Goal: Information Seeking & Learning: Learn about a topic

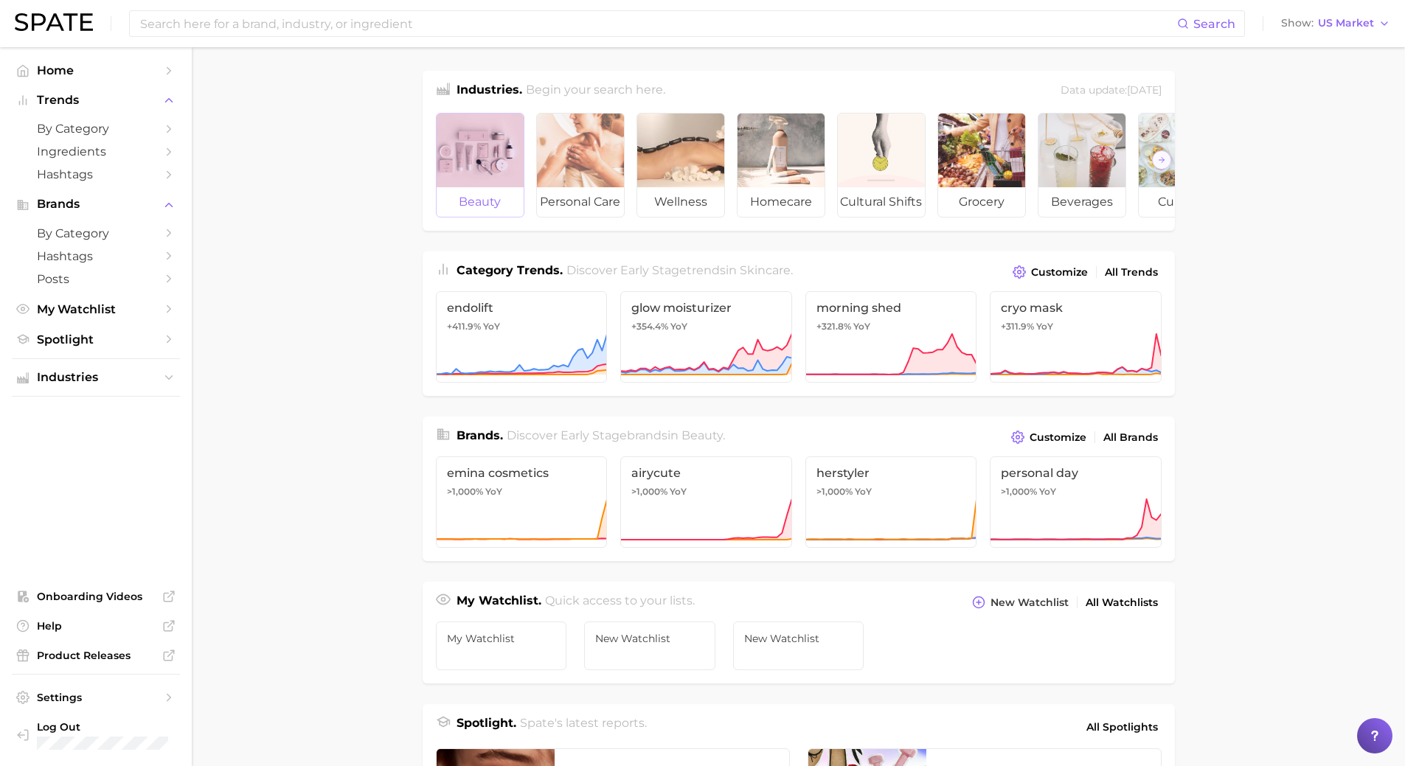
click at [497, 186] on div at bounding box center [480, 151] width 87 height 74
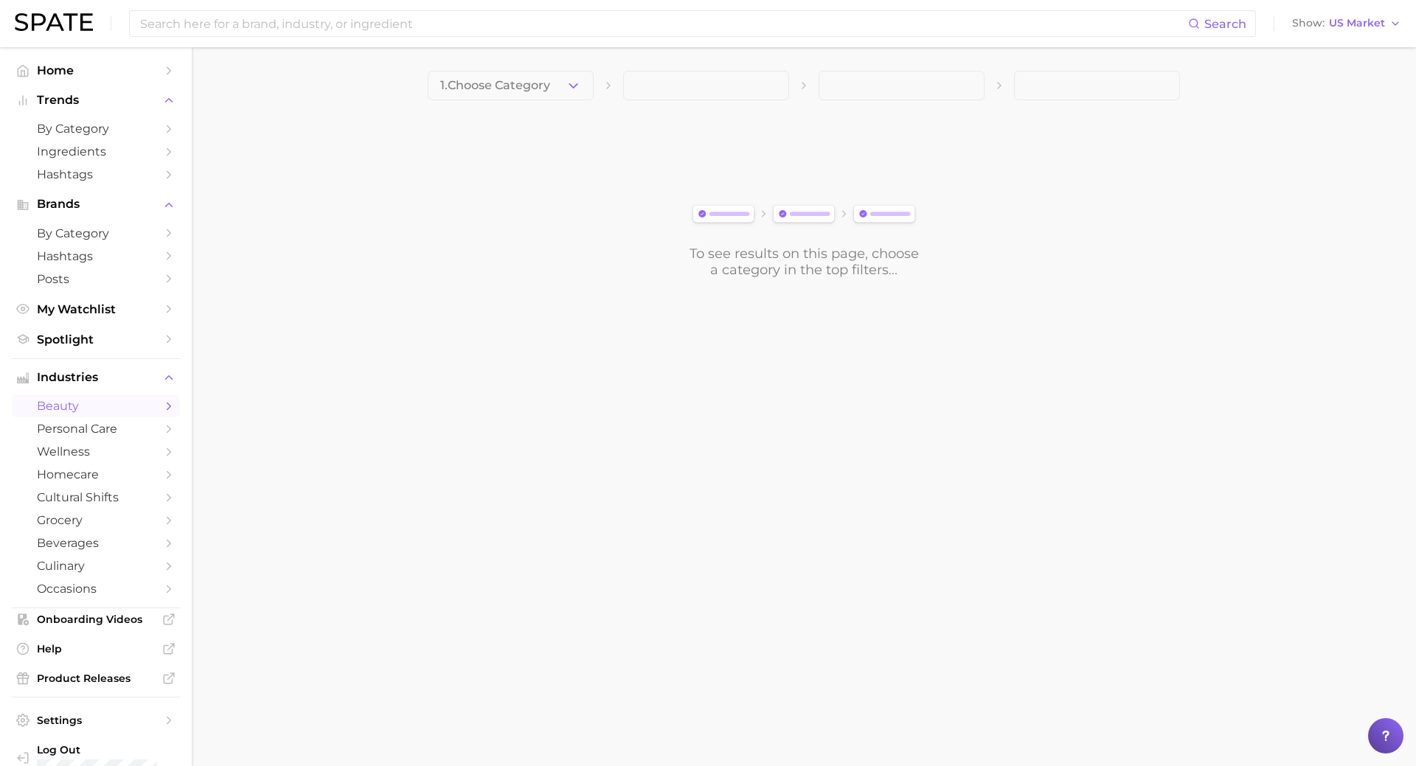
click at [511, 103] on div "1. Choose Category To see results on this page, choose a category in the top fi…" at bounding box center [804, 174] width 752 height 207
click at [511, 88] on span "1. Choose Category" at bounding box center [495, 85] width 110 height 13
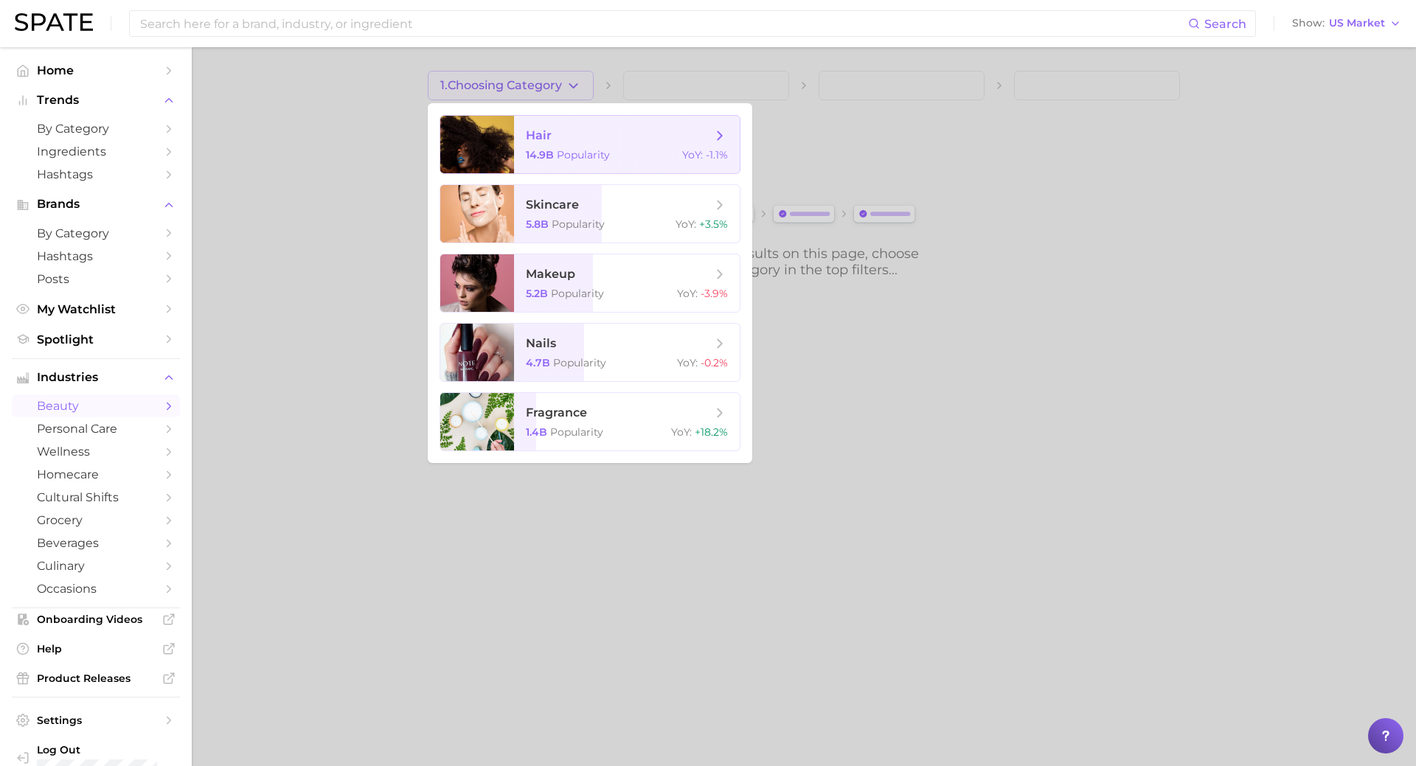
click at [529, 134] on span "hair" at bounding box center [539, 135] width 26 height 14
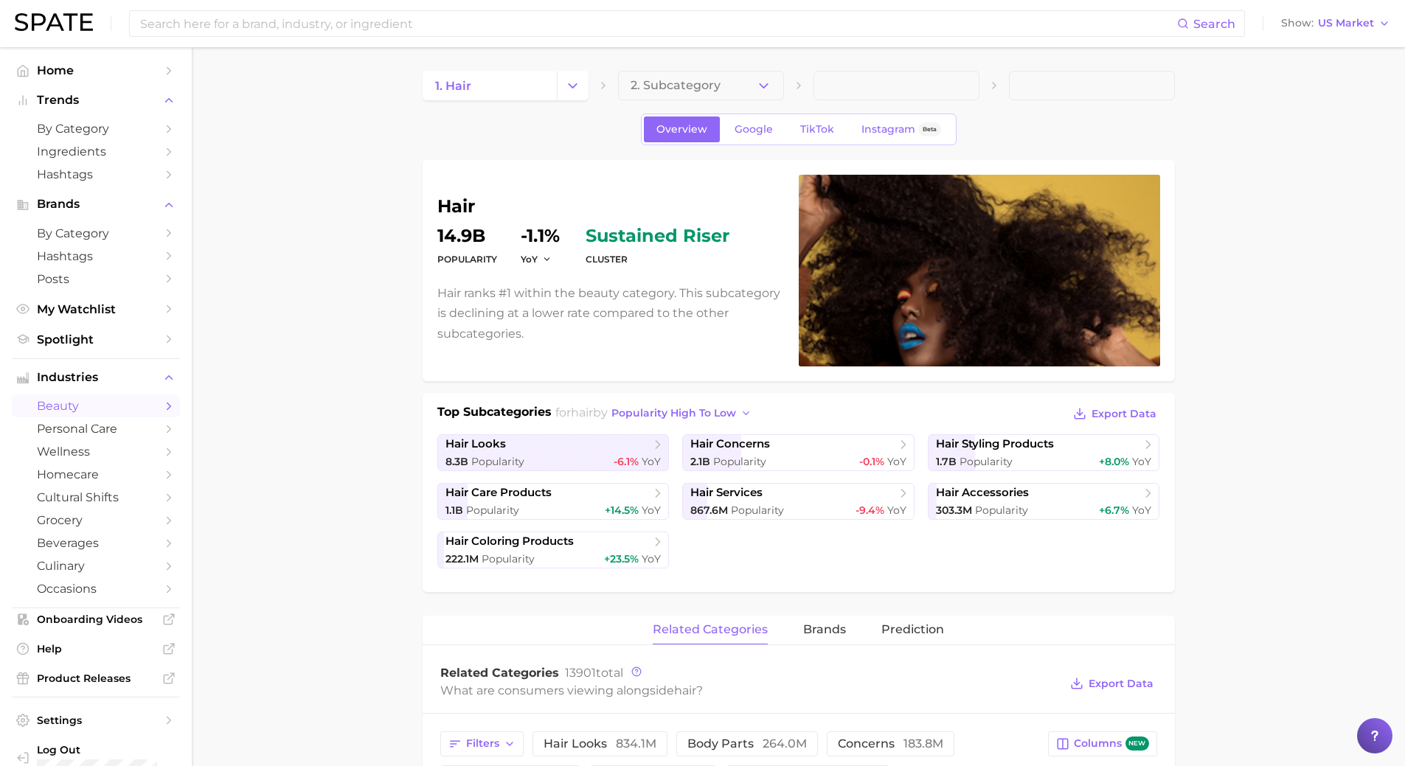
click at [657, 96] on button "2. Subcategory" at bounding box center [701, 86] width 166 height 30
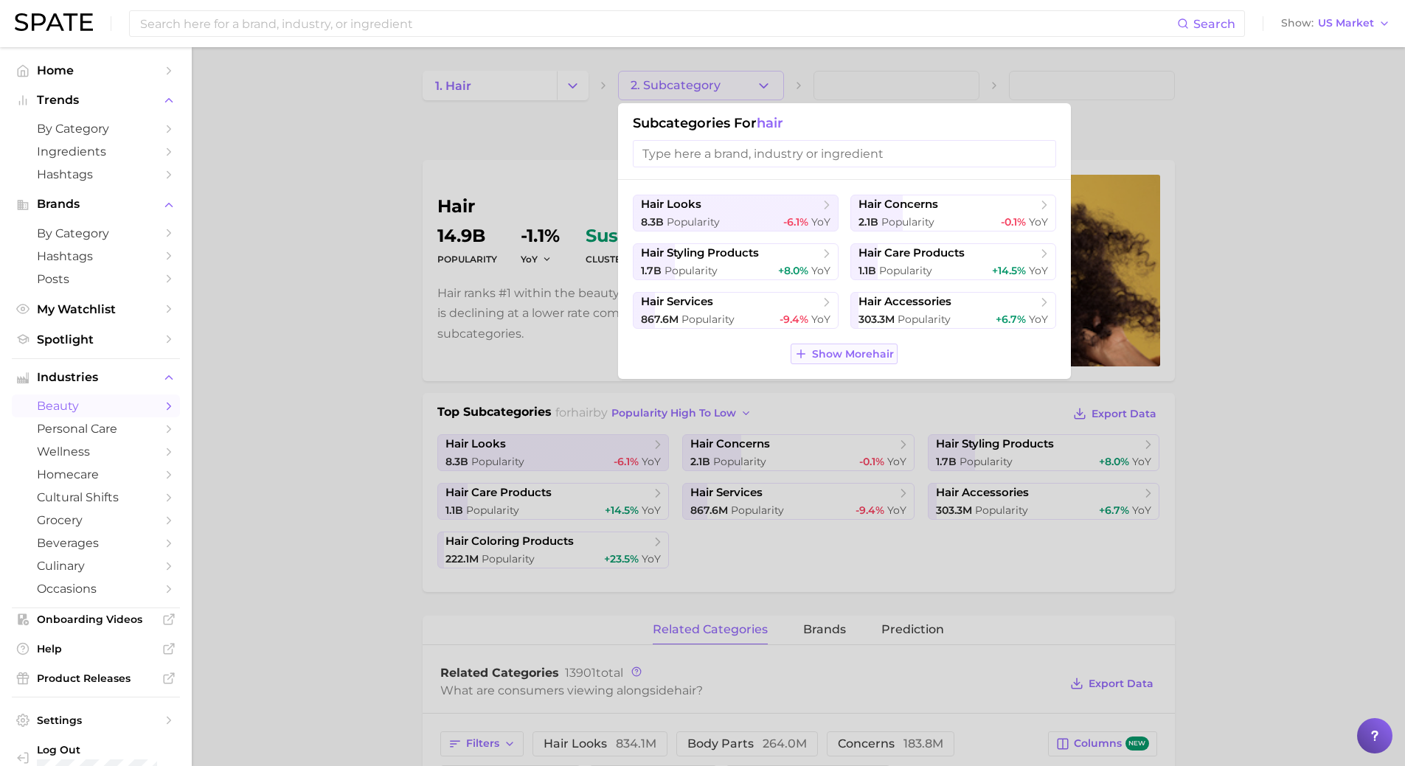
click at [881, 354] on span "Show More hair" at bounding box center [853, 354] width 82 height 13
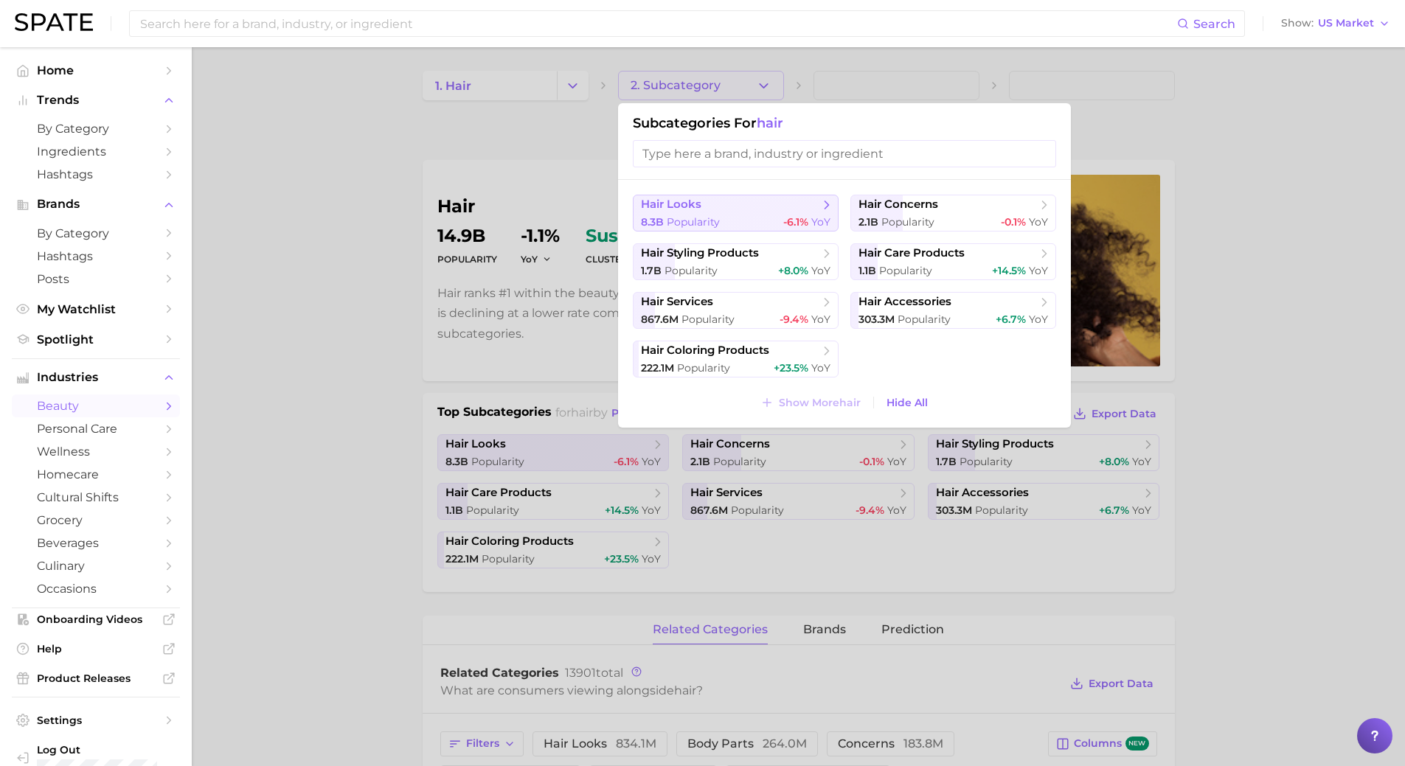
click at [769, 196] on button "hair looks 8.3b Popularity -6.1% YoY" at bounding box center [736, 213] width 206 height 37
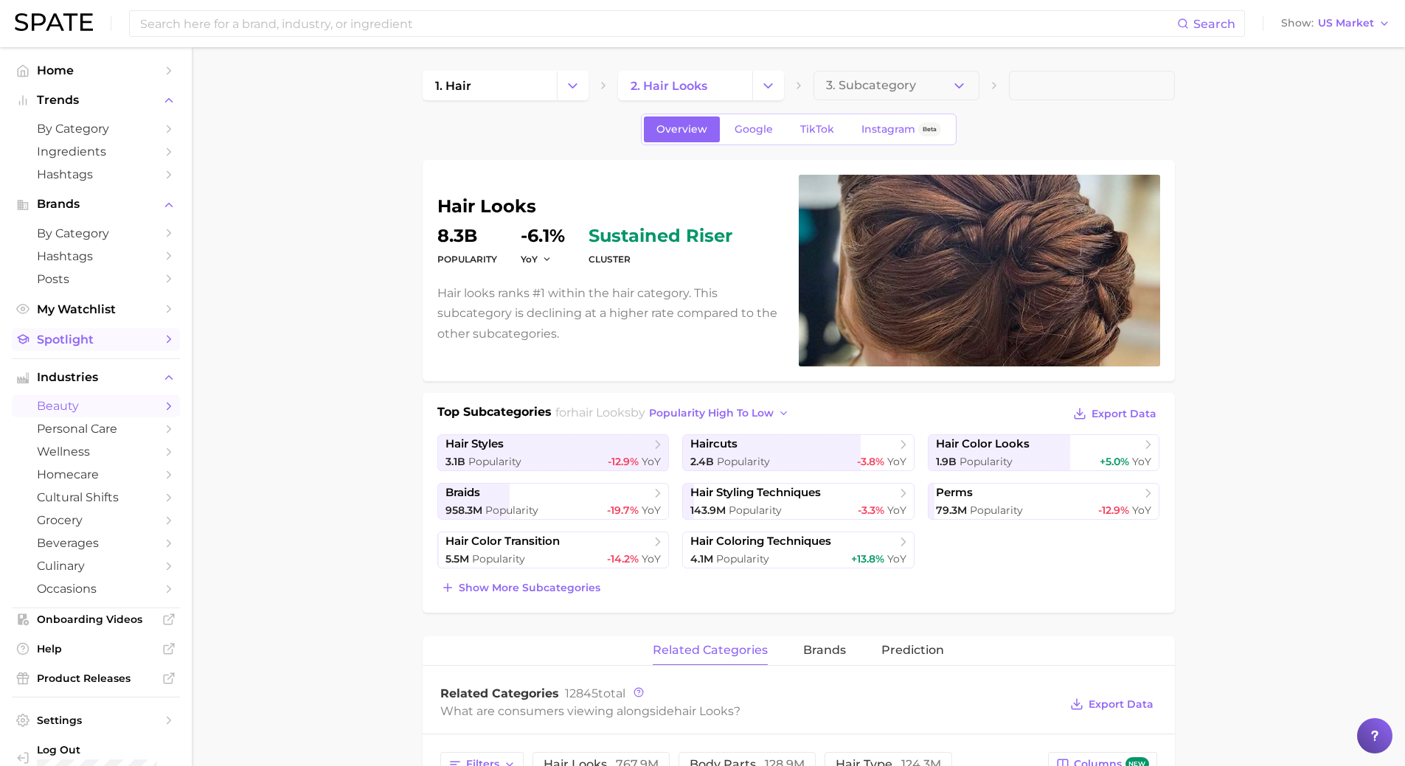
click at [128, 336] on span "Spotlight" at bounding box center [96, 340] width 118 height 14
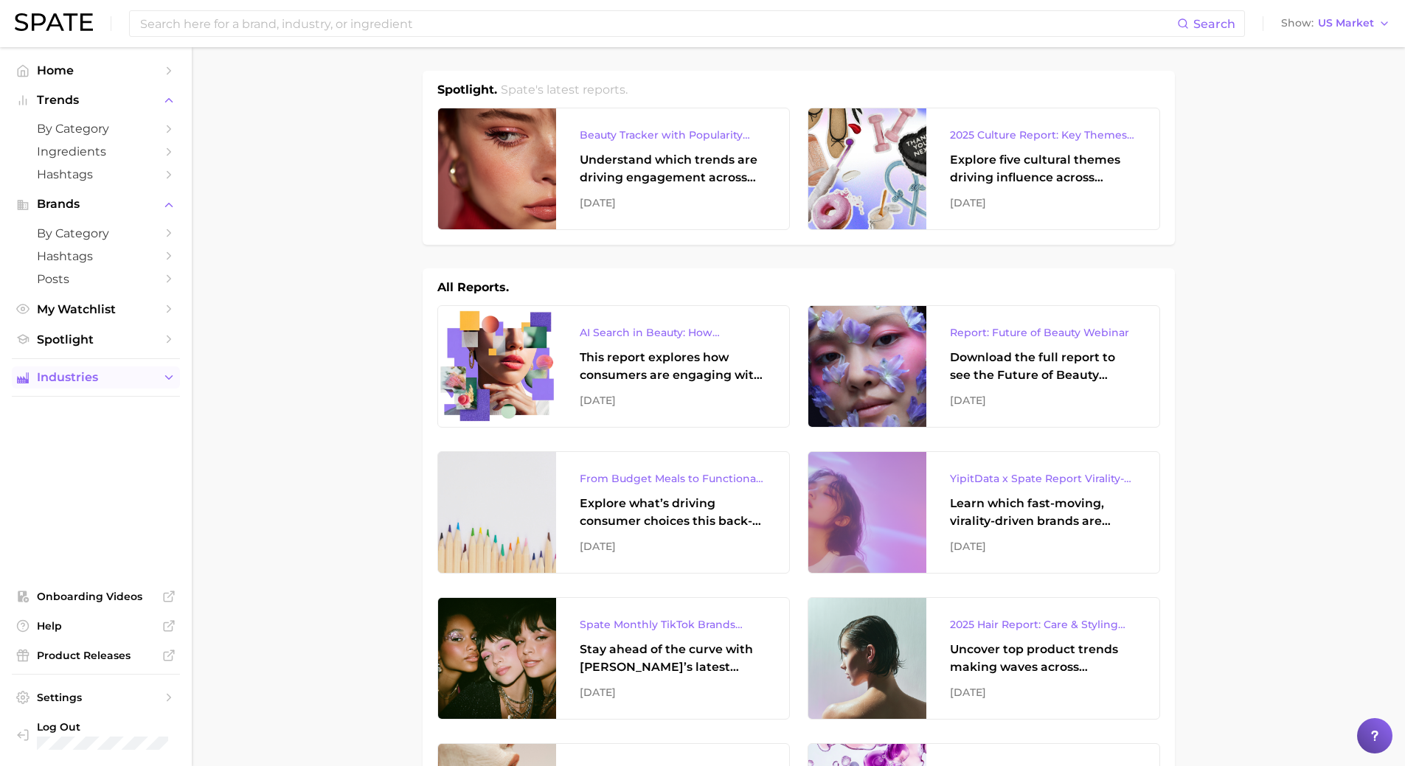
click at [135, 378] on span "Industries" at bounding box center [96, 377] width 118 height 13
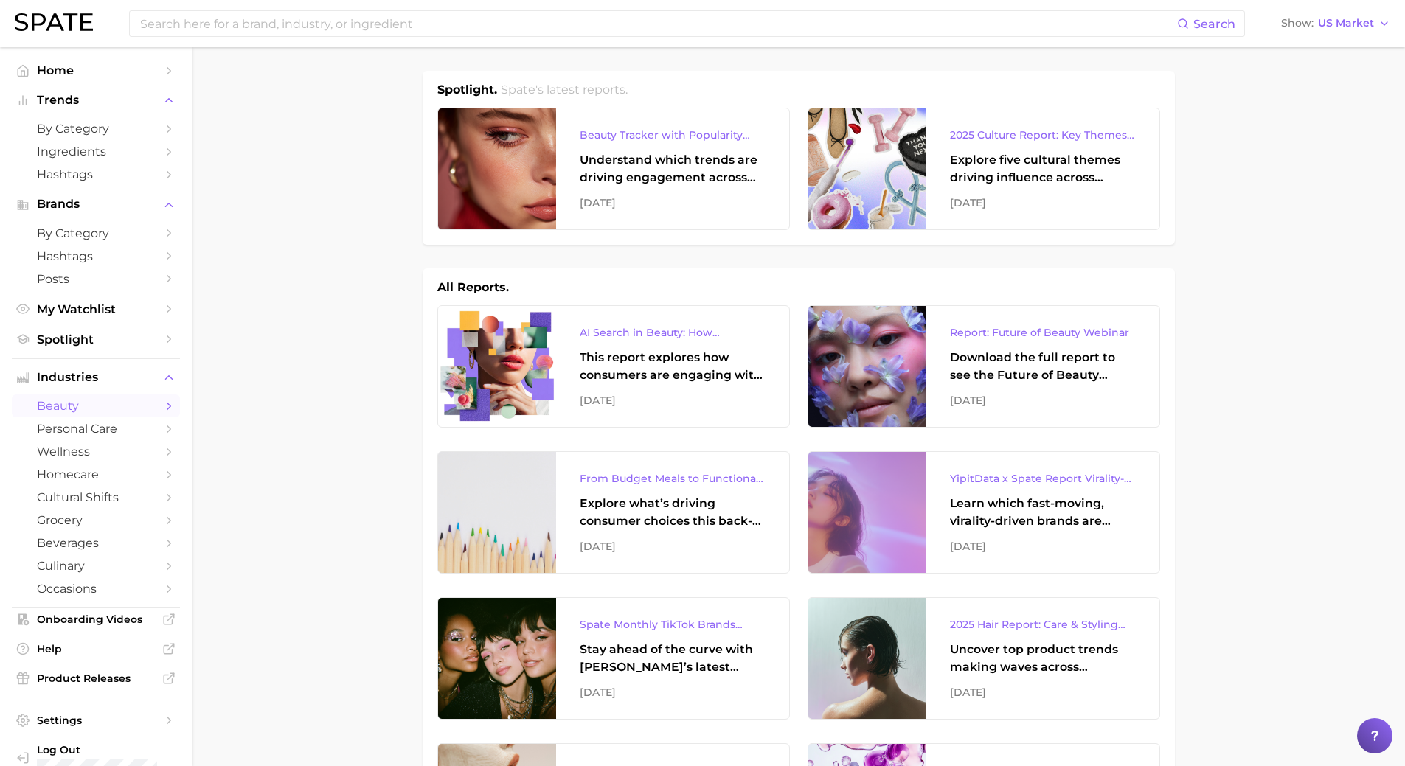
click at [135, 404] on span "beauty" at bounding box center [96, 406] width 118 height 14
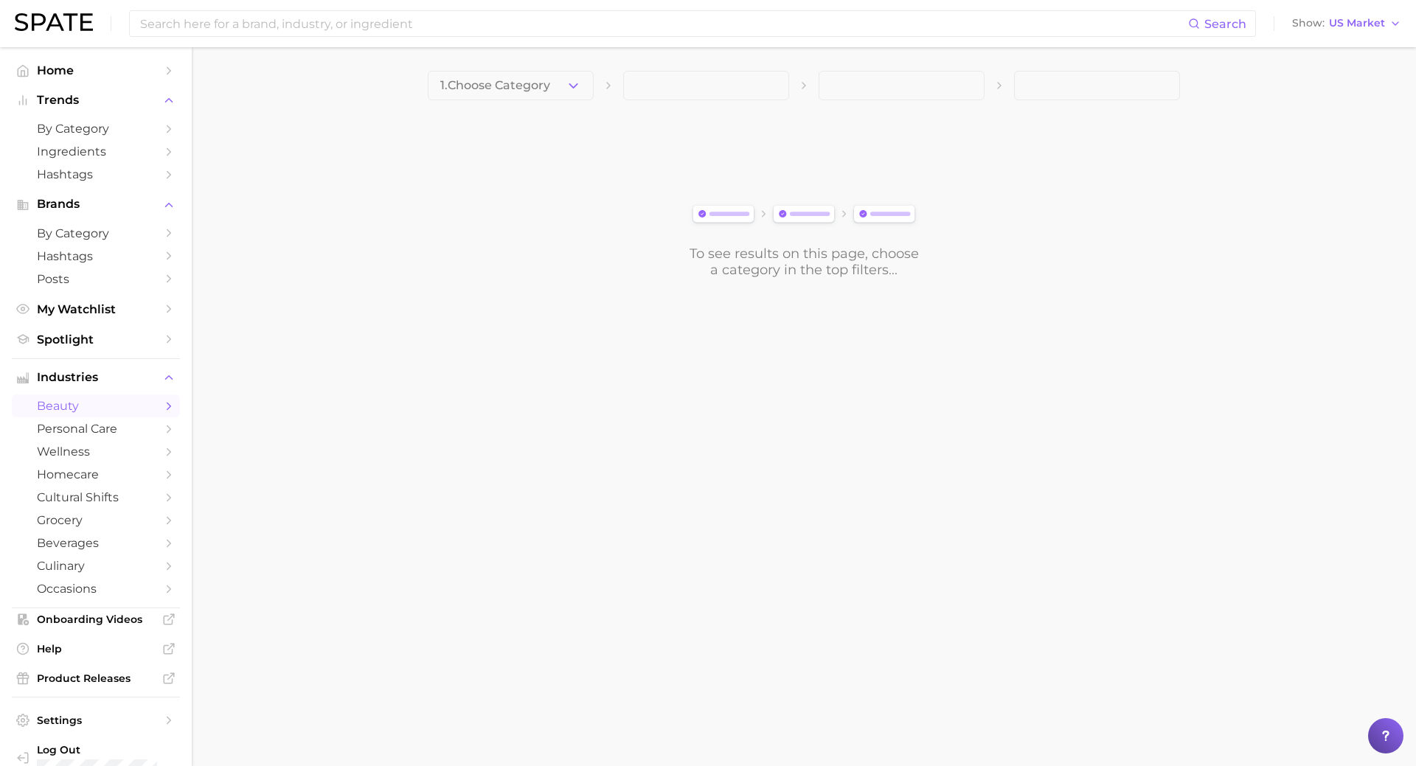
click at [162, 403] on icon "Sidebar" at bounding box center [168, 406] width 13 height 13
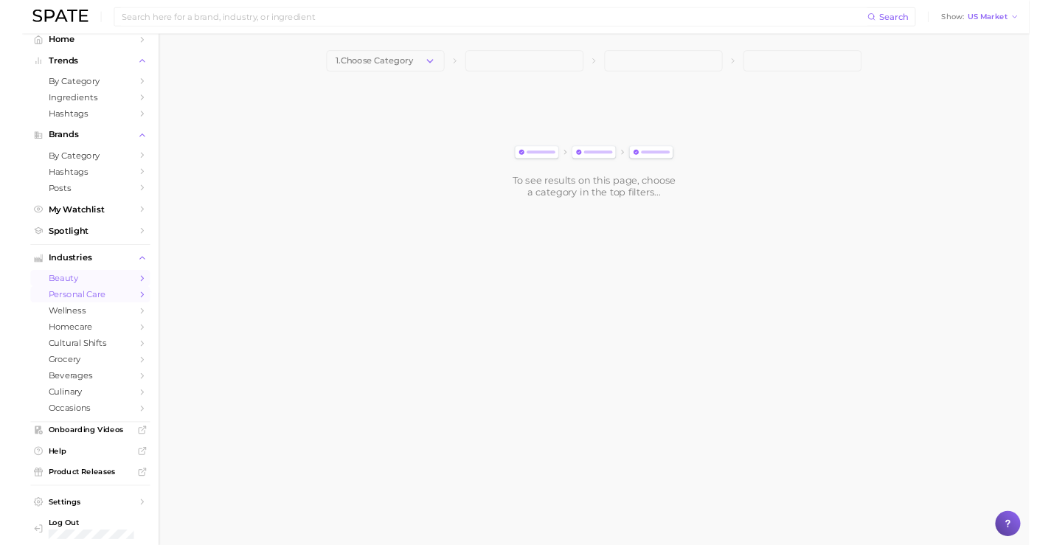
scroll to position [23, 0]
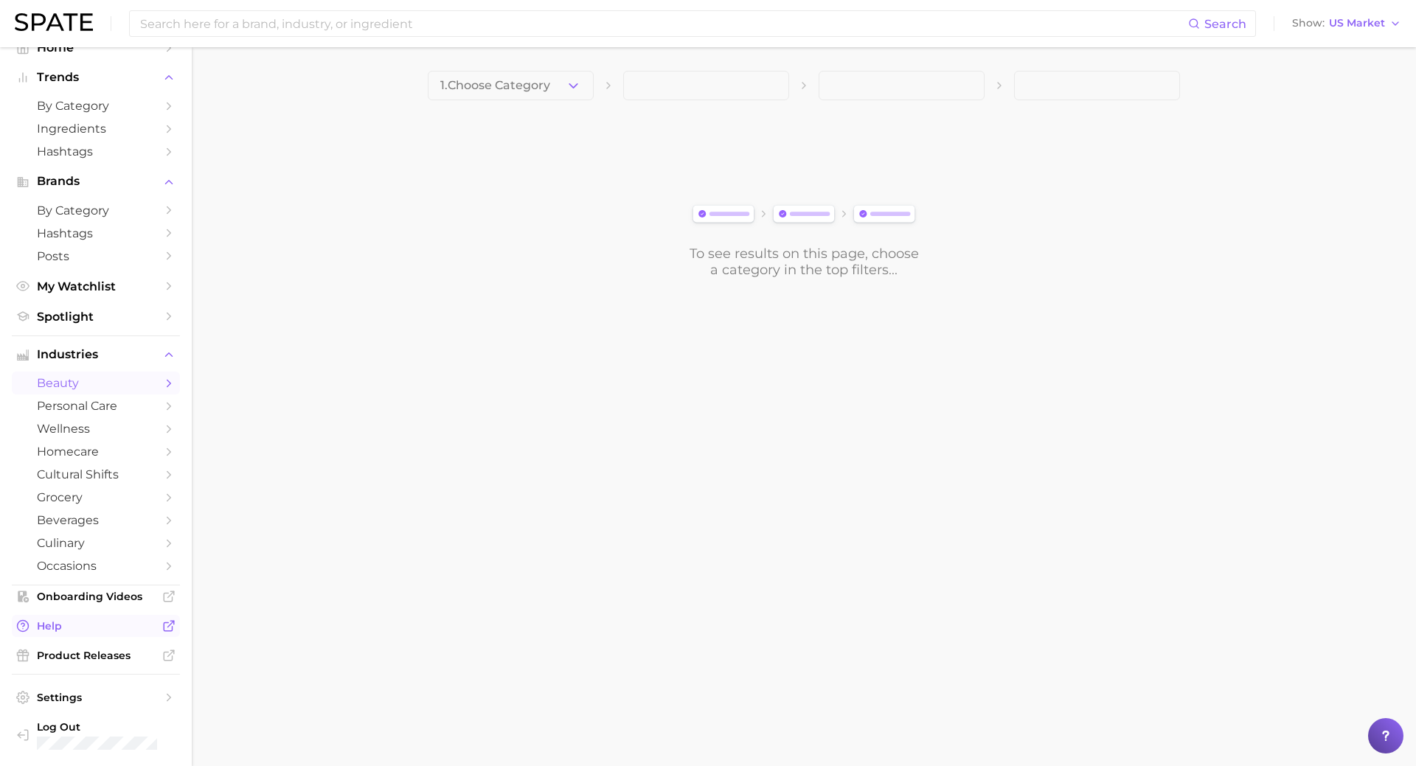
click at [61, 629] on span "Help" at bounding box center [96, 626] width 118 height 13
click at [162, 603] on icon "Sidebar" at bounding box center [168, 596] width 13 height 13
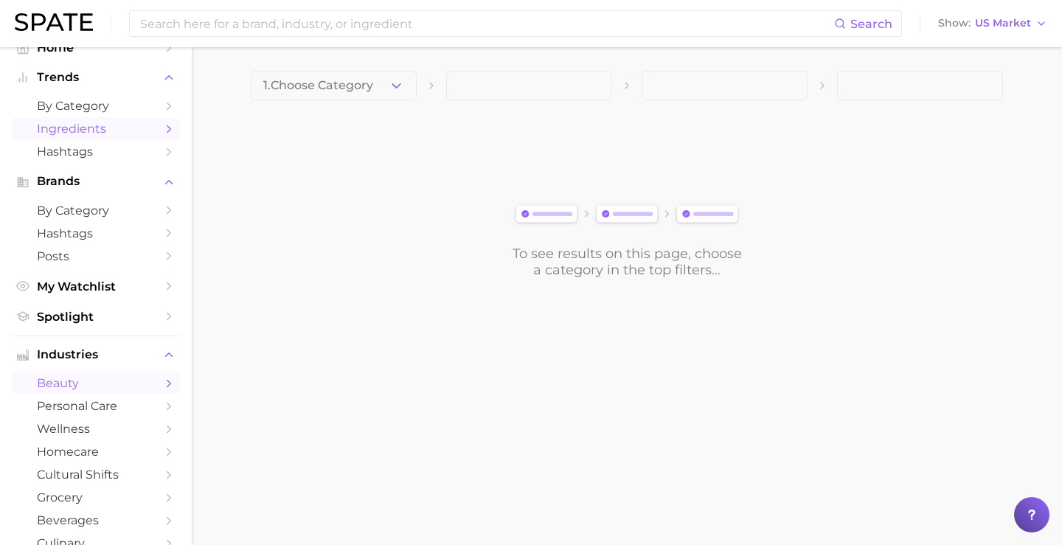
click at [69, 131] on span "Ingredients" at bounding box center [96, 129] width 118 height 14
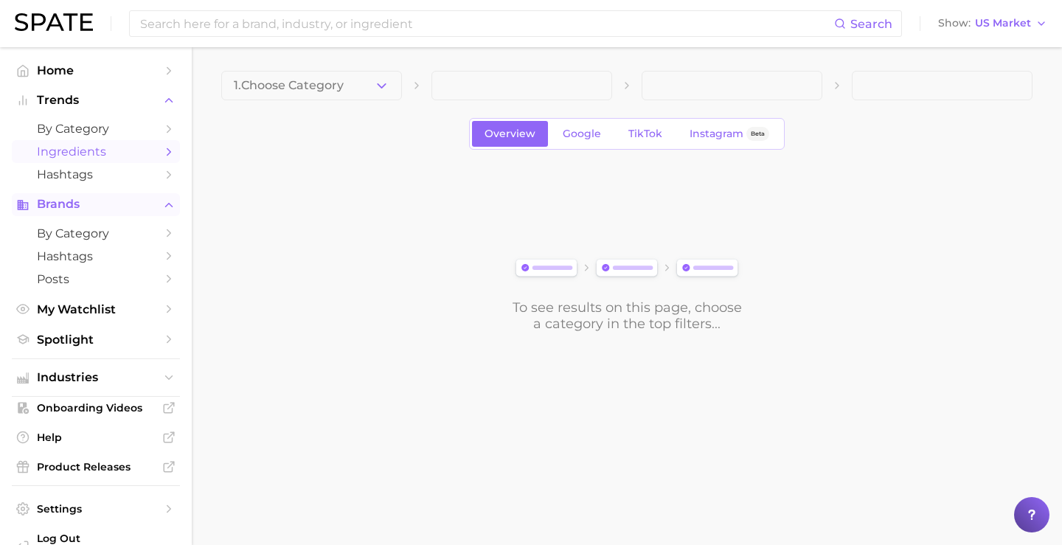
click at [95, 208] on span "Brands" at bounding box center [96, 204] width 118 height 13
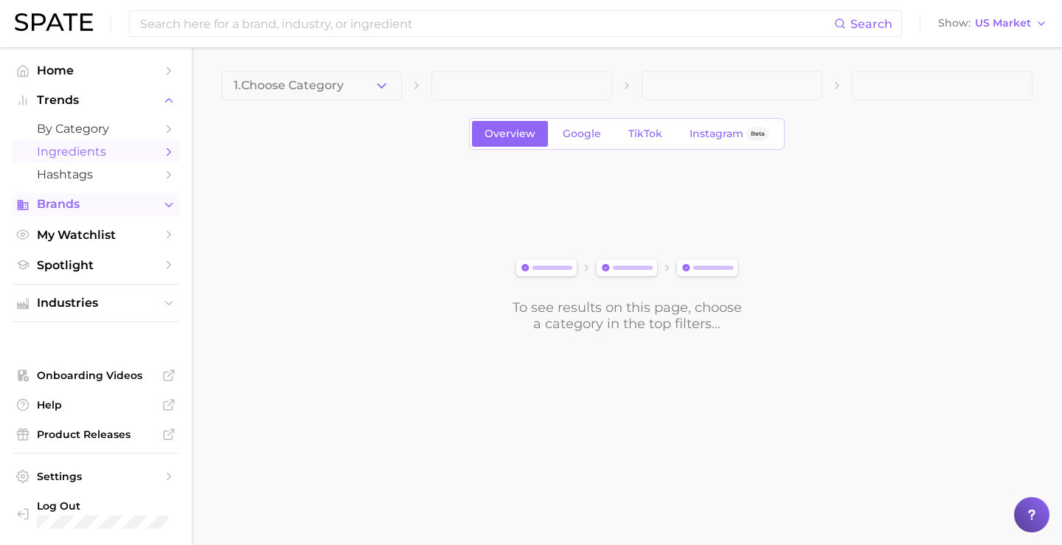
click at [96, 213] on button "Brands" at bounding box center [96, 204] width 168 height 22
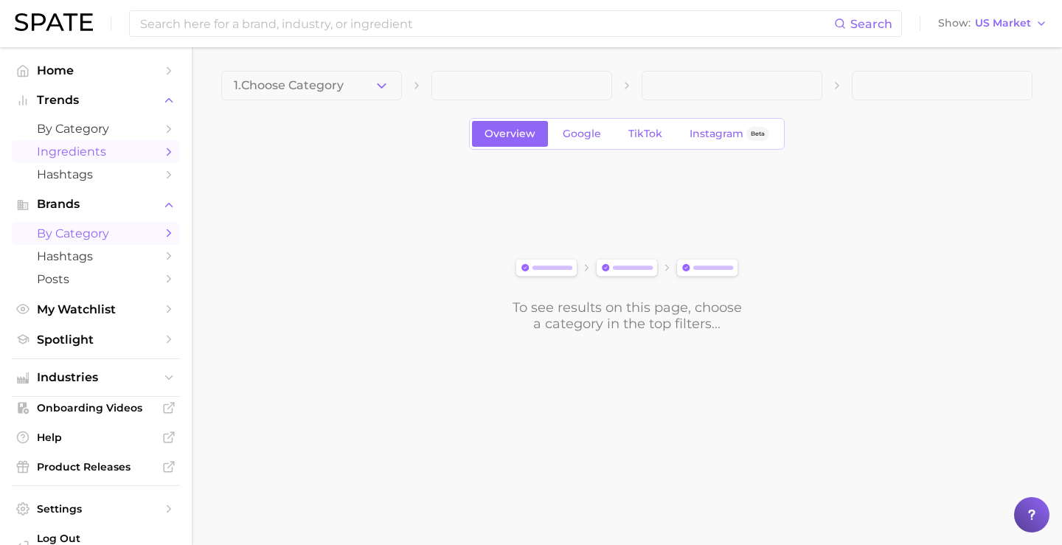
click at [97, 235] on span "by Category" at bounding box center [96, 233] width 118 height 14
click at [341, 91] on button "Choose Category" at bounding box center [311, 86] width 181 height 30
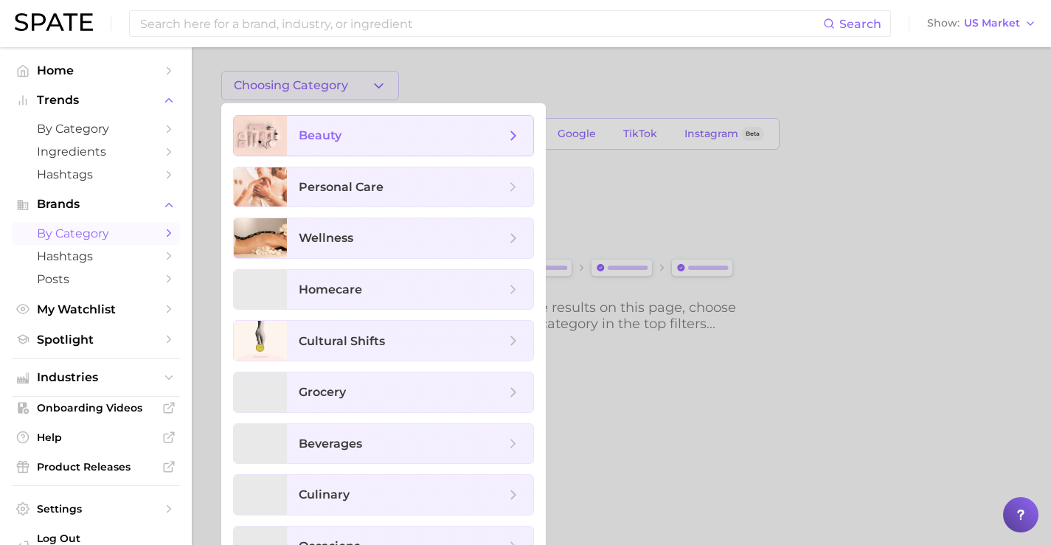
click at [335, 140] on span "beauty" at bounding box center [320, 135] width 43 height 14
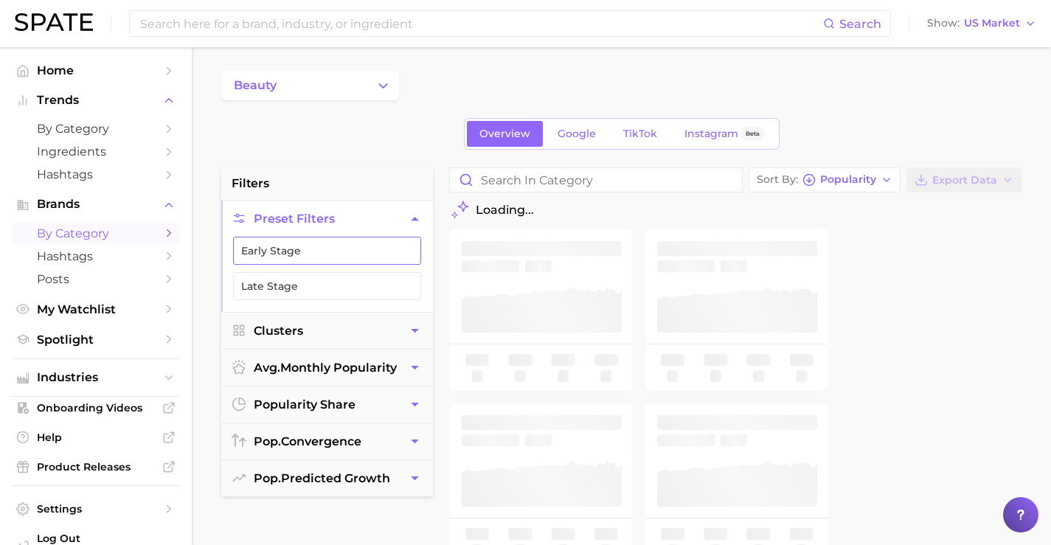
click at [406, 250] on icon "button" at bounding box center [407, 251] width 12 height 12
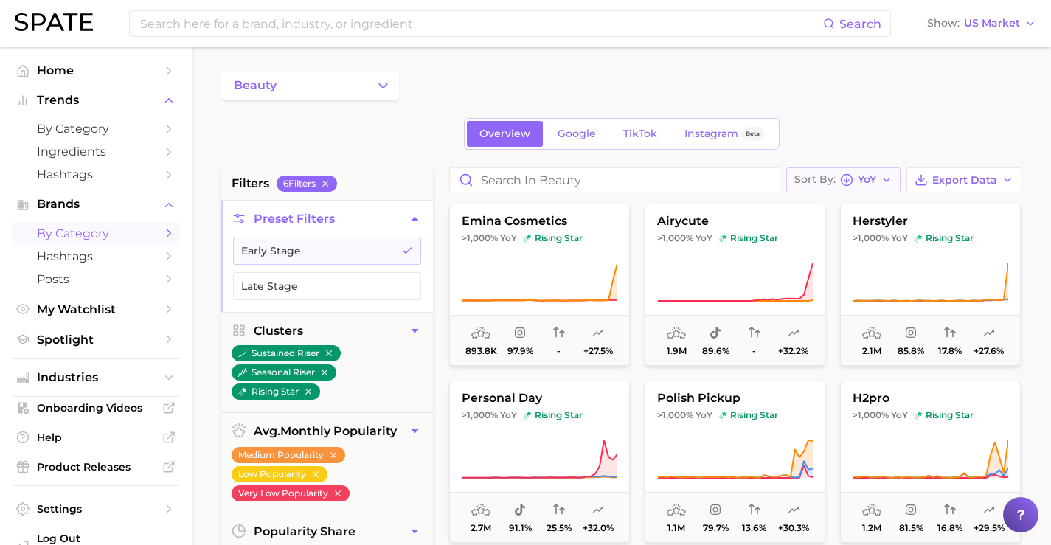
click at [862, 176] on span "YoY" at bounding box center [867, 180] width 18 height 8
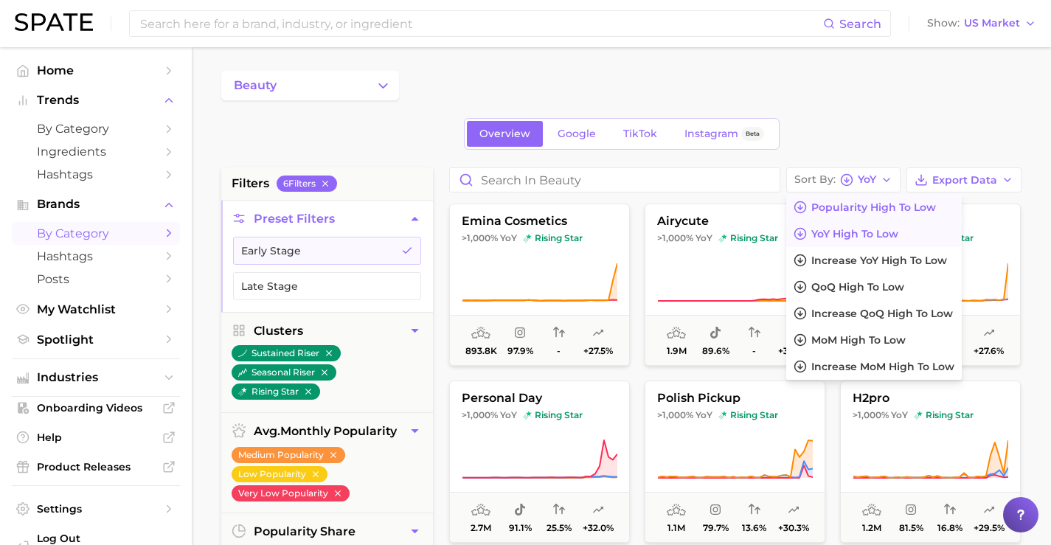
click at [878, 211] on span "Popularity high to low" at bounding box center [873, 207] width 125 height 13
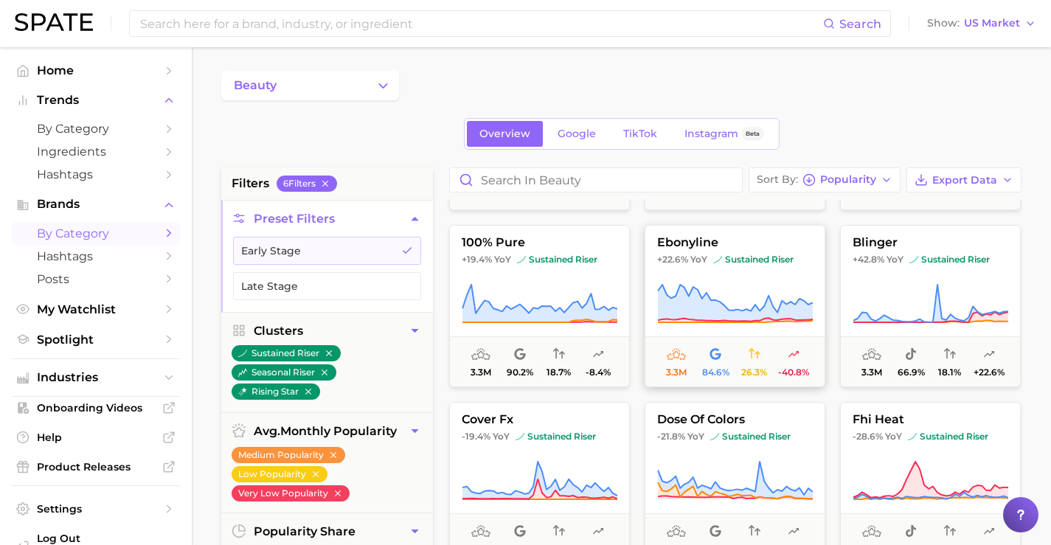
scroll to position [516, 0]
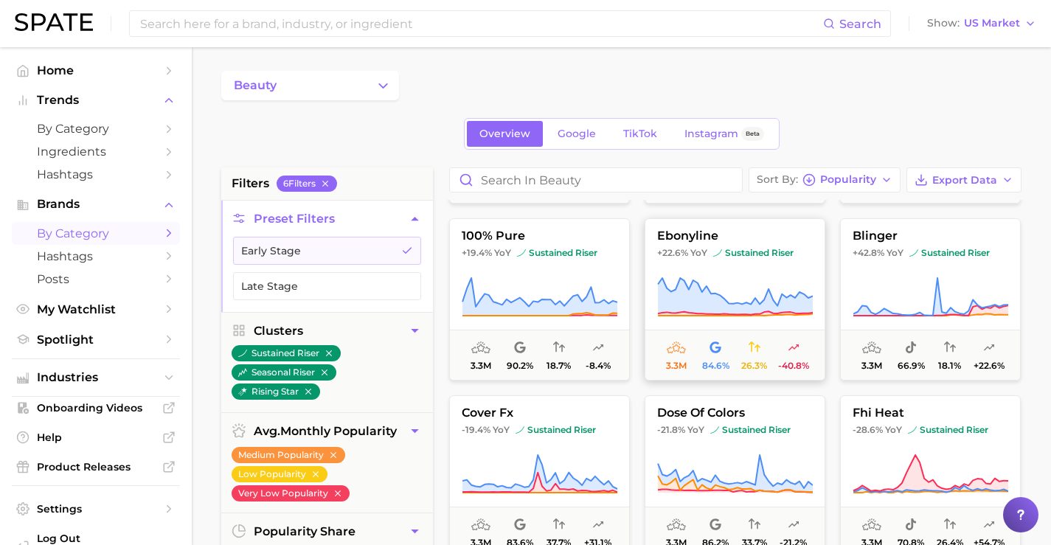
click at [711, 307] on icon at bounding box center [735, 296] width 155 height 37
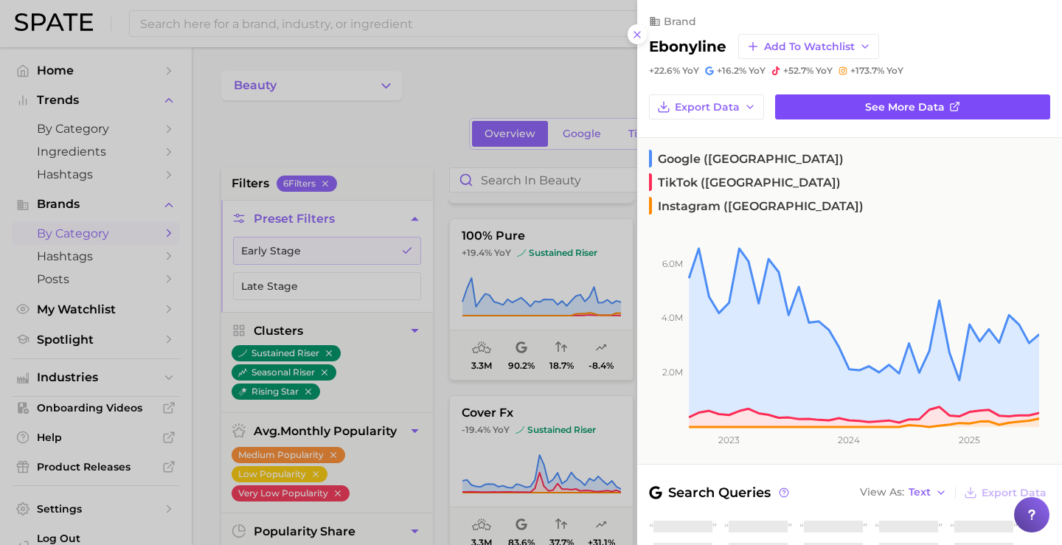
click at [949, 97] on link "See more data" at bounding box center [912, 106] width 275 height 25
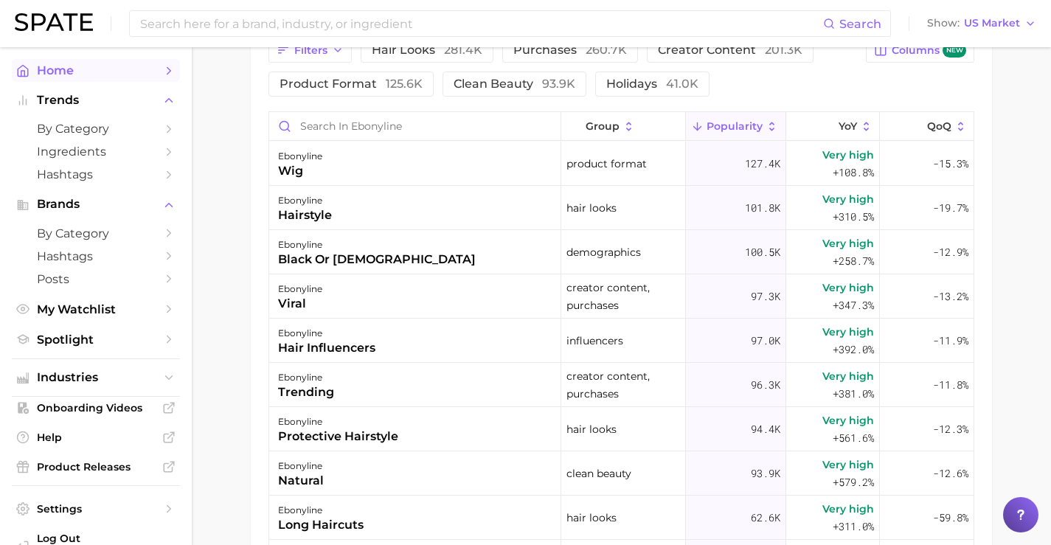
scroll to position [516, 0]
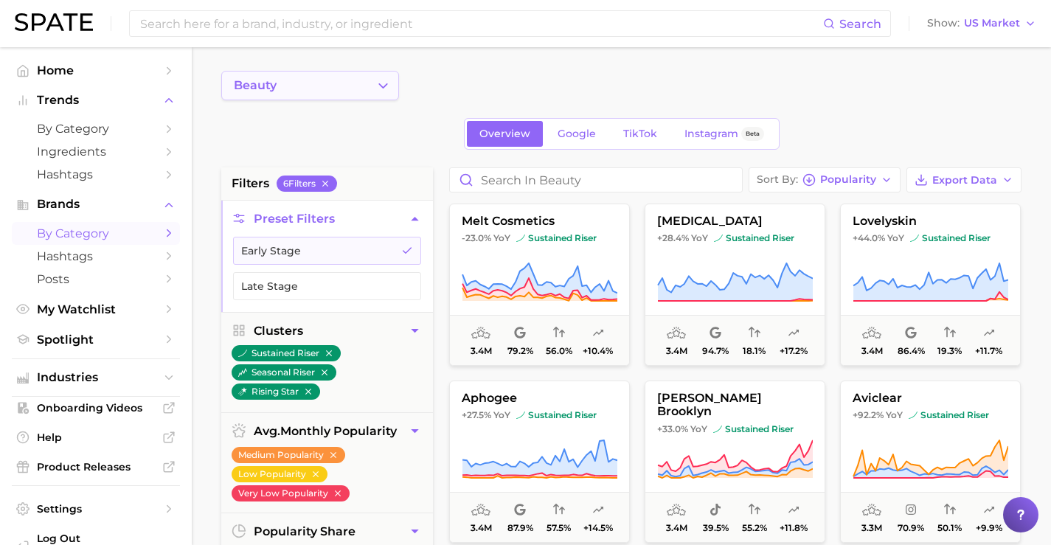
click at [372, 86] on button "beauty" at bounding box center [310, 86] width 178 height 30
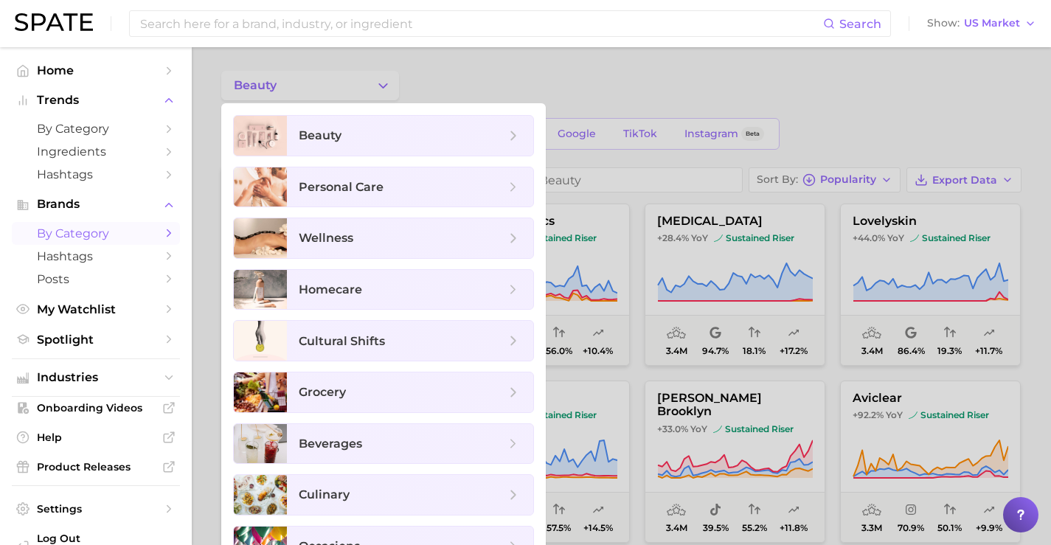
click at [441, 79] on div at bounding box center [525, 272] width 1051 height 545
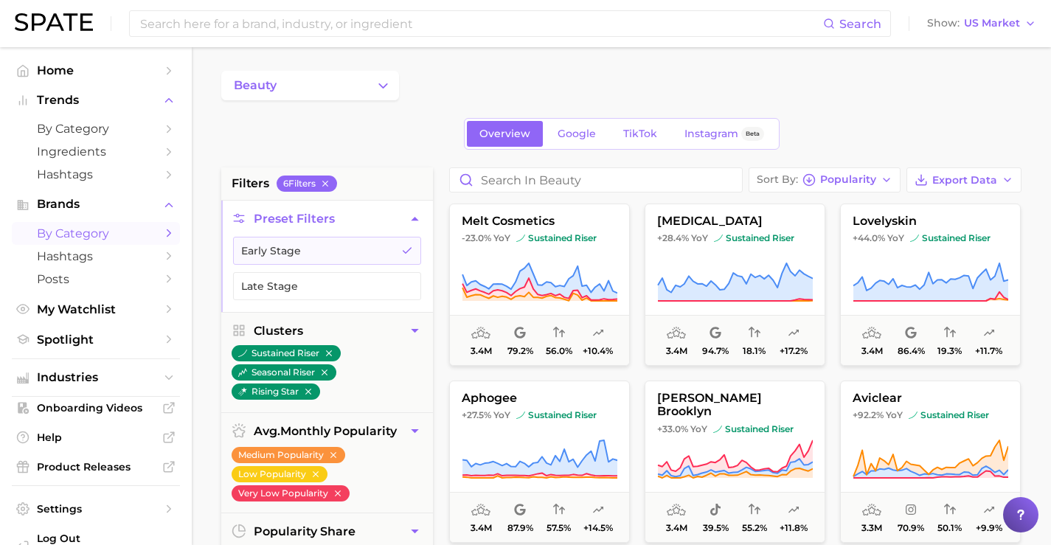
click at [105, 115] on li "Trends by Category Ingredients Hashtags" at bounding box center [96, 137] width 168 height 97
click at [95, 125] on span "by Category" at bounding box center [96, 129] width 118 height 14
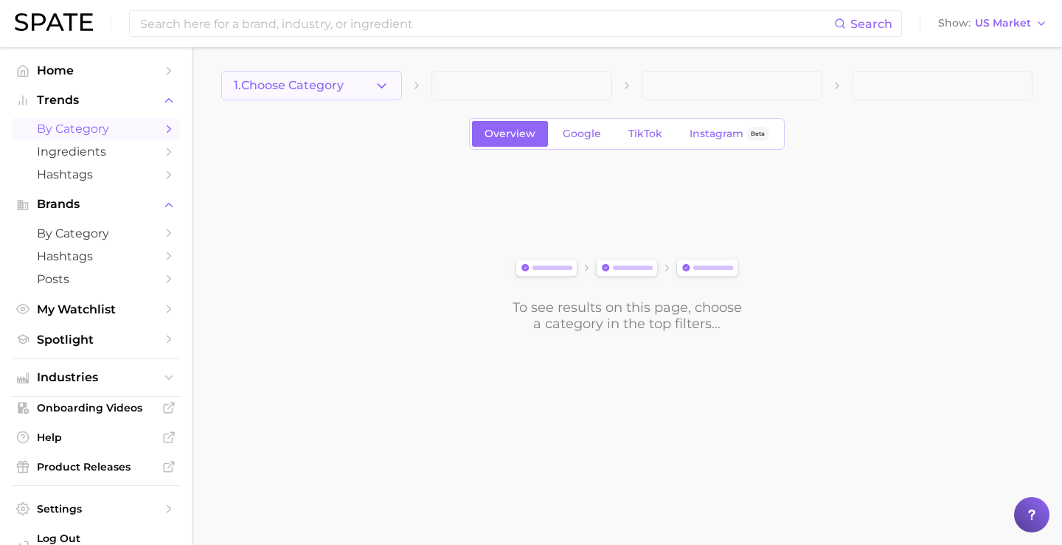
click at [367, 84] on button "1. Choose Category" at bounding box center [311, 86] width 181 height 30
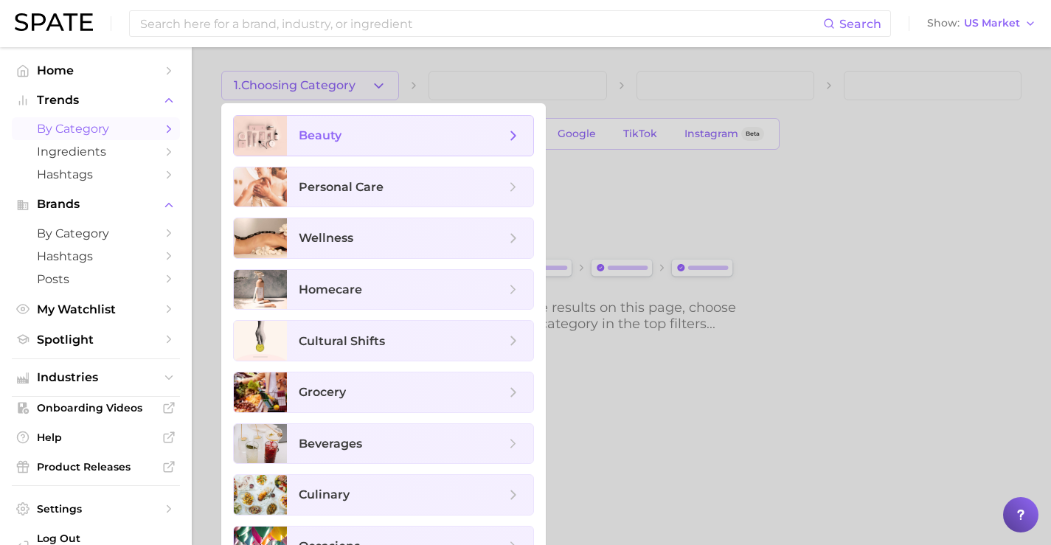
click at [361, 146] on span "beauty" at bounding box center [410, 136] width 246 height 40
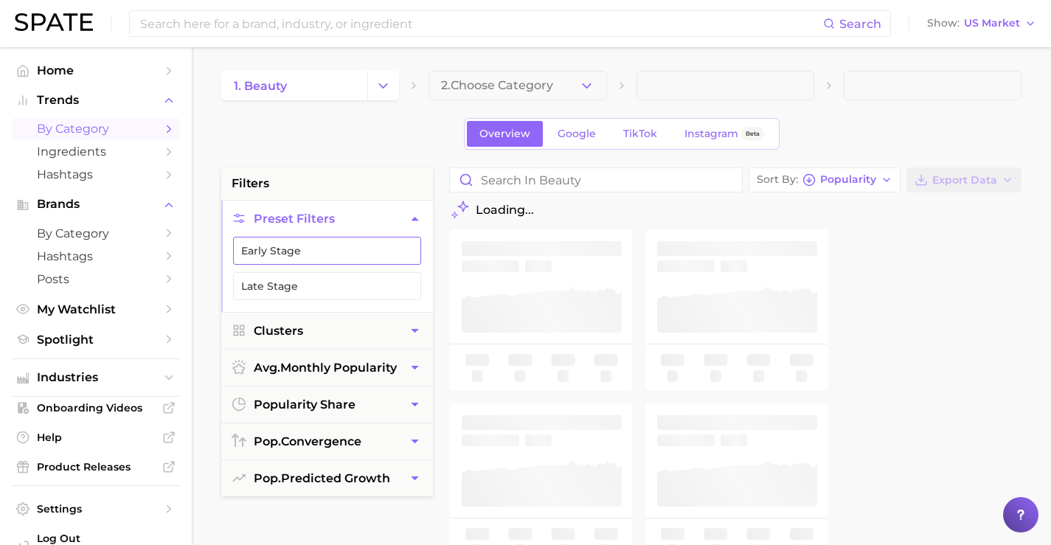
click at [370, 242] on button "Early Stage" at bounding box center [327, 251] width 188 height 28
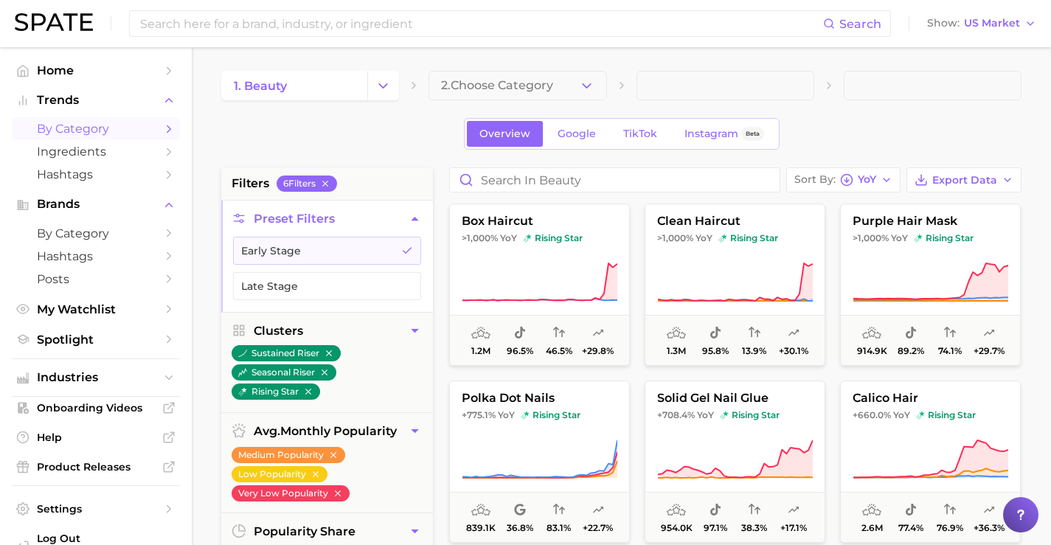
click at [494, 74] on button "2. Choose Category" at bounding box center [518, 86] width 178 height 30
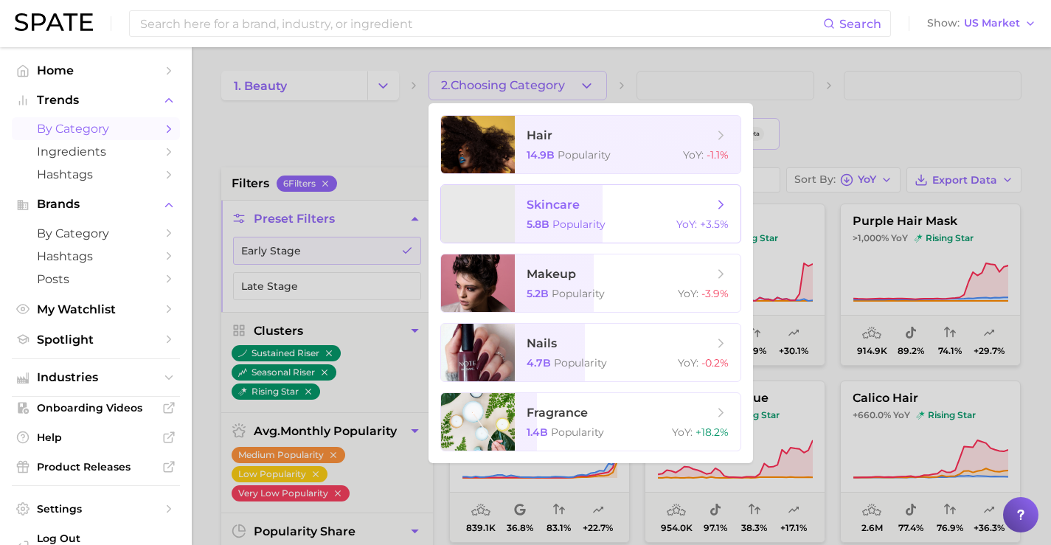
click at [531, 195] on span "skincare 5.8b Popularity YoY : +3.5%" at bounding box center [628, 214] width 226 height 58
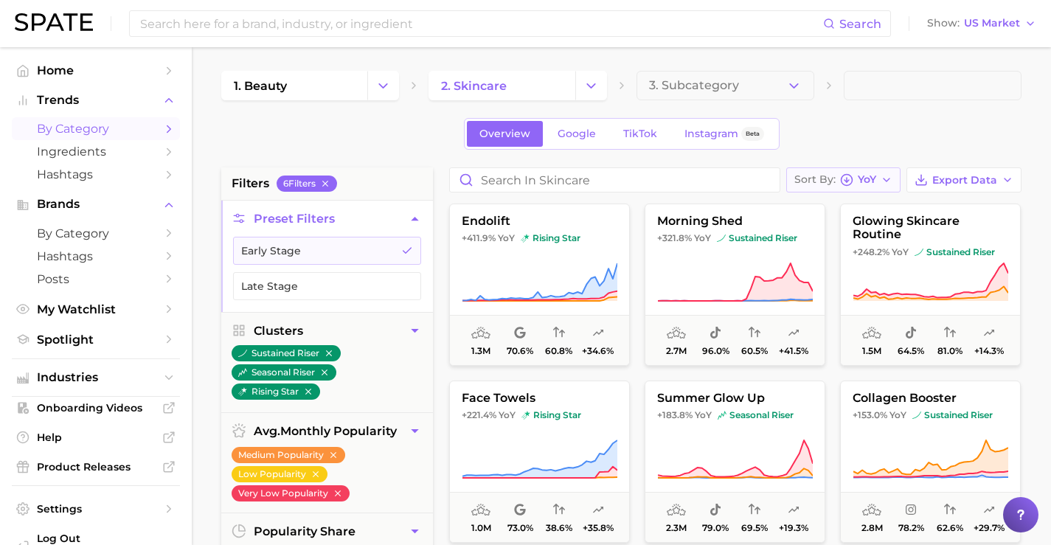
click at [859, 181] on span "YoY" at bounding box center [867, 180] width 18 height 8
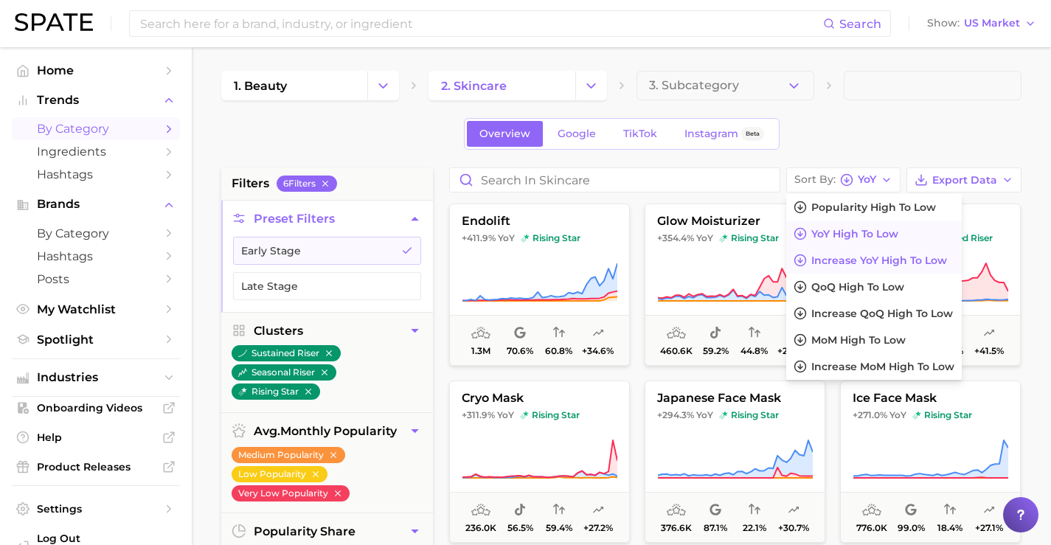
click at [863, 268] on button "Increase YoY high to low" at bounding box center [874, 260] width 176 height 27
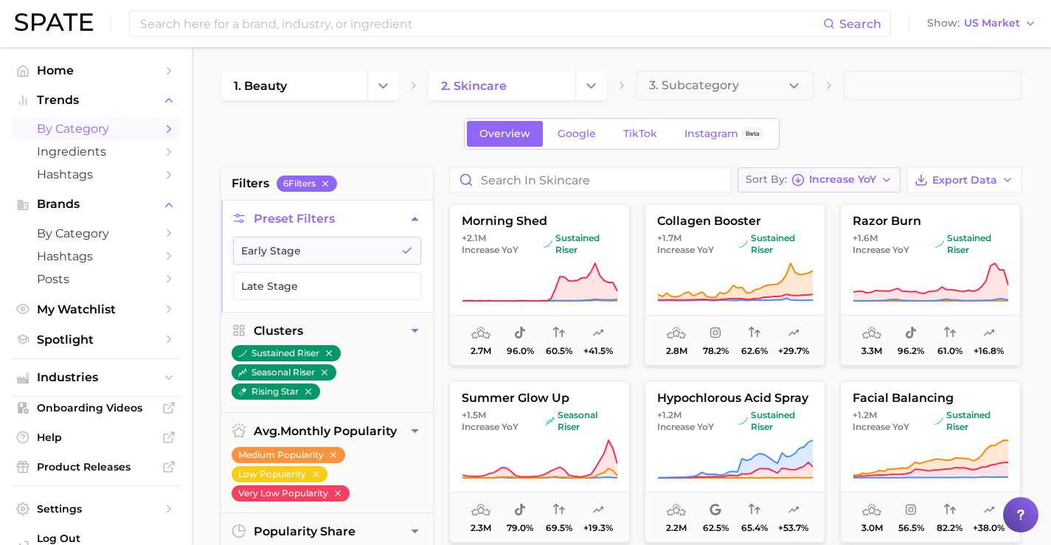
click at [868, 169] on button "Sort By Increase YoY" at bounding box center [819, 179] width 163 height 25
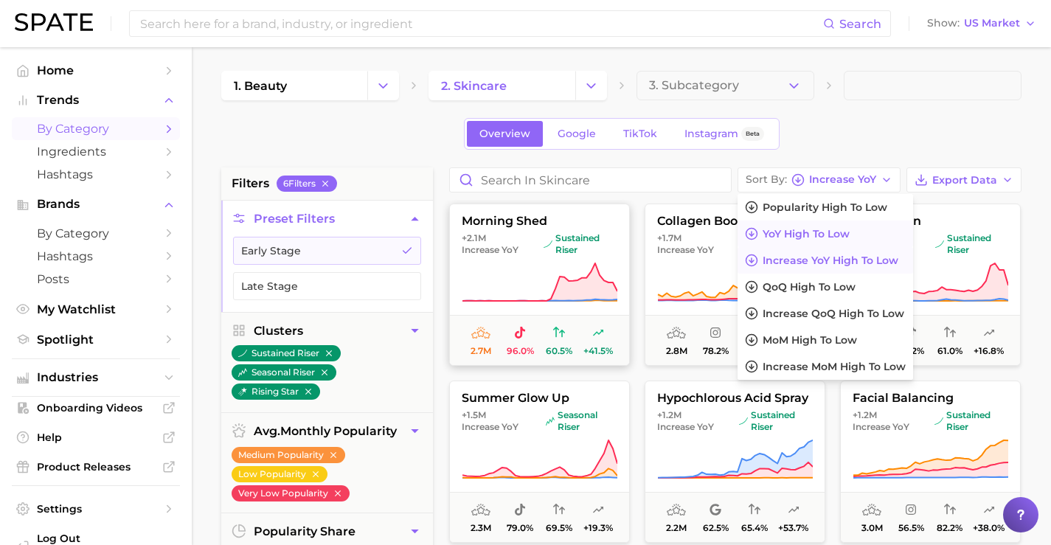
click at [849, 231] on span "YoY high to low" at bounding box center [806, 234] width 87 height 13
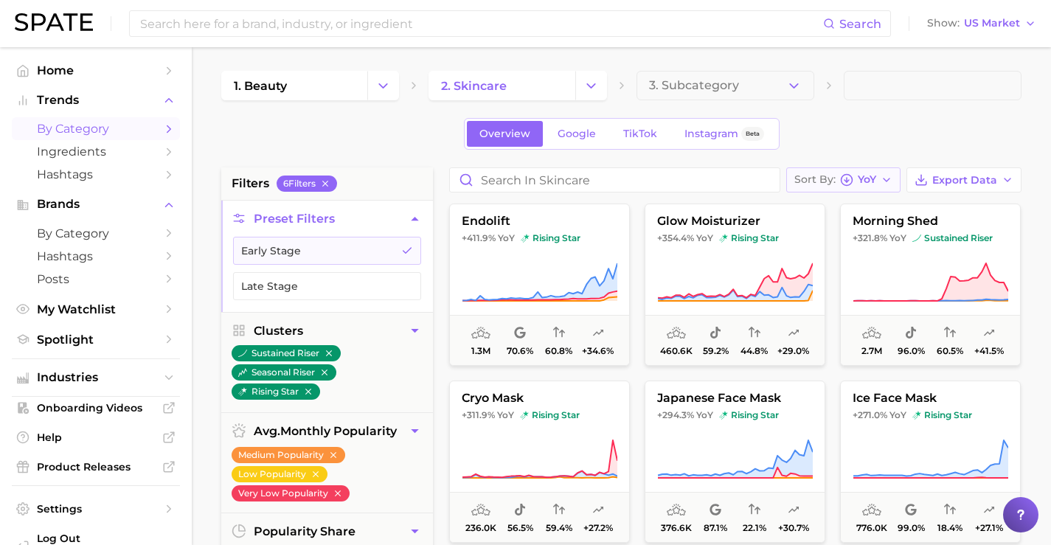
click at [852, 173] on icon "button" at bounding box center [846, 179] width 13 height 13
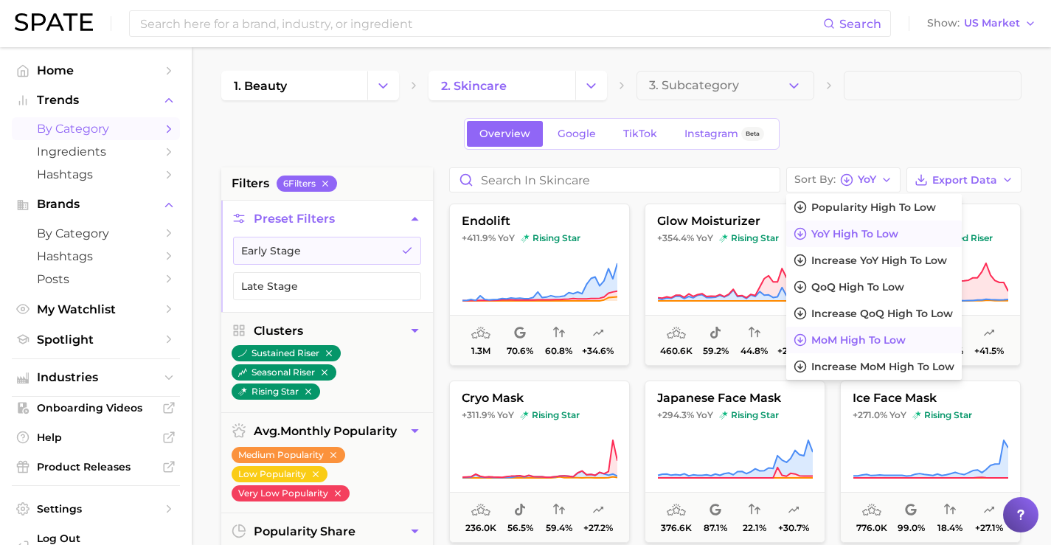
click at [848, 343] on span "MoM high to low" at bounding box center [858, 340] width 94 height 13
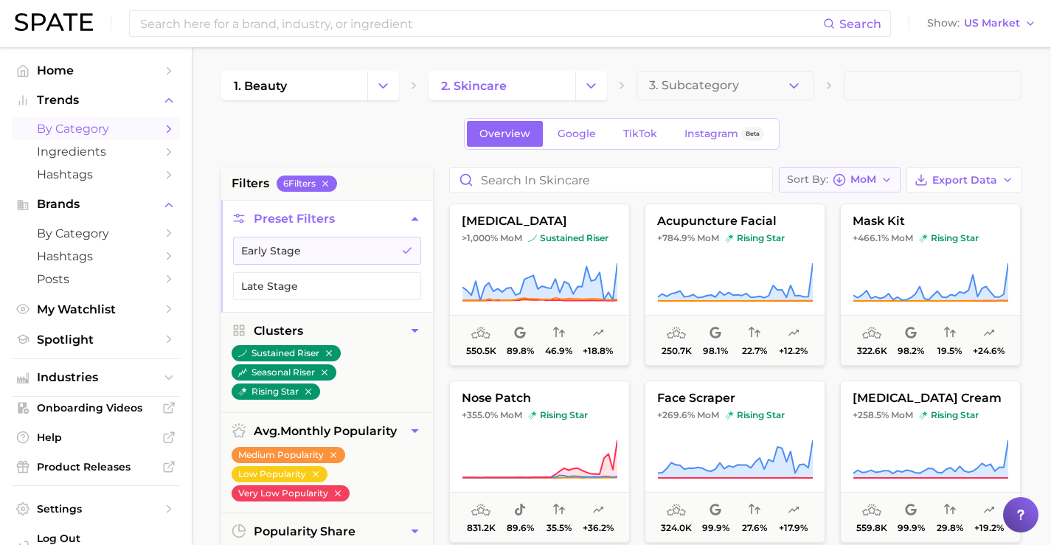
click at [864, 178] on span "MoM" at bounding box center [863, 180] width 26 height 8
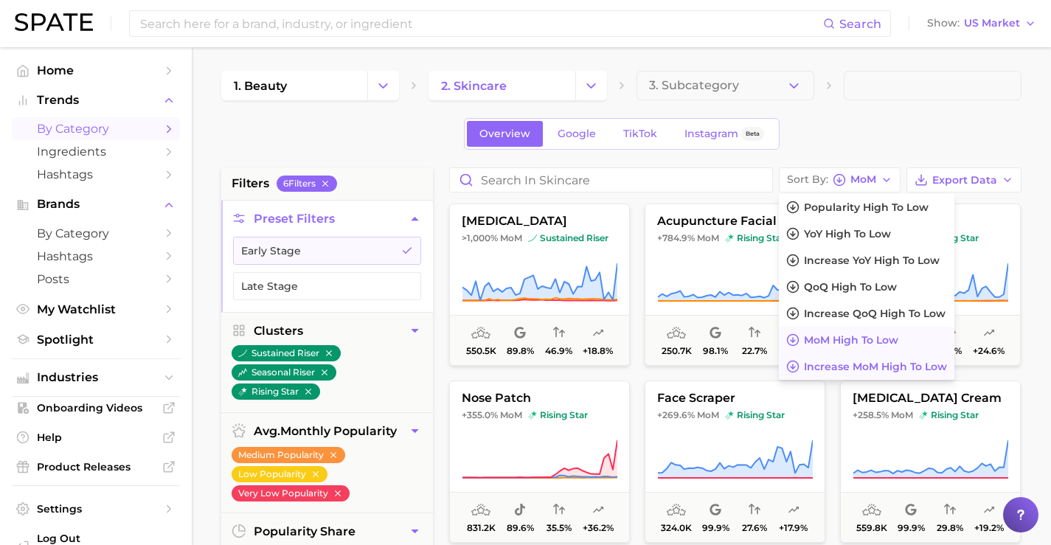
click at [856, 368] on span "Increase MoM high to low" at bounding box center [875, 367] width 143 height 13
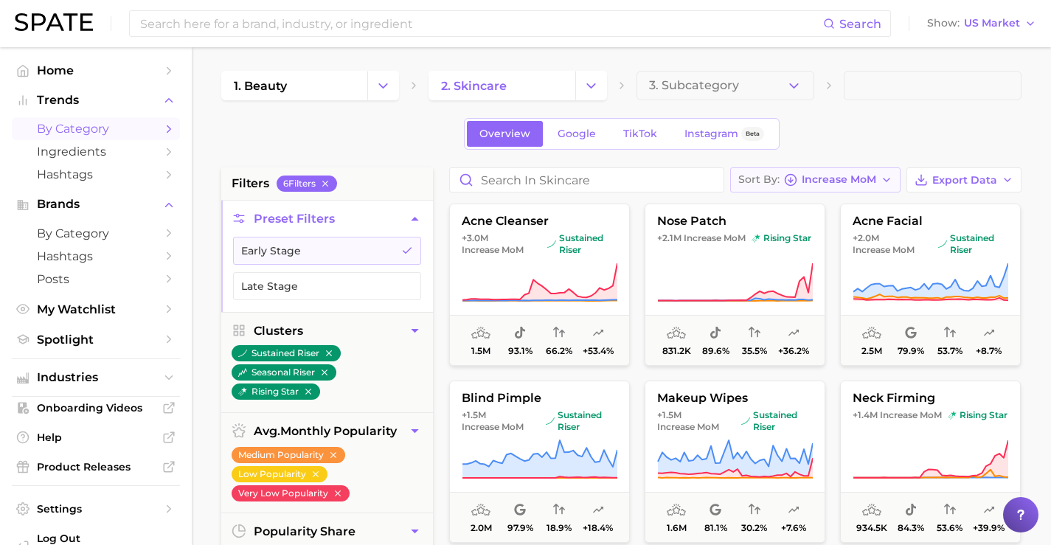
click at [862, 172] on button "Sort By Increase MoM" at bounding box center [815, 179] width 170 height 25
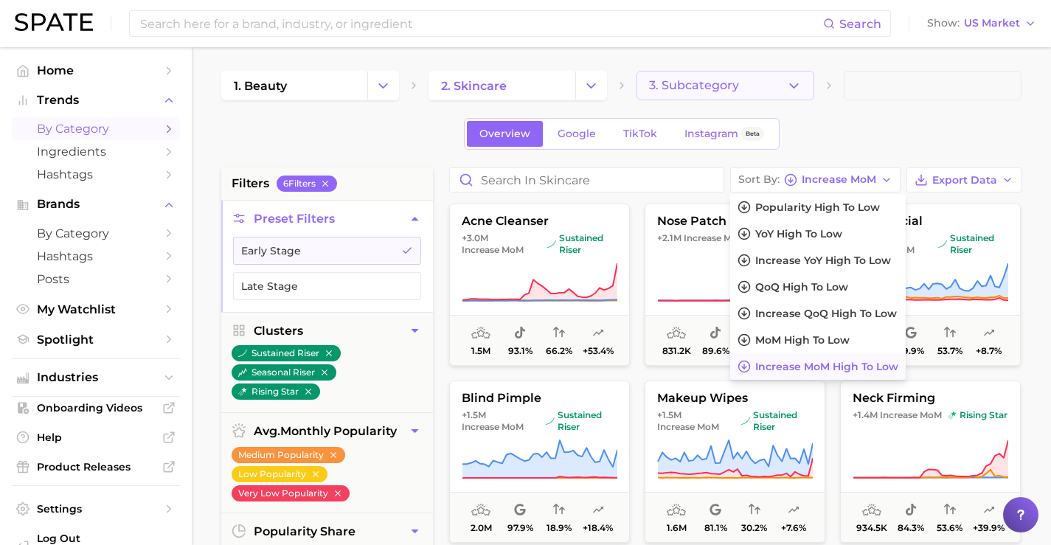
click at [737, 88] on span "3. Subcategory" at bounding box center [694, 85] width 90 height 13
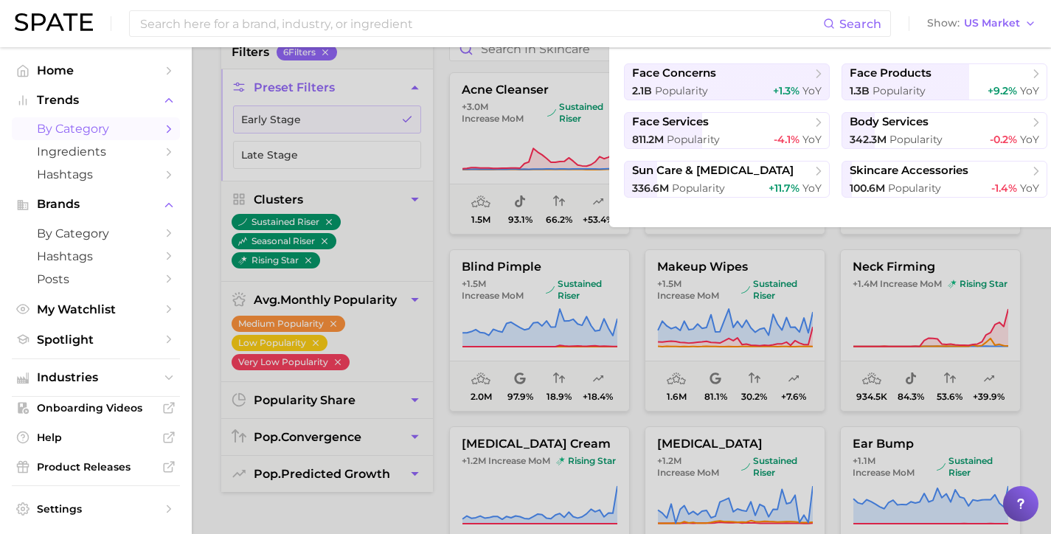
scroll to position [295, 0]
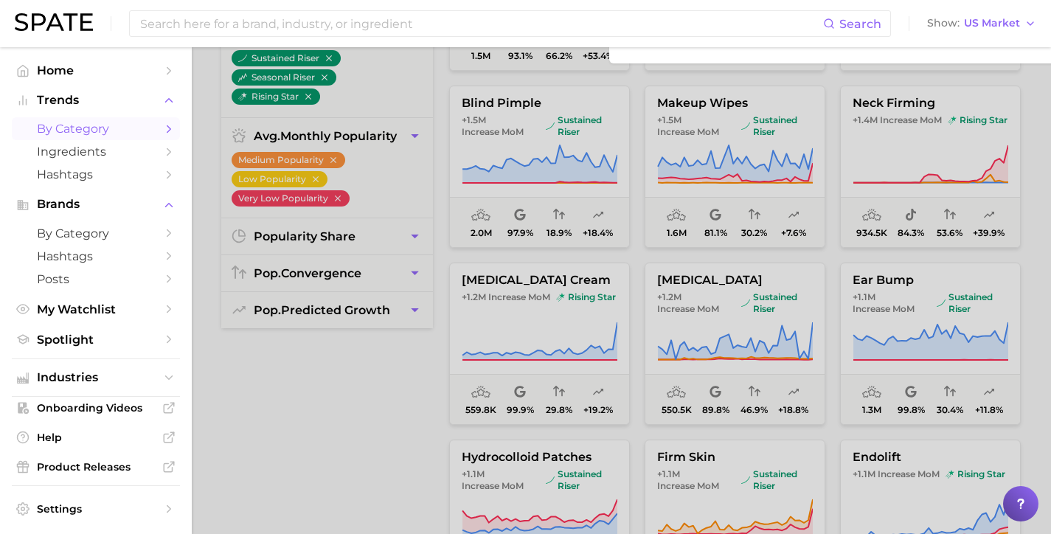
click at [892, 184] on div at bounding box center [525, 267] width 1051 height 534
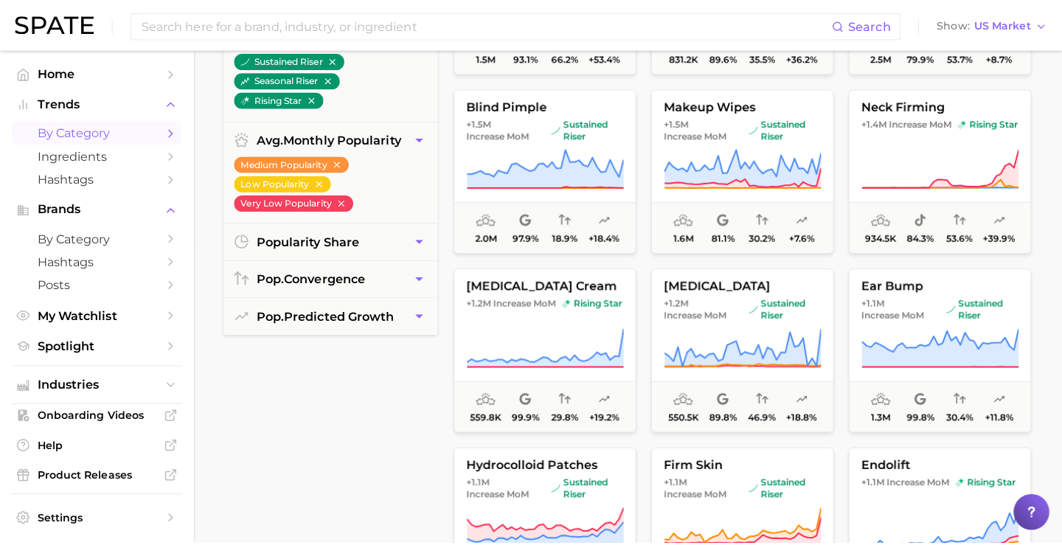
scroll to position [0, 0]
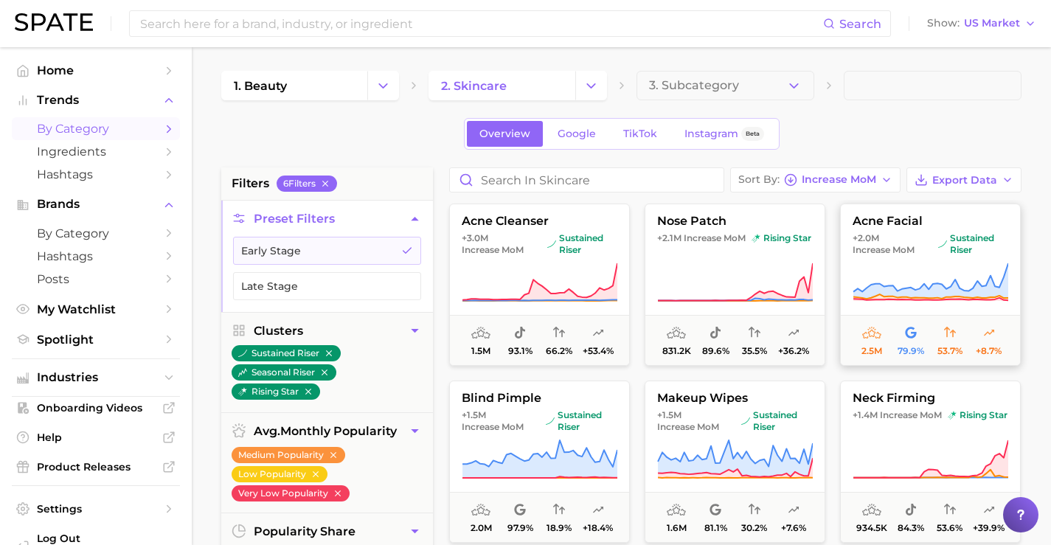
click at [892, 218] on span "acne facial" at bounding box center [930, 221] width 179 height 13
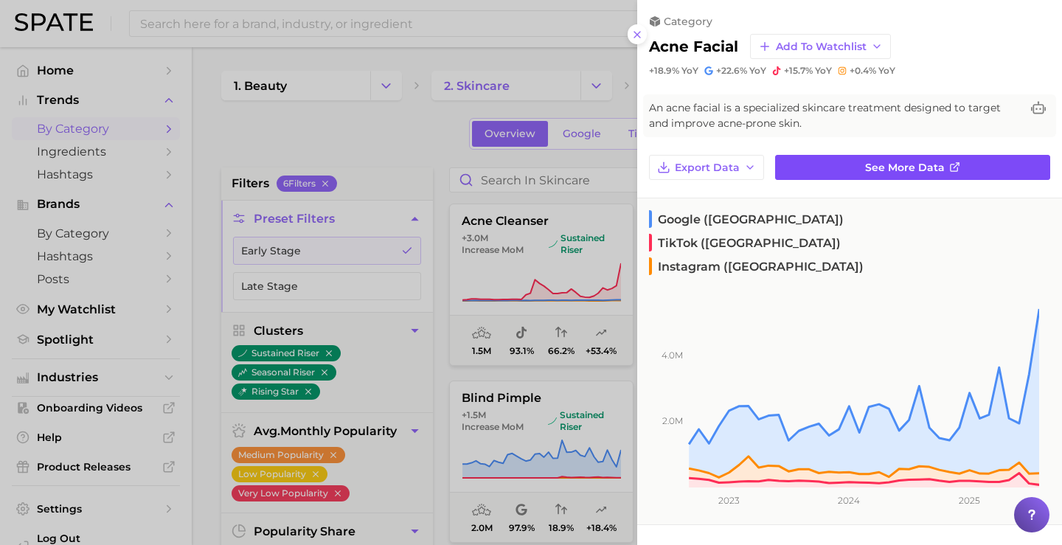
click at [903, 174] on link "See more data" at bounding box center [912, 167] width 275 height 25
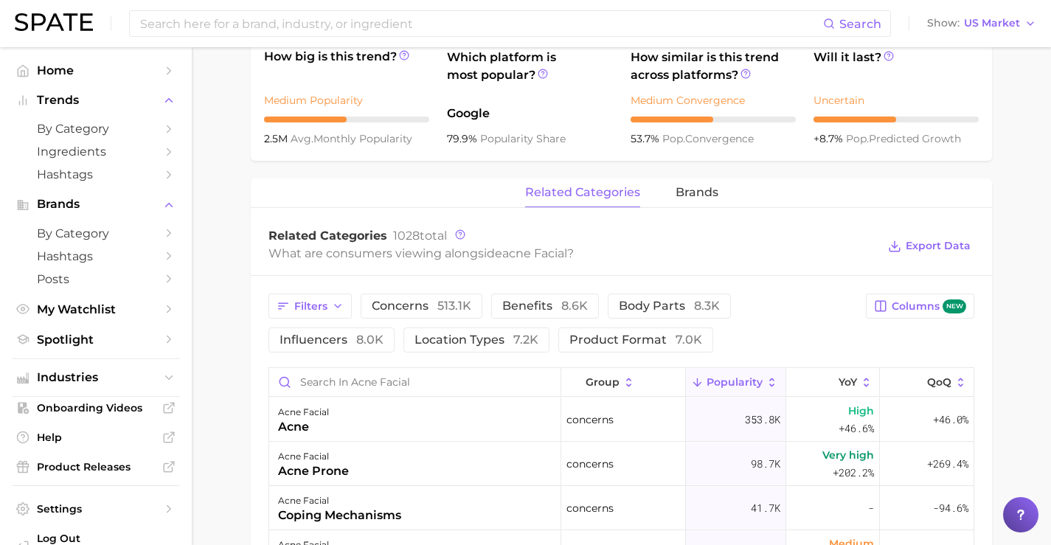
scroll to position [590, 0]
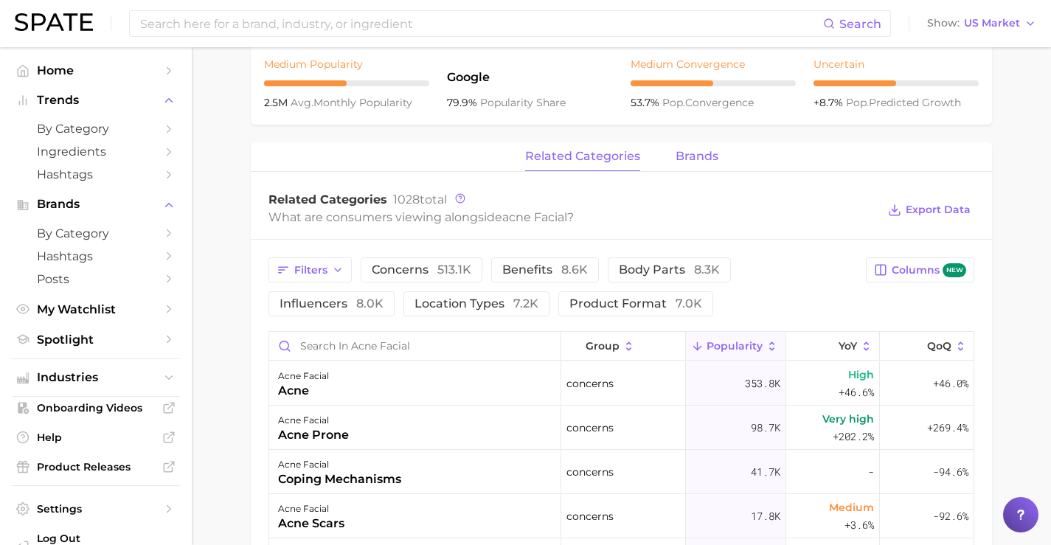
click at [677, 164] on button "brands" at bounding box center [697, 156] width 43 height 29
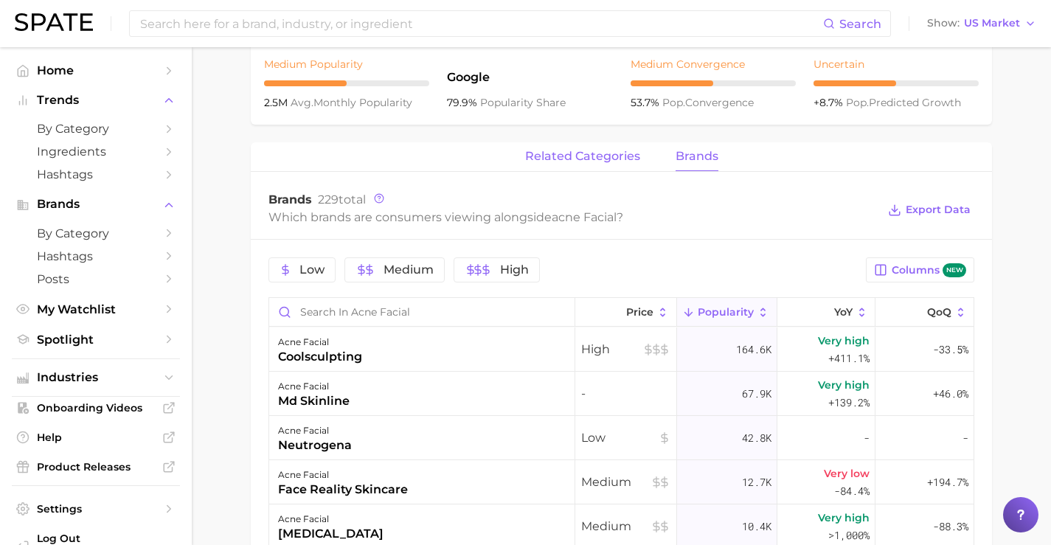
click at [610, 146] on button "related categories" at bounding box center [582, 156] width 115 height 29
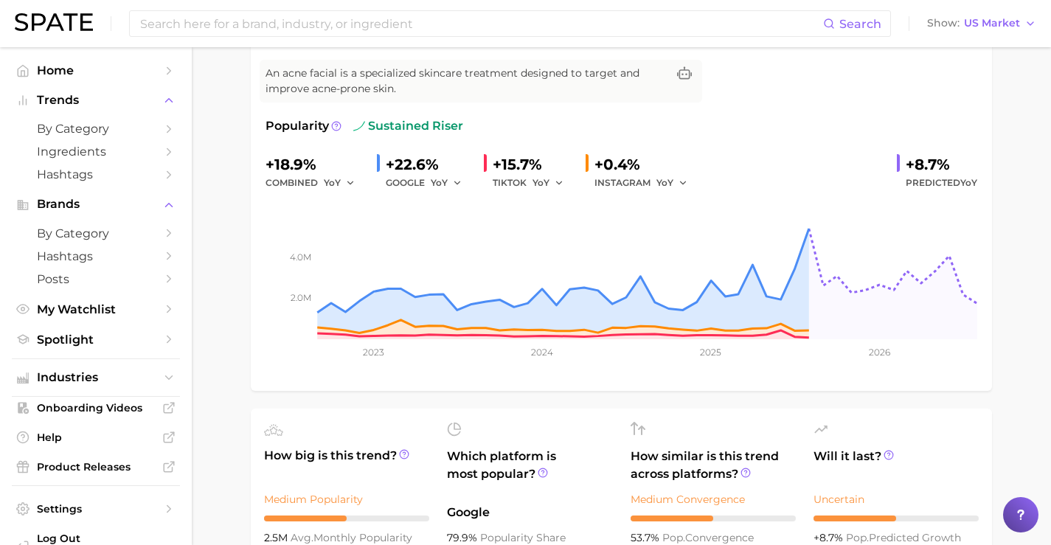
scroll to position [0, 0]
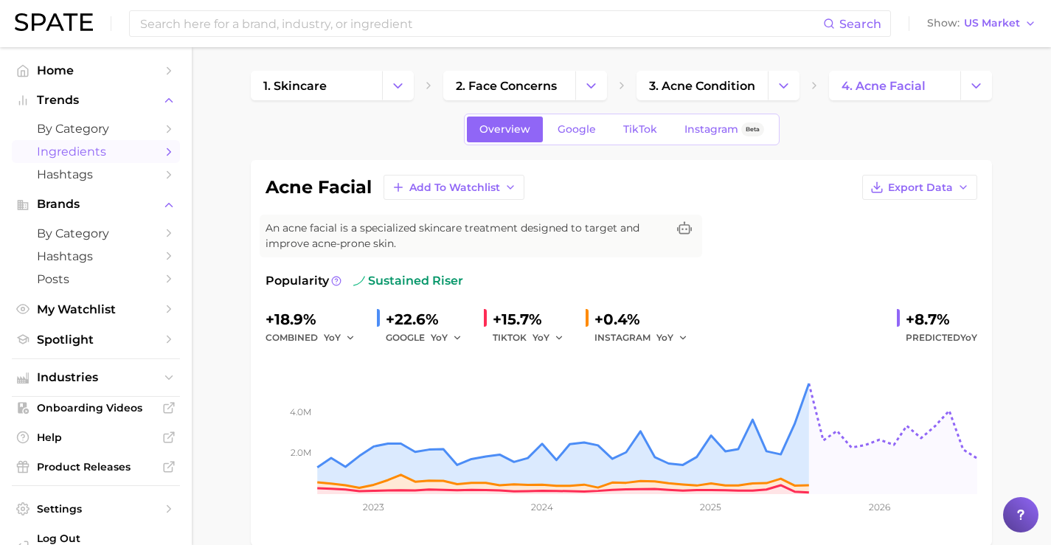
click at [130, 148] on span "Ingredients" at bounding box center [96, 152] width 118 height 14
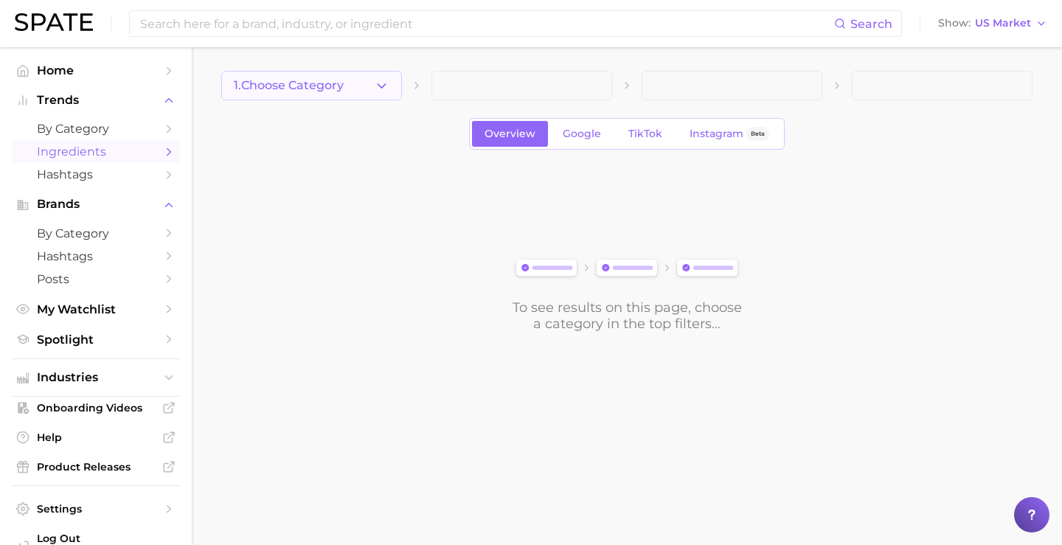
click at [265, 79] on span "1. Choose Category" at bounding box center [289, 85] width 110 height 13
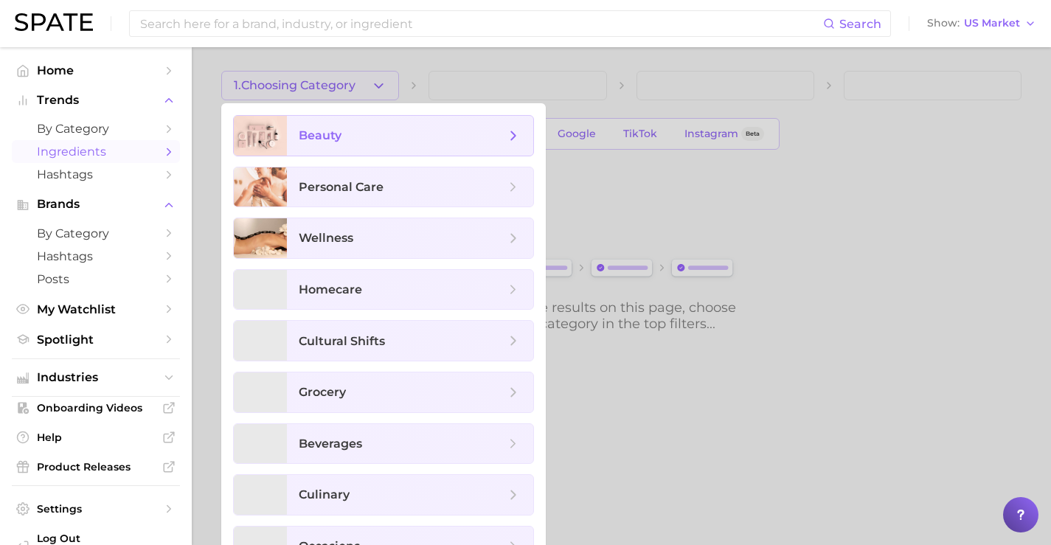
click at [282, 148] on div at bounding box center [260, 136] width 53 height 40
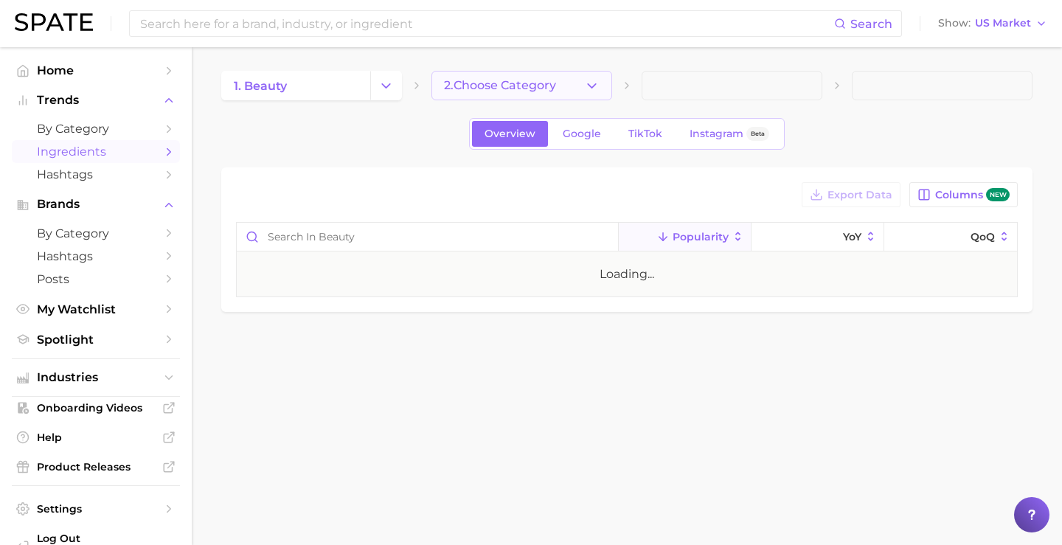
click at [460, 89] on span "2. Choose Category" at bounding box center [500, 85] width 112 height 13
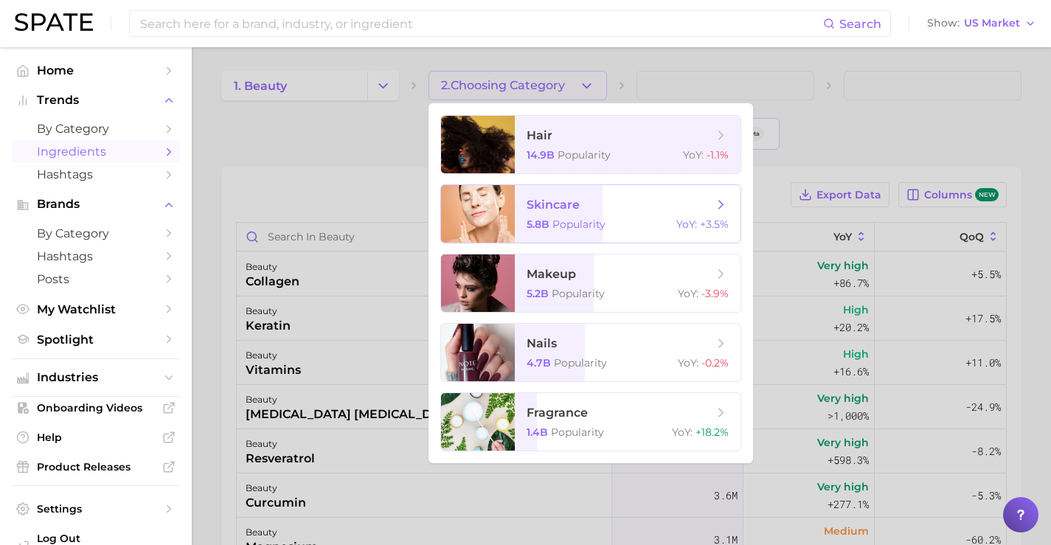
click at [542, 229] on span "5.8b" at bounding box center [538, 224] width 23 height 13
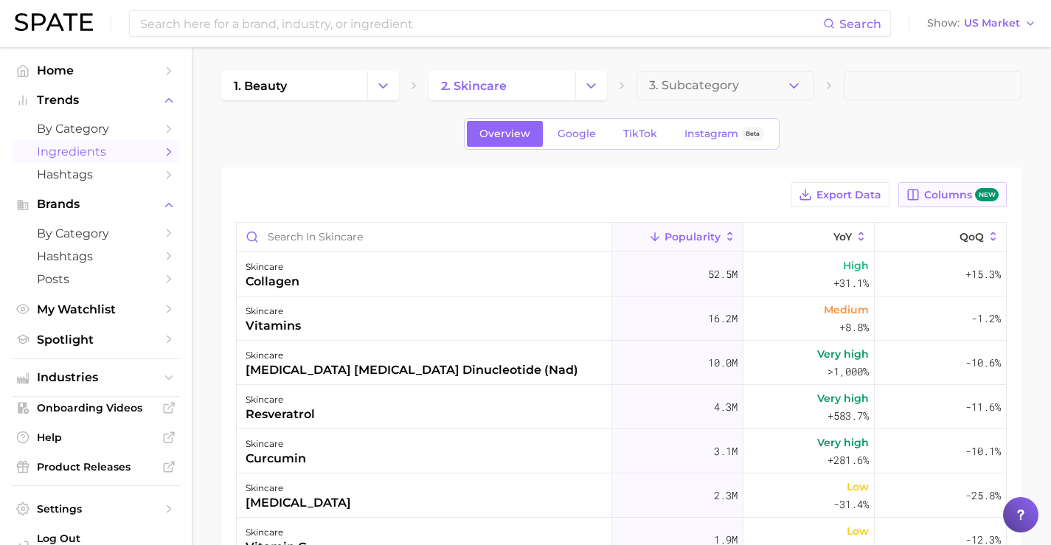
click at [945, 196] on span "Columns new" at bounding box center [961, 195] width 74 height 14
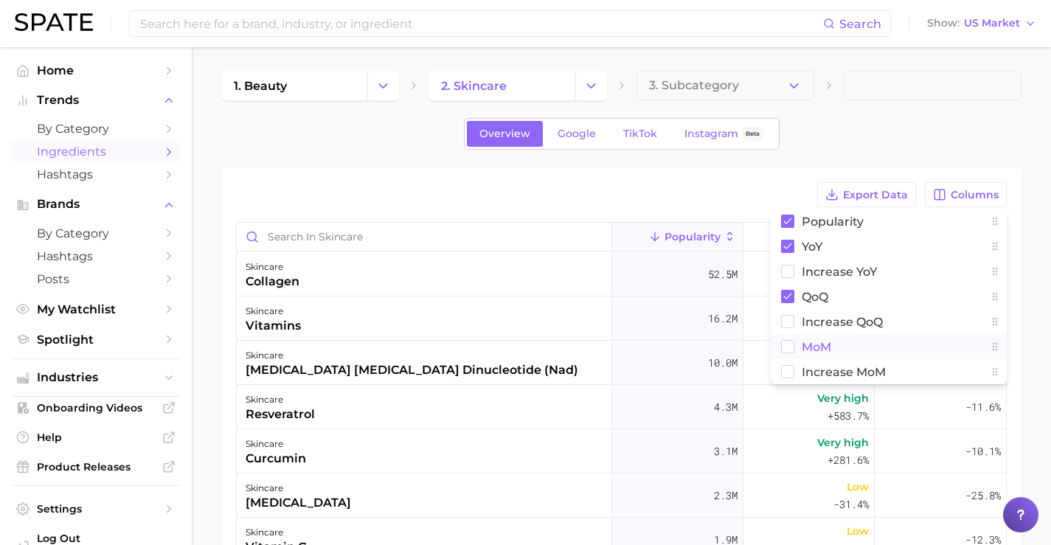
click at [866, 350] on button "MoM" at bounding box center [889, 346] width 236 height 25
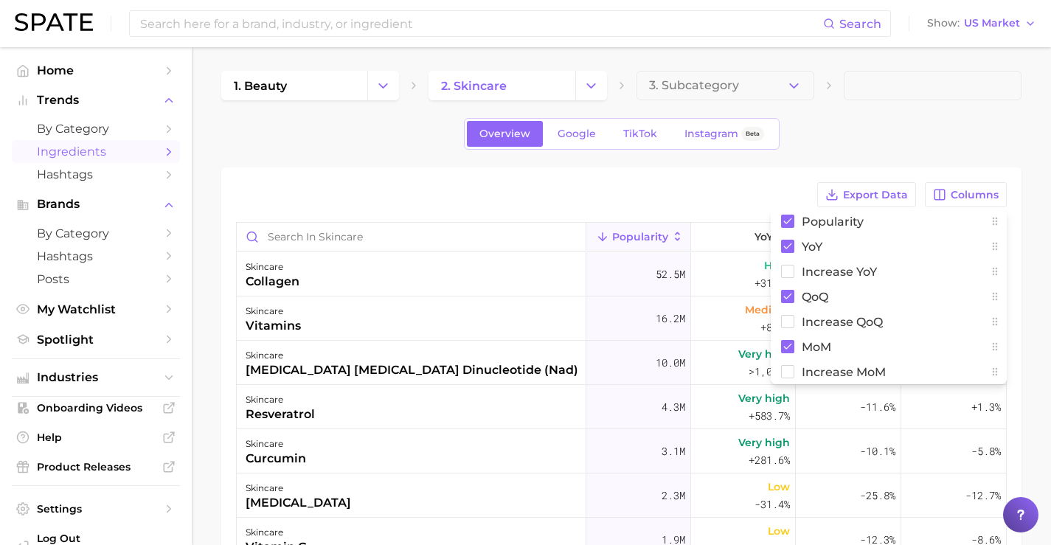
click at [754, 181] on div "Export Data Columns Popularity YoY Increase YoY QoQ Increase QoQ MoM Increase M…" at bounding box center [621, 474] width 800 height 614
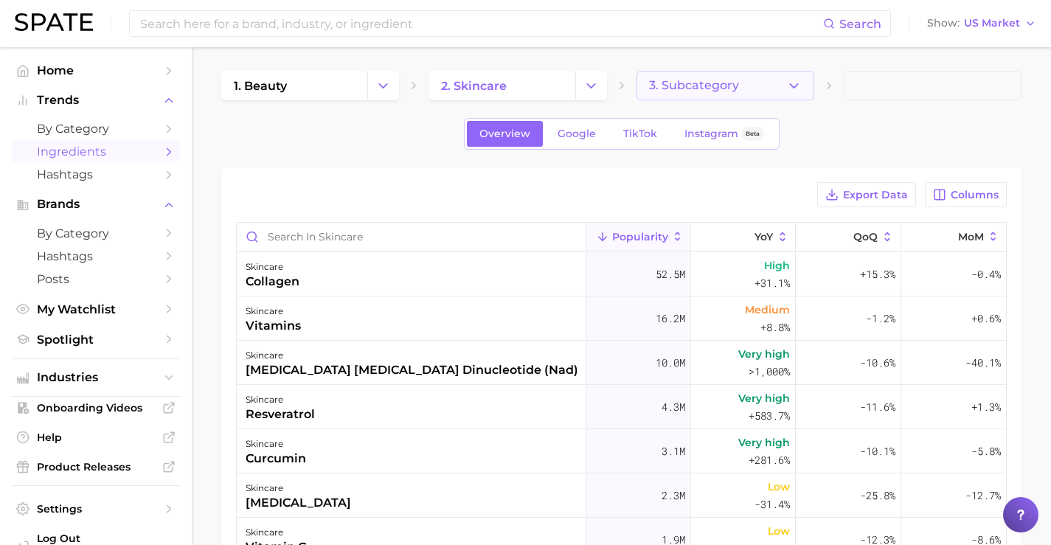
click at [700, 90] on span "3. Subcategory" at bounding box center [694, 85] width 90 height 13
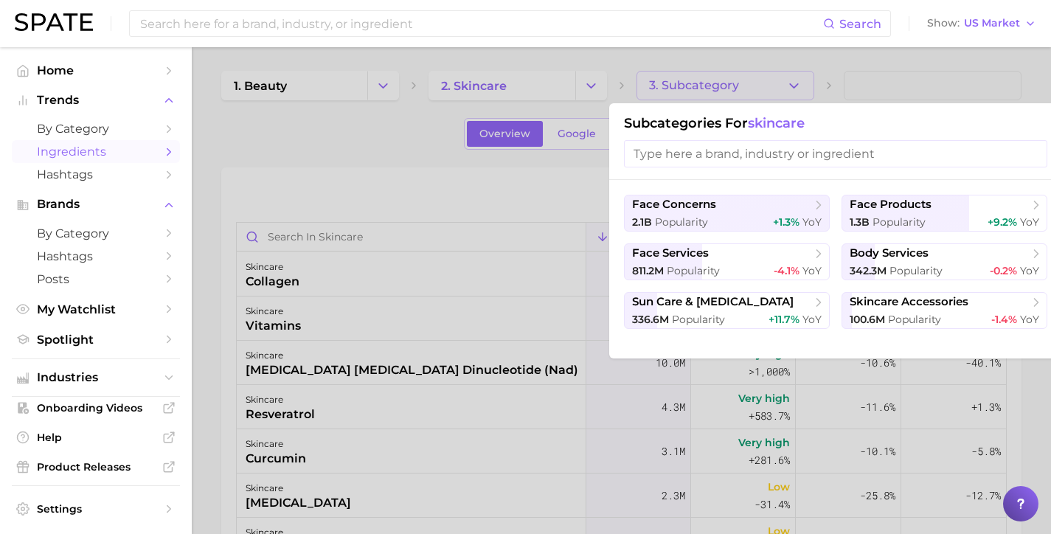
click at [700, 90] on div at bounding box center [525, 267] width 1051 height 534
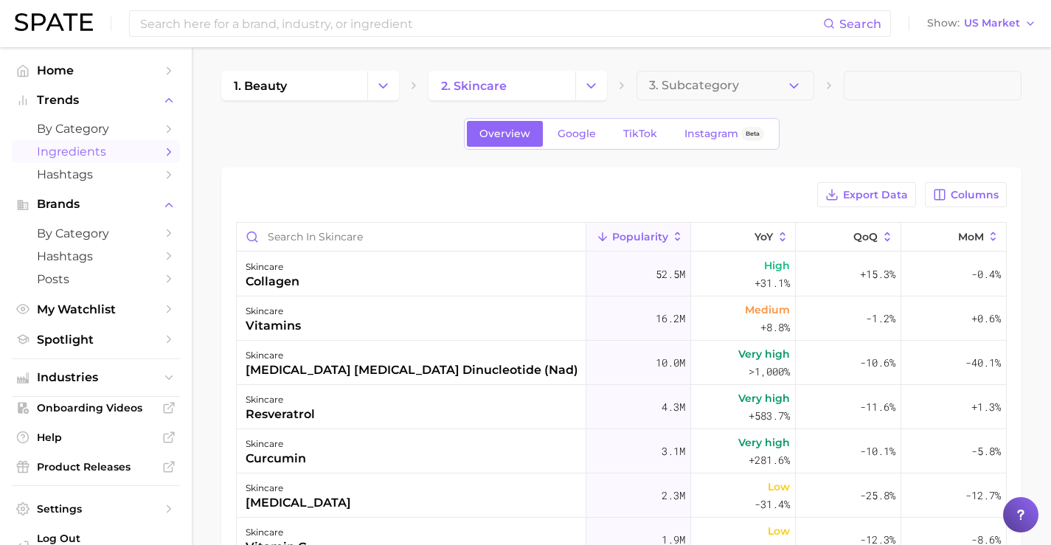
click at [637, 181] on div "Export Data Columns Popularity YoY QoQ MoM skincare collagen 52.5m High +31.1% …" at bounding box center [621, 474] width 800 height 614
click at [834, 199] on icon at bounding box center [831, 194] width 13 height 13
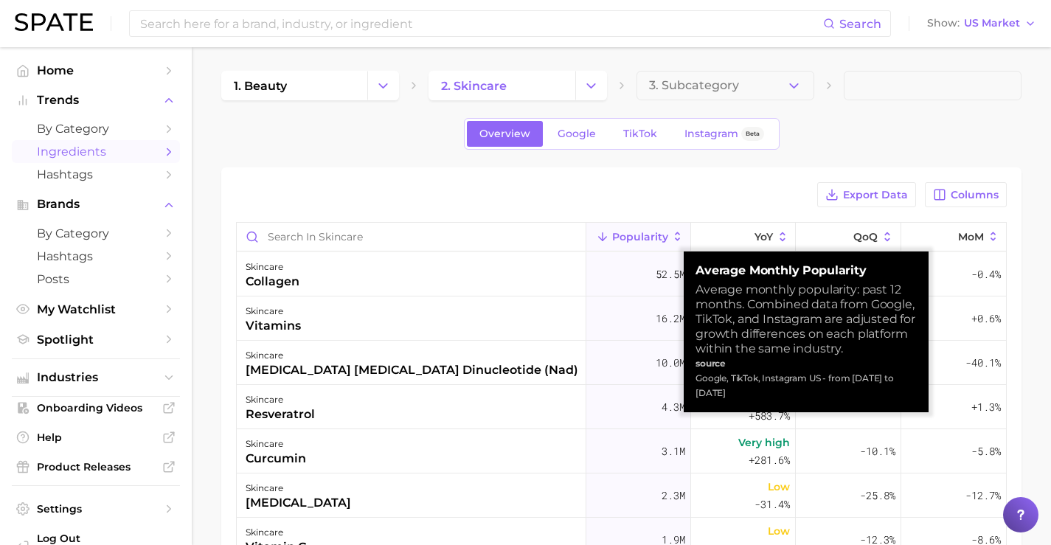
drag, startPoint x: 699, startPoint y: 268, endPoint x: 787, endPoint y: 392, distance: 151.9
click at [787, 392] on div "Average Monthly Popularity Average monthly popularity: past 12 months. Combined…" at bounding box center [806, 331] width 221 height 137
copy div "Average Monthly Popularity Average monthly popularity: past 12 months. Combined…"
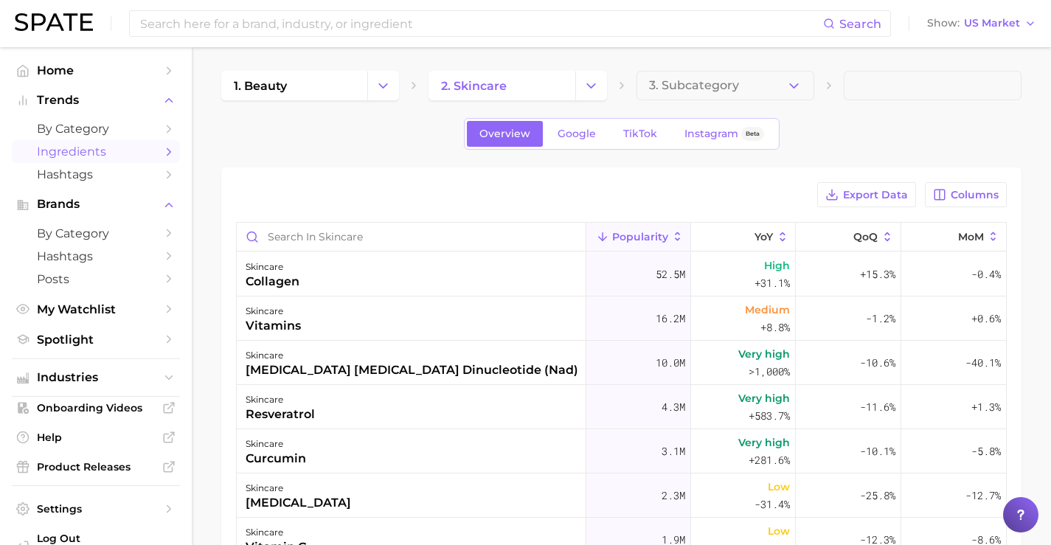
click at [639, 190] on div "Export Data Columns" at bounding box center [621, 194] width 771 height 25
click at [586, 143] on link "Google" at bounding box center [576, 134] width 63 height 26
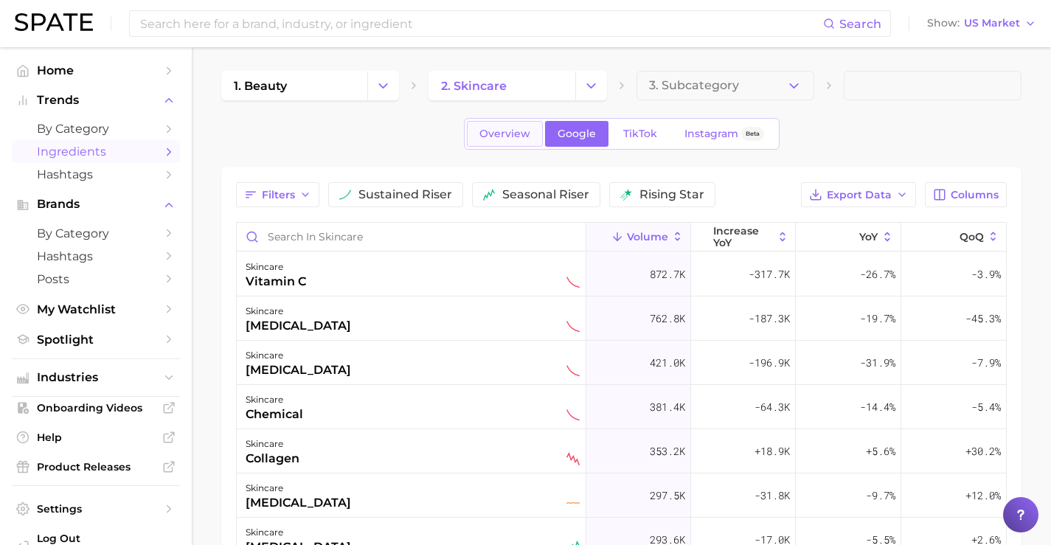
click at [486, 138] on span "Overview" at bounding box center [504, 134] width 51 height 13
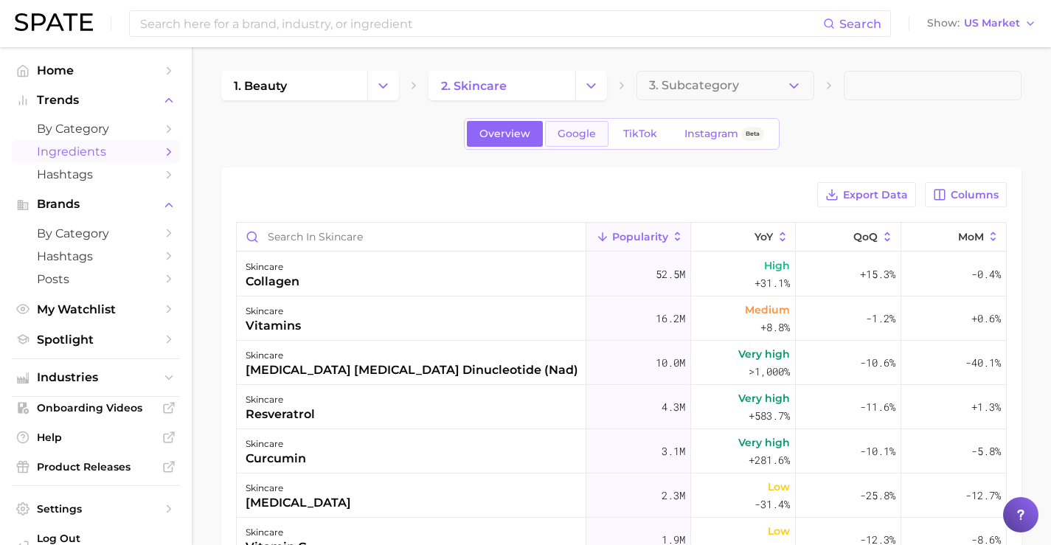
click at [562, 138] on span "Google" at bounding box center [577, 134] width 38 height 13
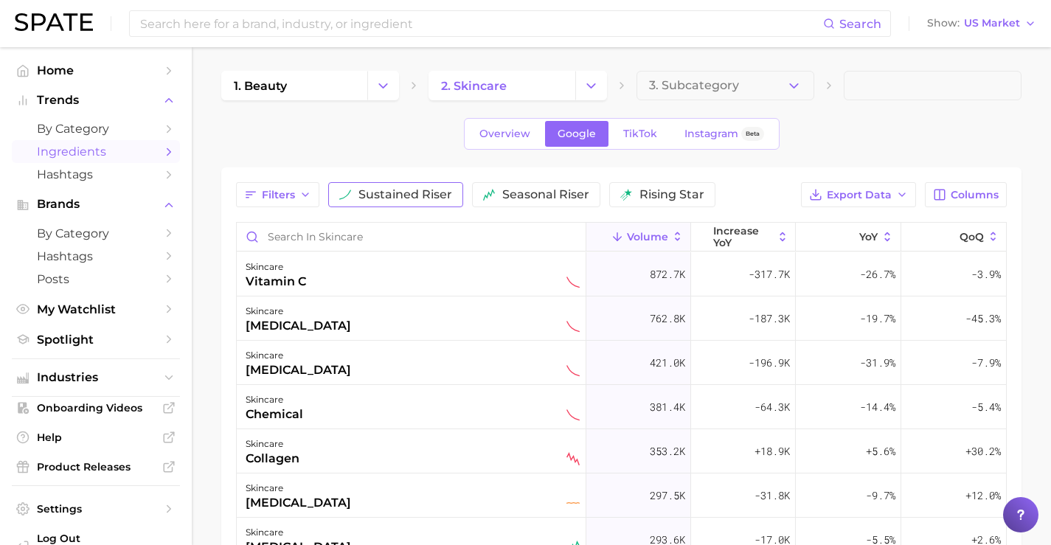
click at [428, 186] on button "sustained riser" at bounding box center [395, 194] width 135 height 25
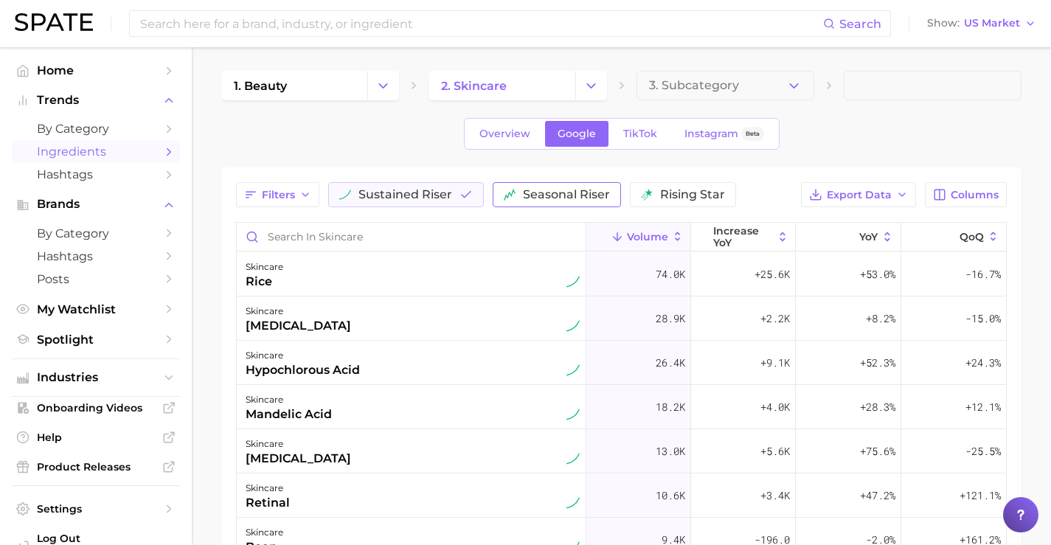
click at [608, 193] on button "seasonal riser" at bounding box center [557, 194] width 128 height 25
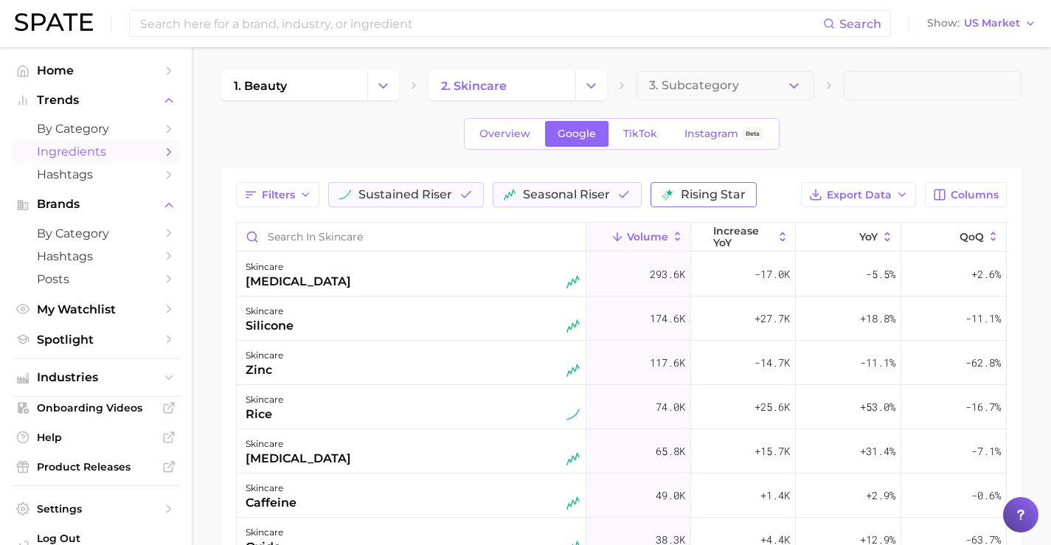
click at [693, 193] on span "rising star" at bounding box center [713, 195] width 65 height 12
click at [713, 196] on span "rising star" at bounding box center [713, 195] width 65 height 12
click at [562, 201] on button "seasonal riser" at bounding box center [567, 194] width 149 height 25
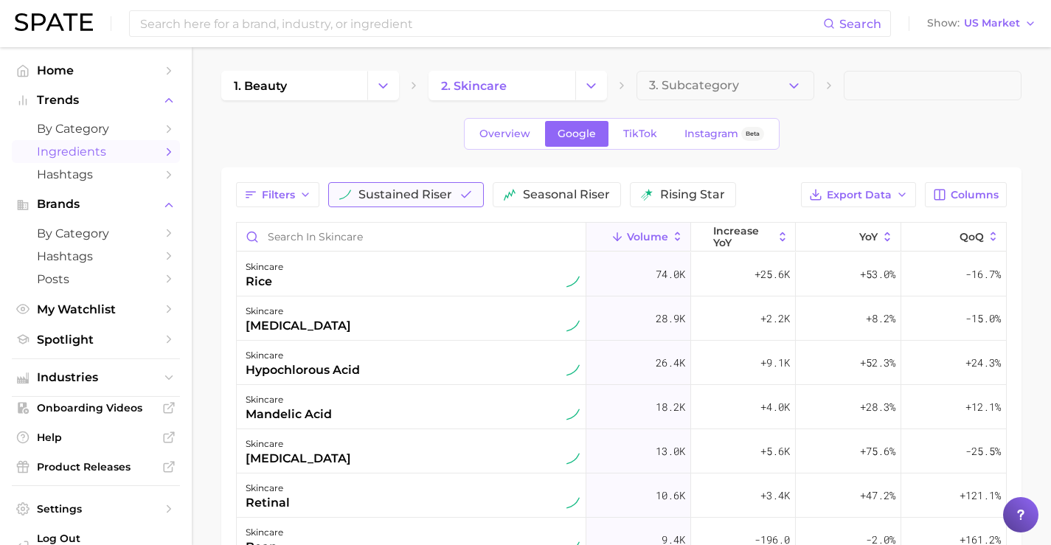
click at [449, 200] on span "sustained riser" at bounding box center [405, 195] width 94 height 12
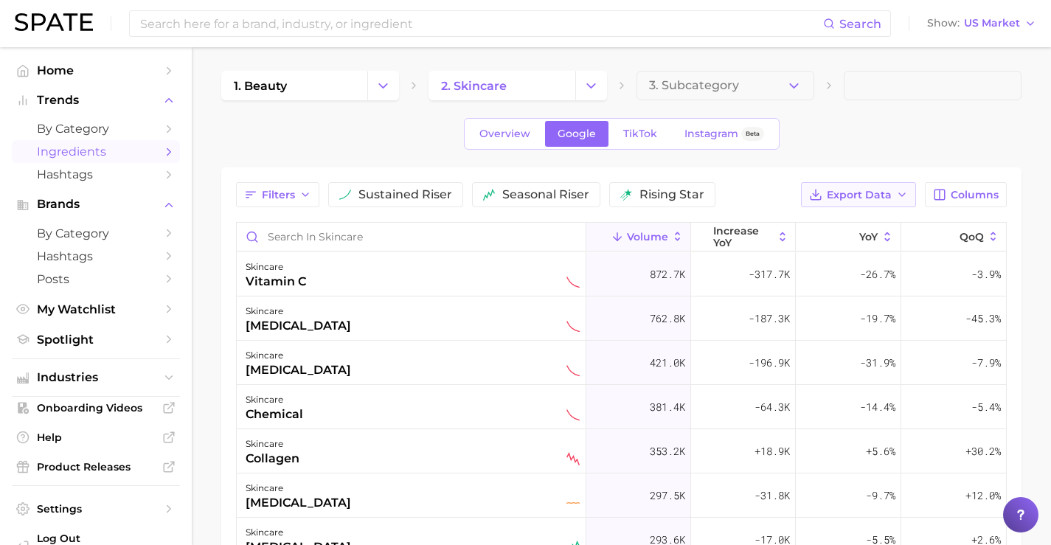
click at [868, 203] on button "Export Data" at bounding box center [858, 194] width 115 height 25
click at [876, 148] on div "Overview Google TikTok Instagram Beta" at bounding box center [621, 134] width 800 height 32
click at [937, 201] on icon "button" at bounding box center [939, 194] width 13 height 13
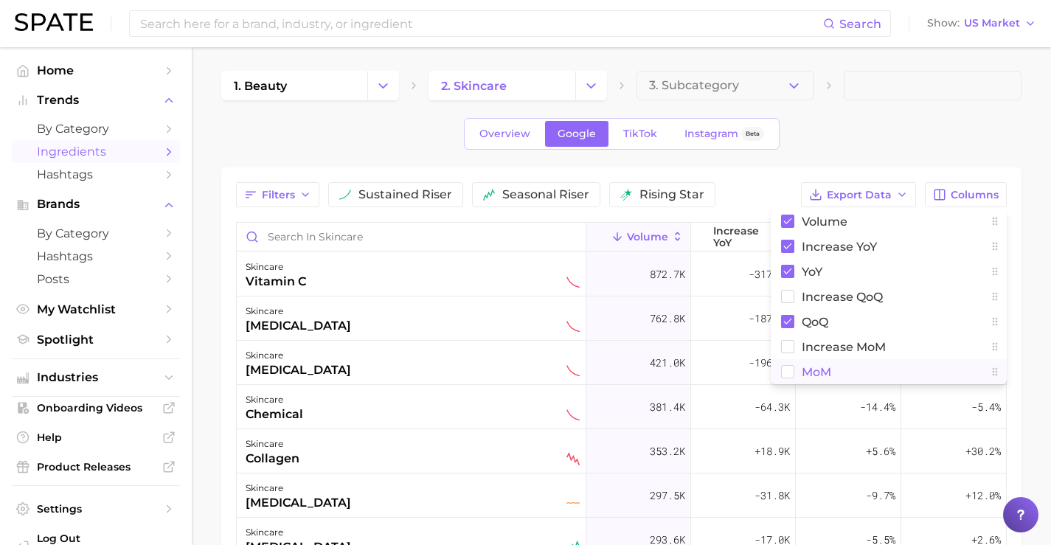
click at [868, 361] on button "MoM" at bounding box center [889, 371] width 236 height 25
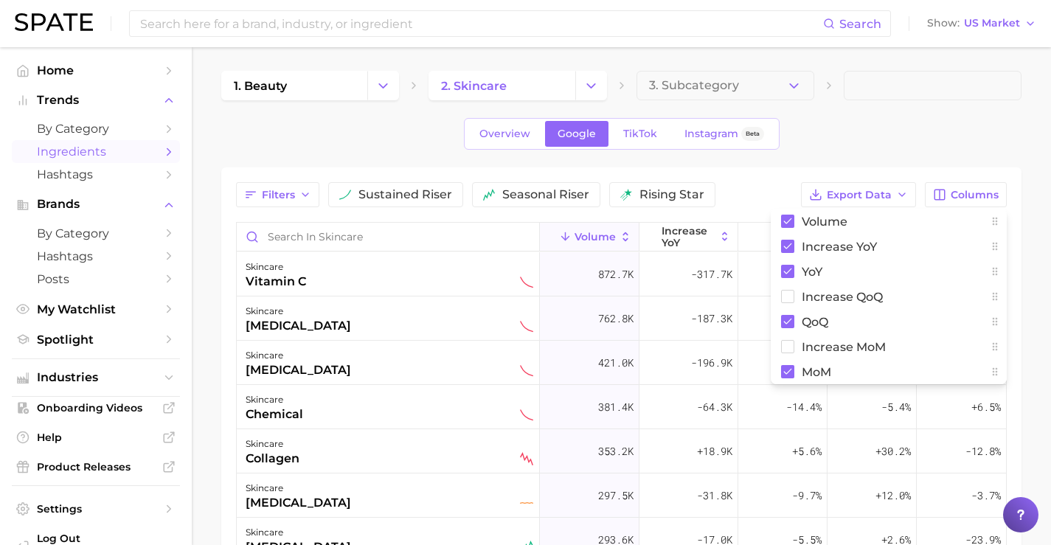
click at [848, 163] on div "1. beauty 2. skincare 3. Subcategory Overview Google TikTok Instagram Beta Filt…" at bounding box center [621, 426] width 800 height 711
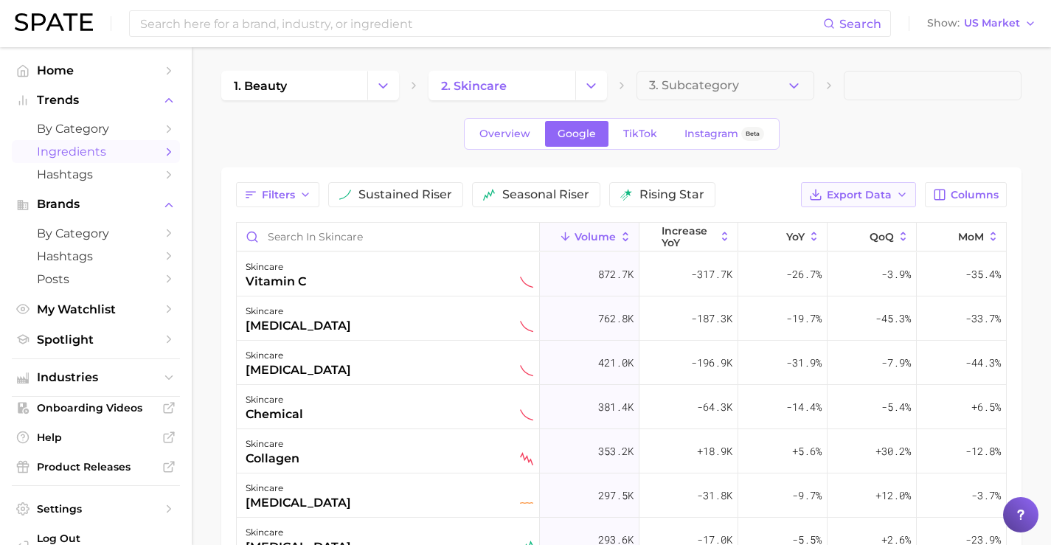
click at [845, 186] on button "Export Data" at bounding box center [858, 194] width 115 height 25
click at [839, 218] on span "Table Data CSV" at bounding box center [819, 222] width 81 height 13
click at [817, 195] on polyline "button" at bounding box center [816, 194] width 6 height 3
click at [822, 243] on span "Time Series CSV" at bounding box center [822, 249] width 86 height 13
click at [856, 191] on span "Export Data" at bounding box center [859, 195] width 65 height 13
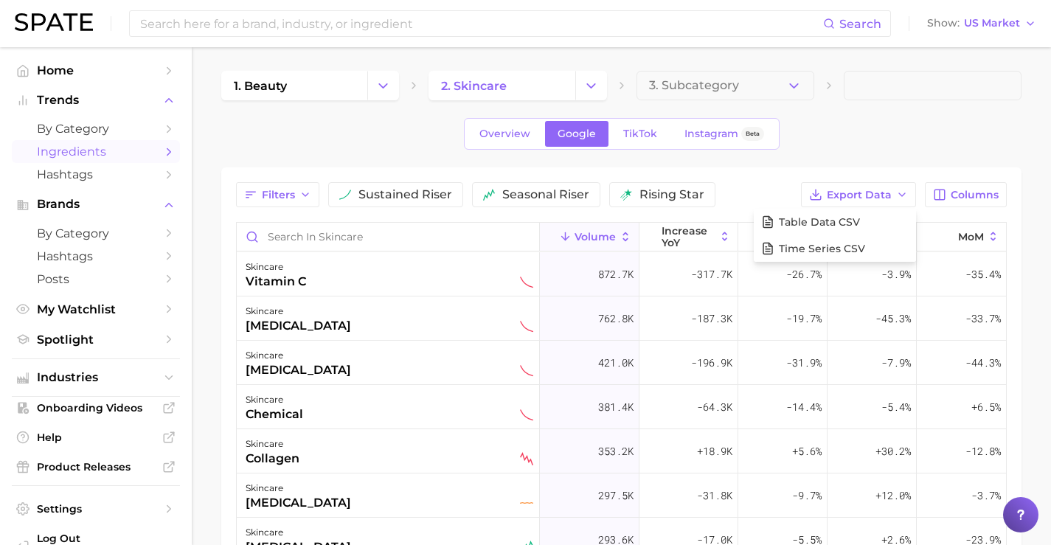
click at [645, 150] on div "1. beauty 2. skincare 3. Subcategory Overview Google TikTok Instagram Beta Filt…" at bounding box center [621, 426] width 800 height 711
click at [644, 138] on span "TikTok" at bounding box center [640, 134] width 34 height 13
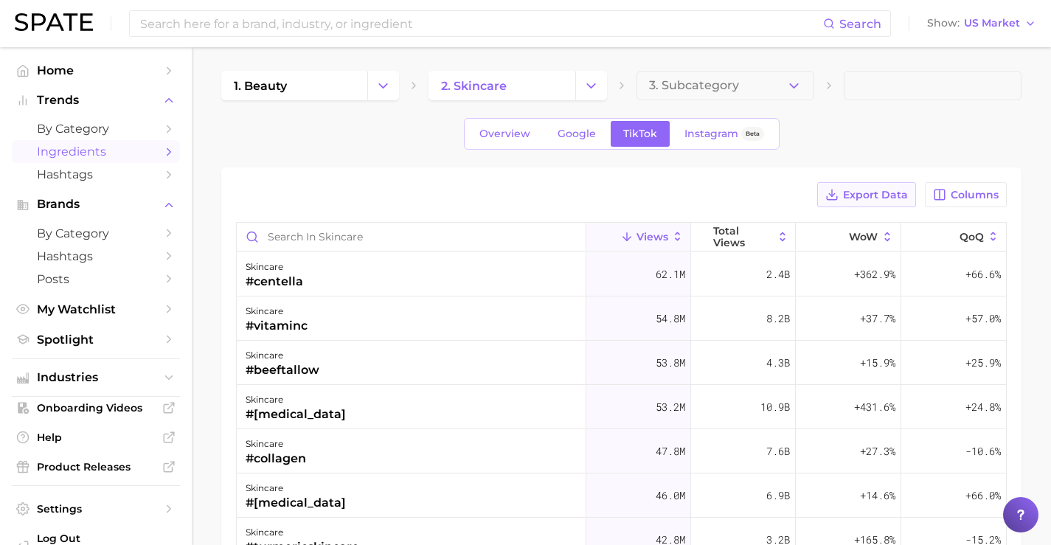
click at [878, 191] on span "Export Data" at bounding box center [875, 195] width 65 height 13
click at [979, 196] on span "Columns" at bounding box center [975, 195] width 48 height 13
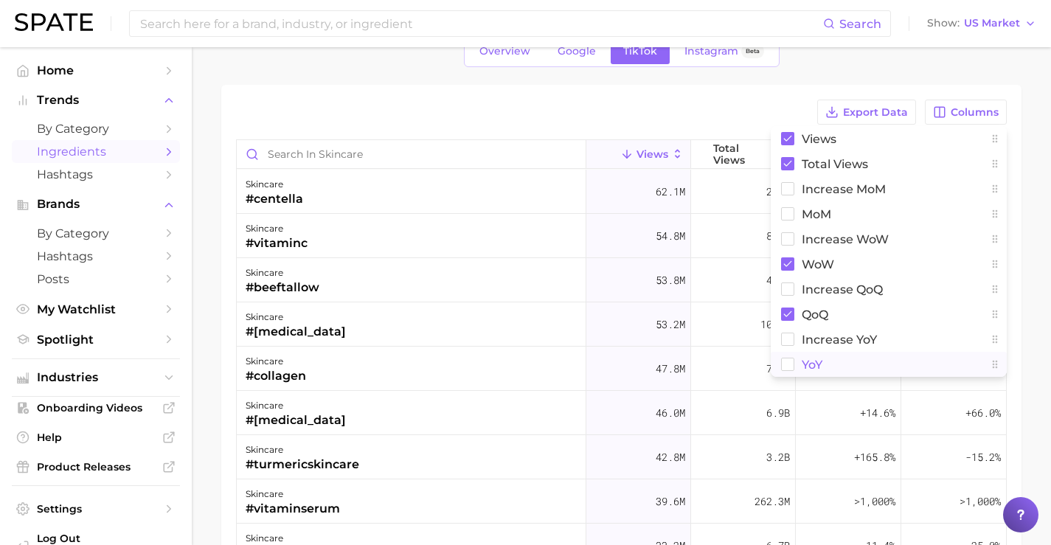
scroll to position [74, 0]
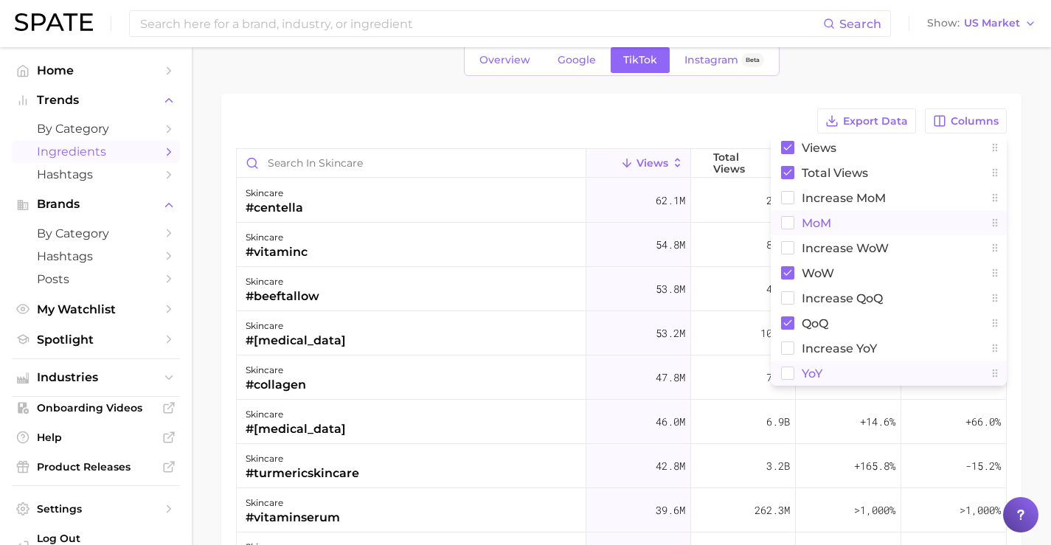
click at [841, 229] on button "MoM" at bounding box center [889, 222] width 236 height 25
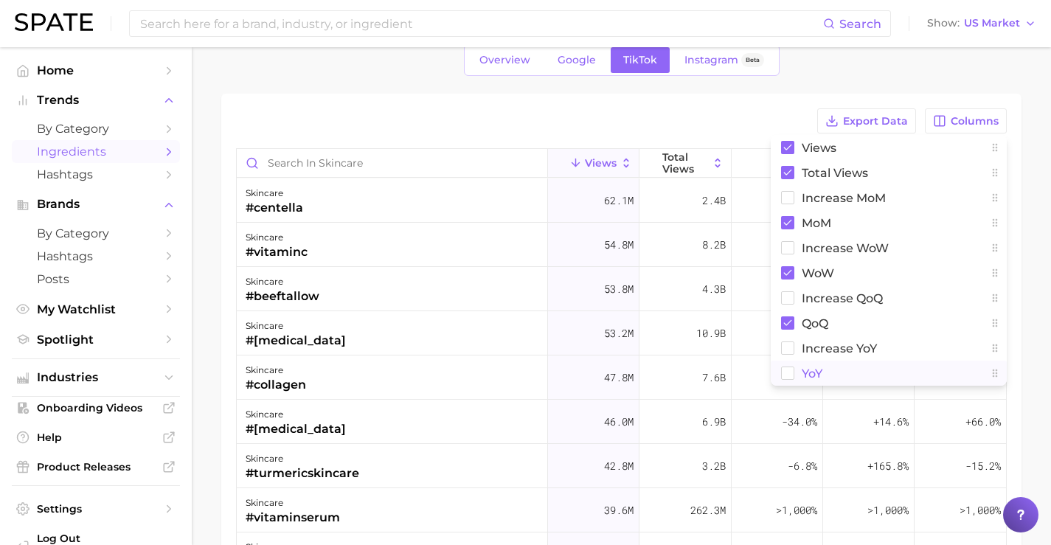
click at [836, 366] on button "YoY" at bounding box center [889, 373] width 236 height 25
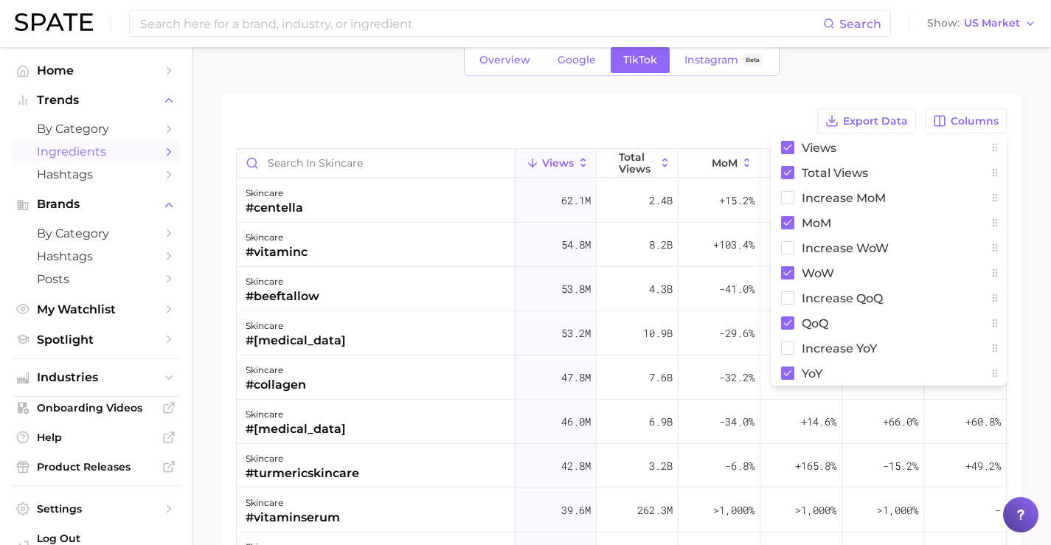
click at [738, 120] on div "Export Data Columns Views Total Views increase MoM MoM Increase WoW WoW increas…" at bounding box center [621, 120] width 771 height 25
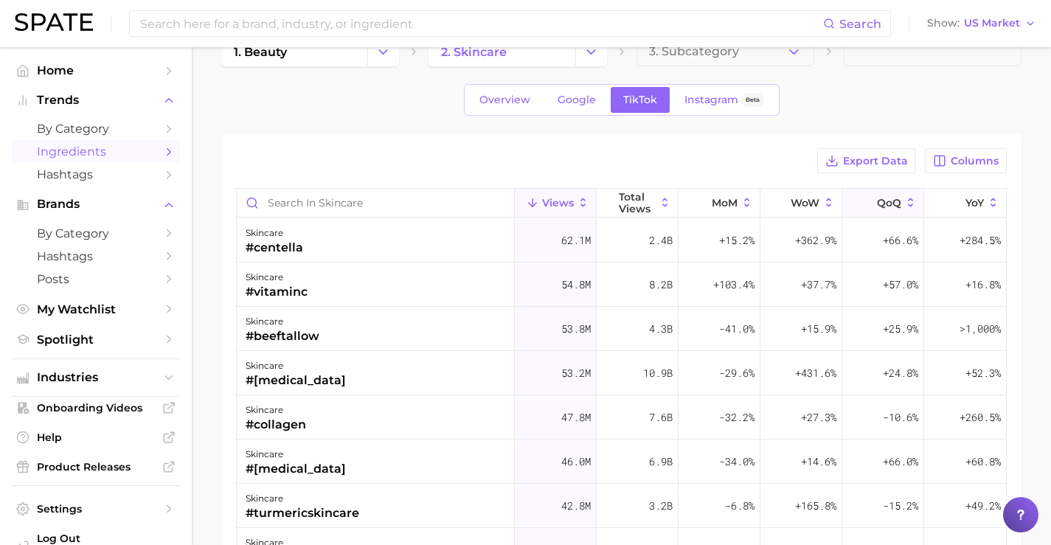
scroll to position [0, 0]
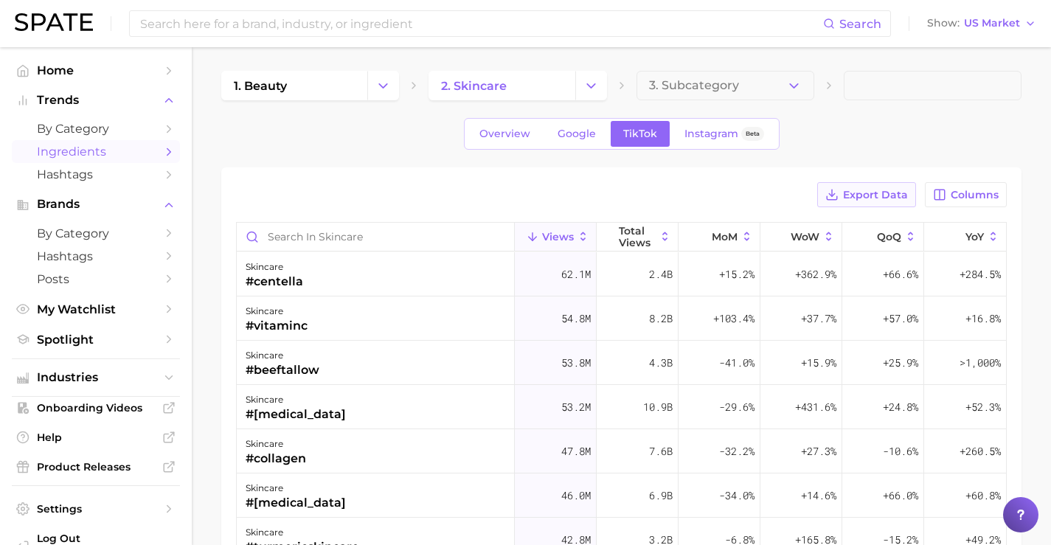
click at [898, 200] on span "Export Data" at bounding box center [875, 195] width 65 height 13
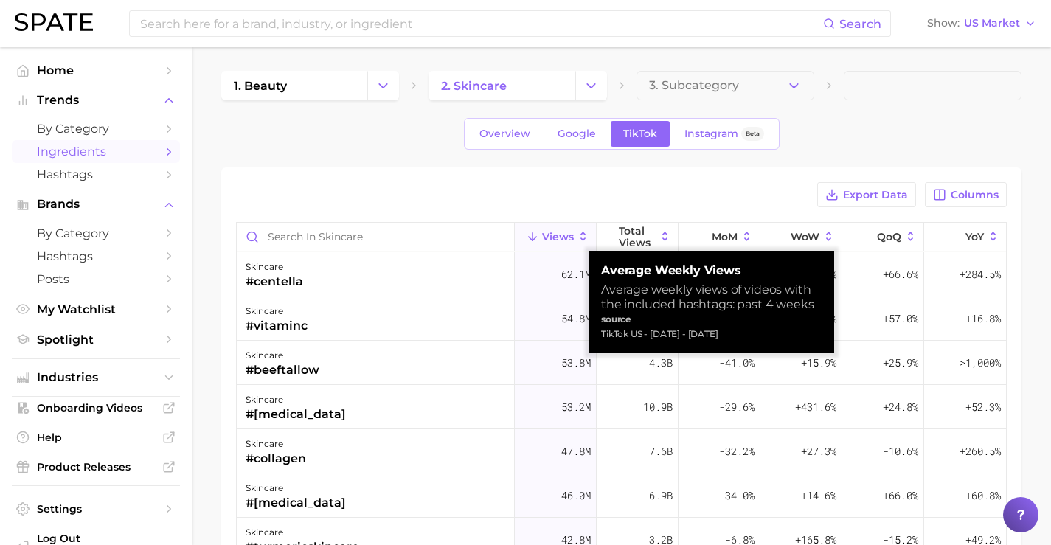
drag, startPoint x: 603, startPoint y: 268, endPoint x: 794, endPoint y: 341, distance: 204.3
click at [794, 341] on div "Average Weekly Views Average weekly views of videos with the included hashtags:…" at bounding box center [711, 302] width 221 height 78
copy div "Average Weekly Views Average weekly views of videos with the included hashtags:…"
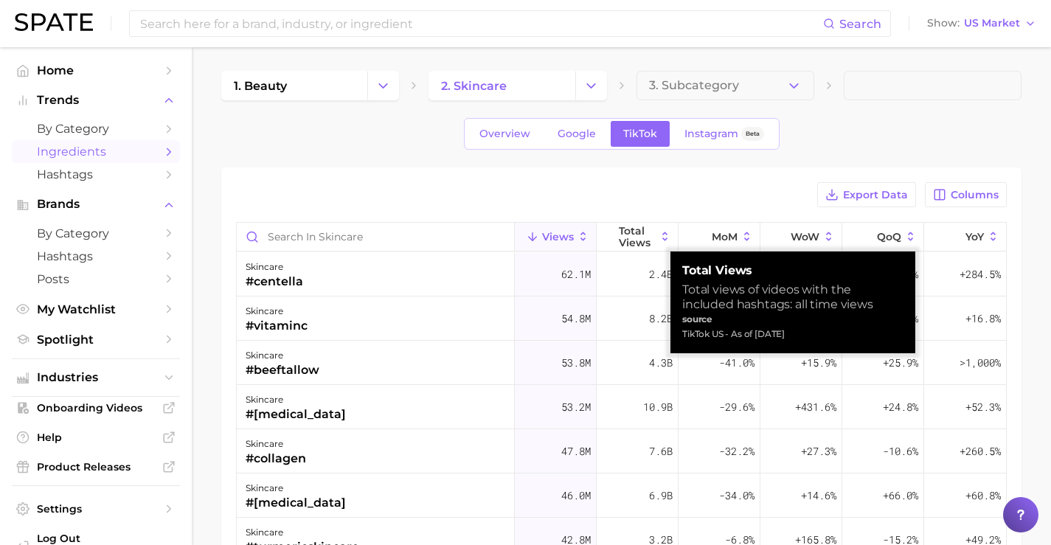
drag, startPoint x: 683, startPoint y: 266, endPoint x: 831, endPoint y: 342, distance: 166.3
click at [831, 342] on div "Total Views Total views of videos with the included hashtags: all time views so…" at bounding box center [792, 303] width 245 height 102
copy div "Total Views Total views of videos with the included hashtags: all time views so…"
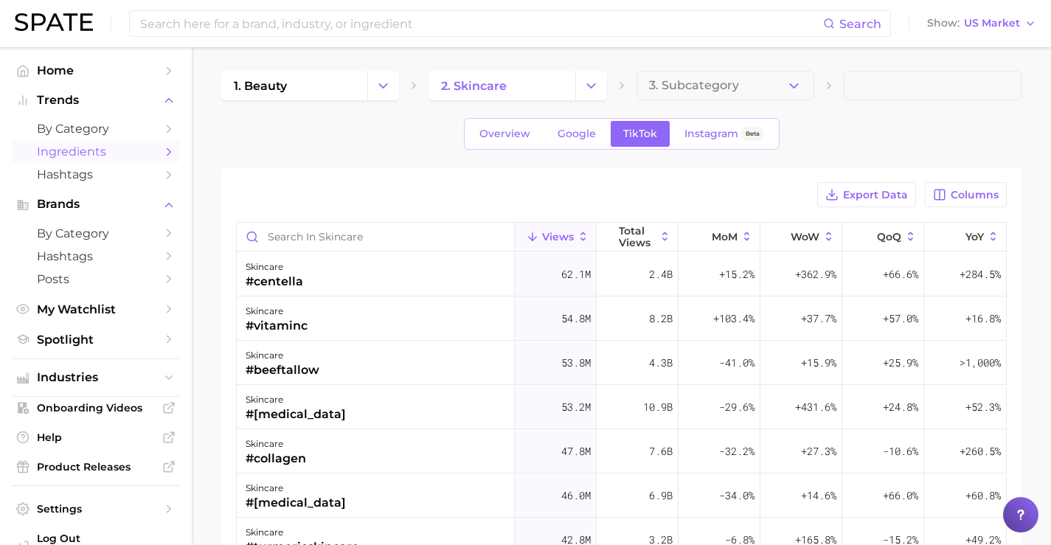
click at [744, 174] on div "Export Data Columns Views Total Views MoM WoW QoQ YoY skincare #centella 62.1m …" at bounding box center [621, 474] width 800 height 614
click at [1008, 30] on button "Show US Market" at bounding box center [981, 23] width 117 height 19
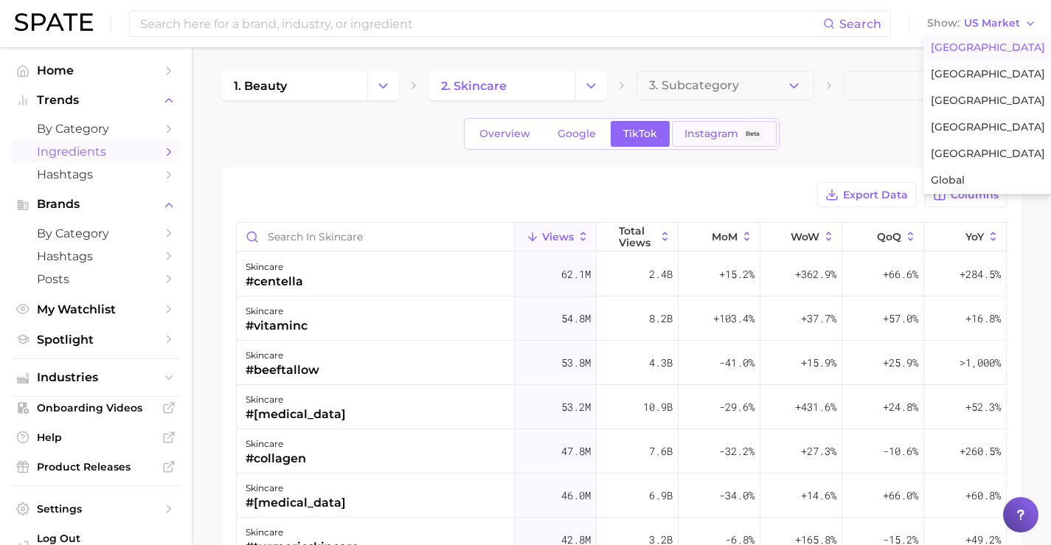
click at [739, 131] on div "Instagram Beta" at bounding box center [724, 134] width 80 height 13
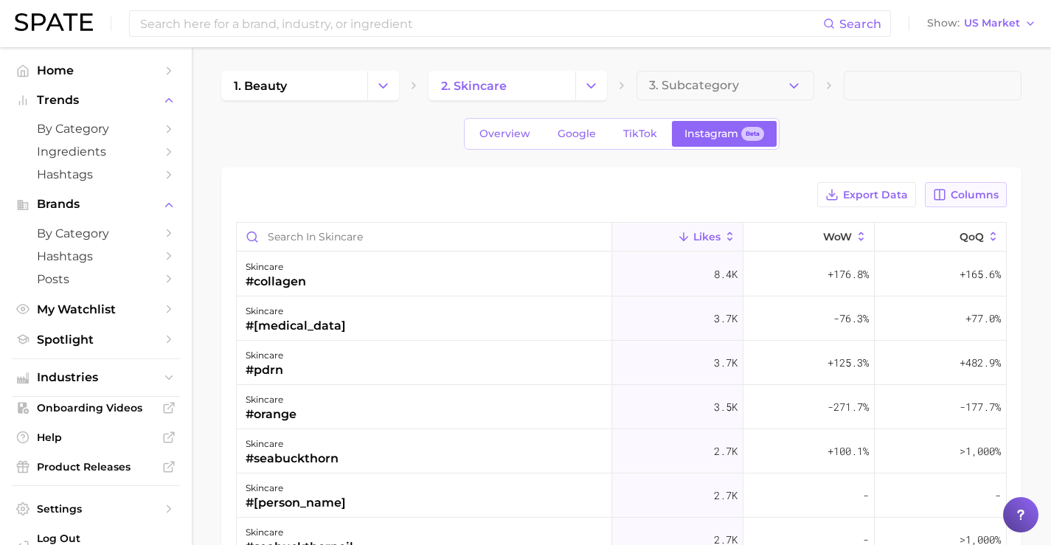
click at [960, 199] on span "Columns" at bounding box center [975, 195] width 48 height 13
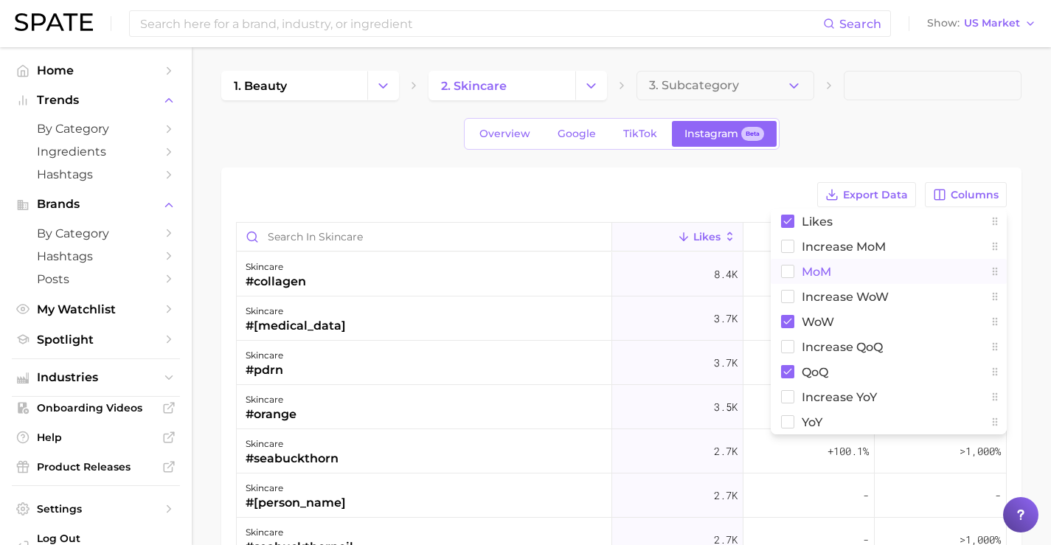
click at [858, 264] on button "MoM" at bounding box center [889, 271] width 236 height 25
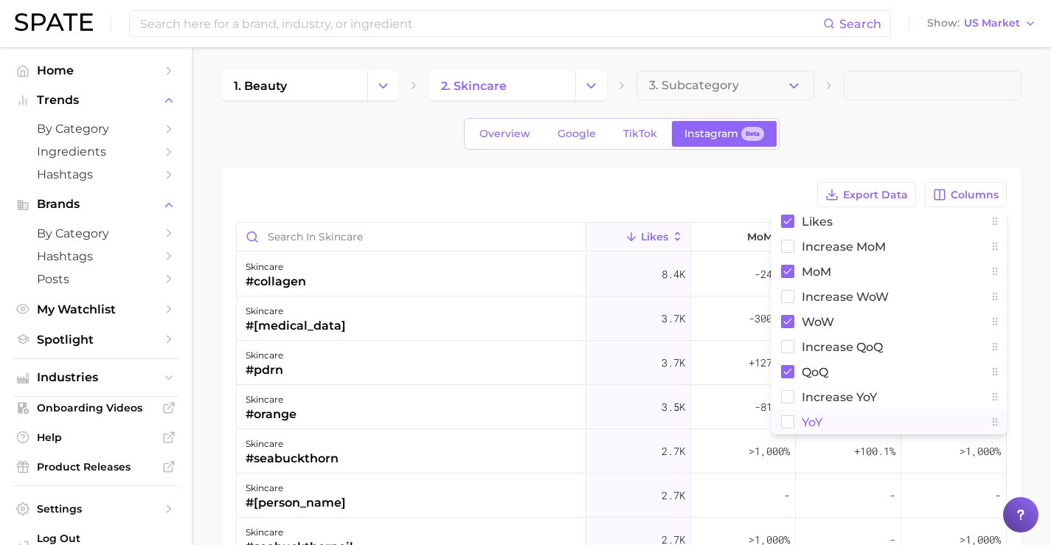
click at [833, 417] on button "YoY" at bounding box center [889, 421] width 236 height 25
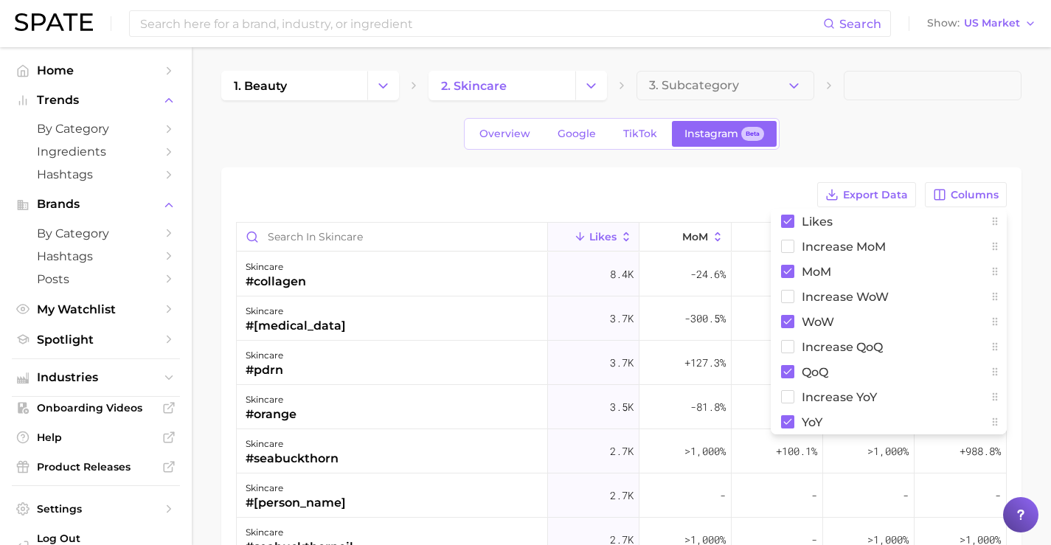
click at [633, 183] on div "Export Data Columns Likes Increase MoM MoM Increase WoW WoW Increase QoQ QoQ In…" at bounding box center [621, 194] width 771 height 25
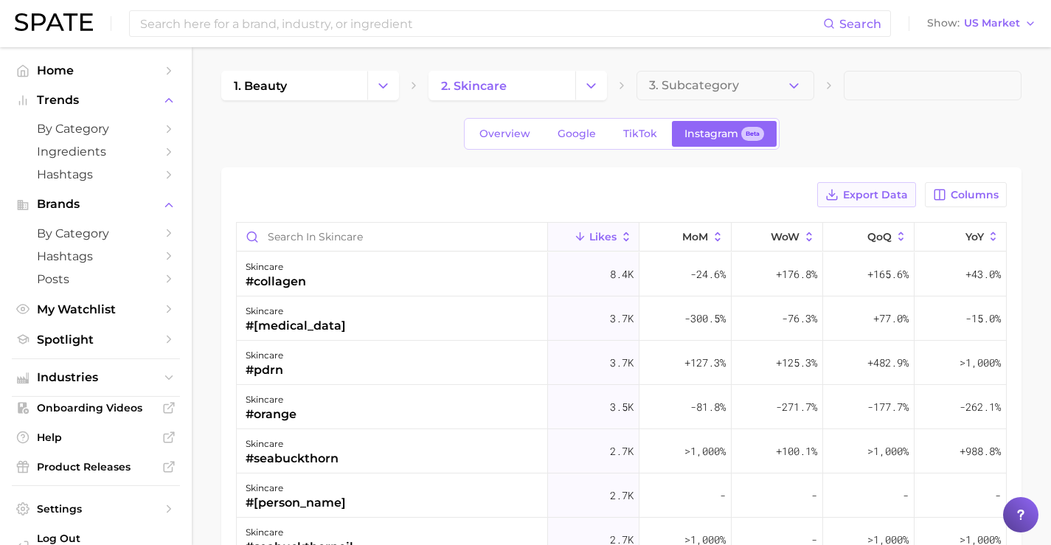
click at [878, 193] on span "Export Data" at bounding box center [875, 195] width 65 height 13
click at [887, 193] on span "Export Data" at bounding box center [875, 195] width 65 height 13
click at [645, 123] on link "TikTok" at bounding box center [640, 134] width 59 height 26
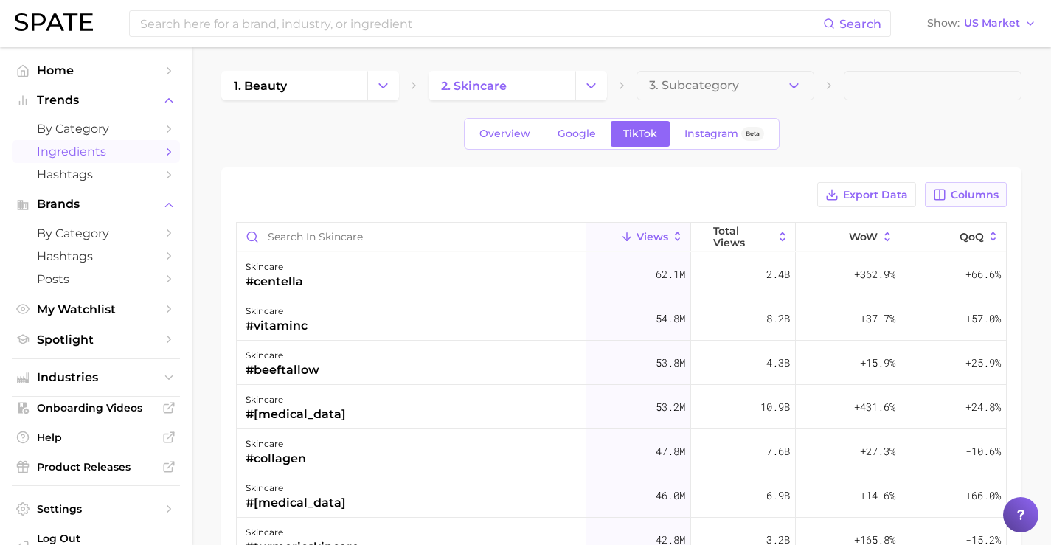
click at [966, 189] on span "Columns" at bounding box center [975, 195] width 48 height 13
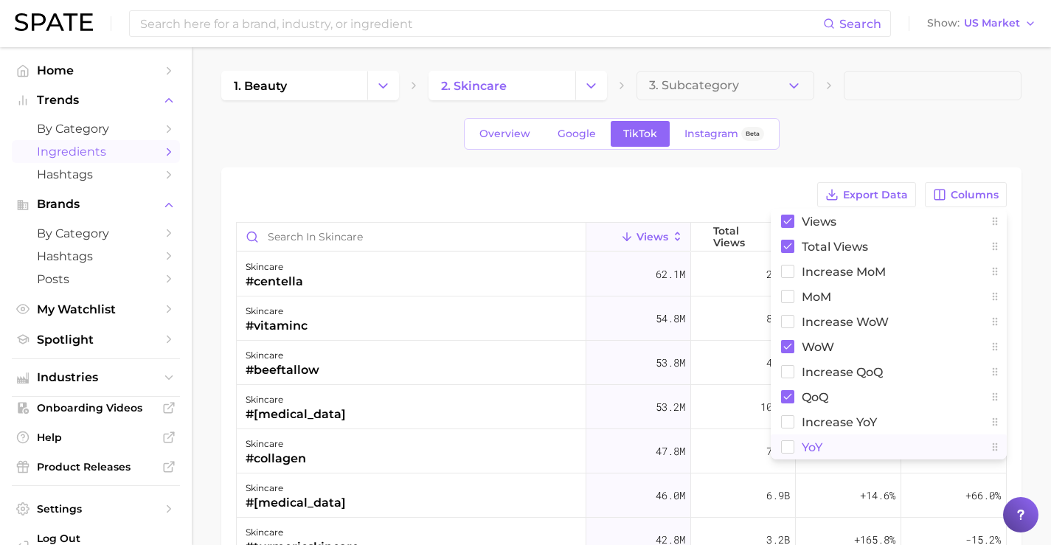
click at [807, 442] on span "YoY" at bounding box center [812, 447] width 21 height 13
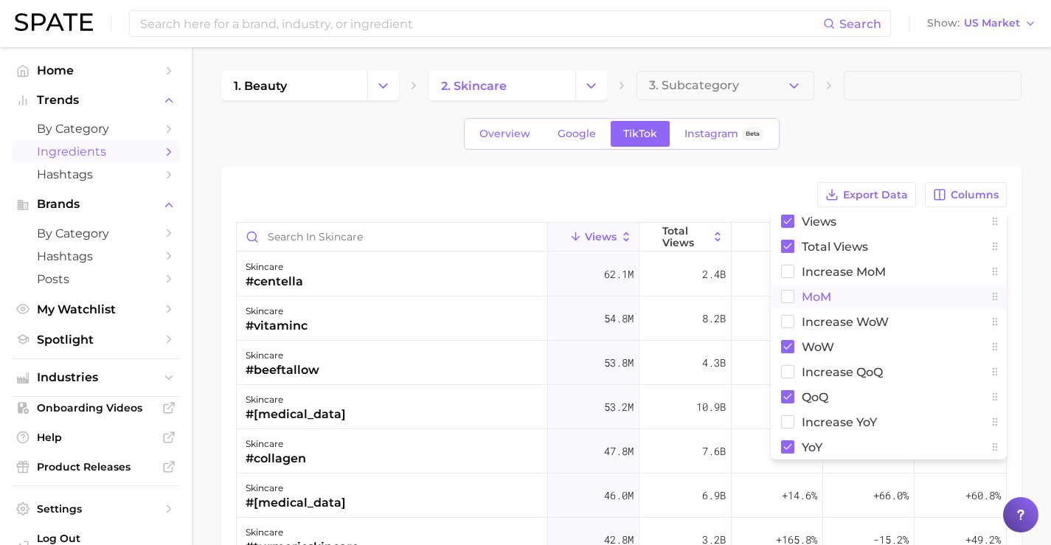
click at [806, 302] on span "MoM" at bounding box center [817, 297] width 30 height 13
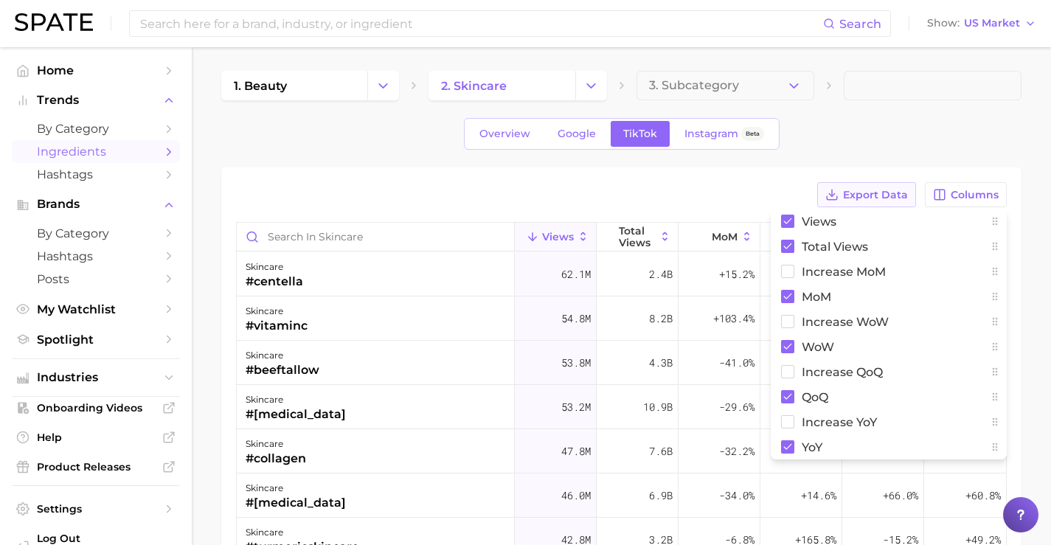
click at [859, 187] on button "Export Data" at bounding box center [866, 194] width 99 height 25
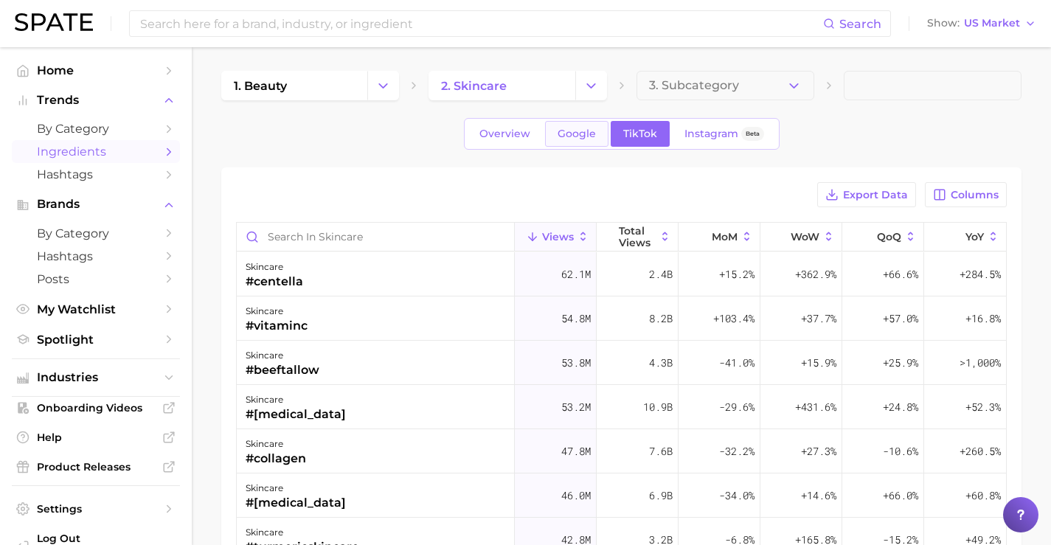
click at [588, 132] on span "Google" at bounding box center [577, 134] width 38 height 13
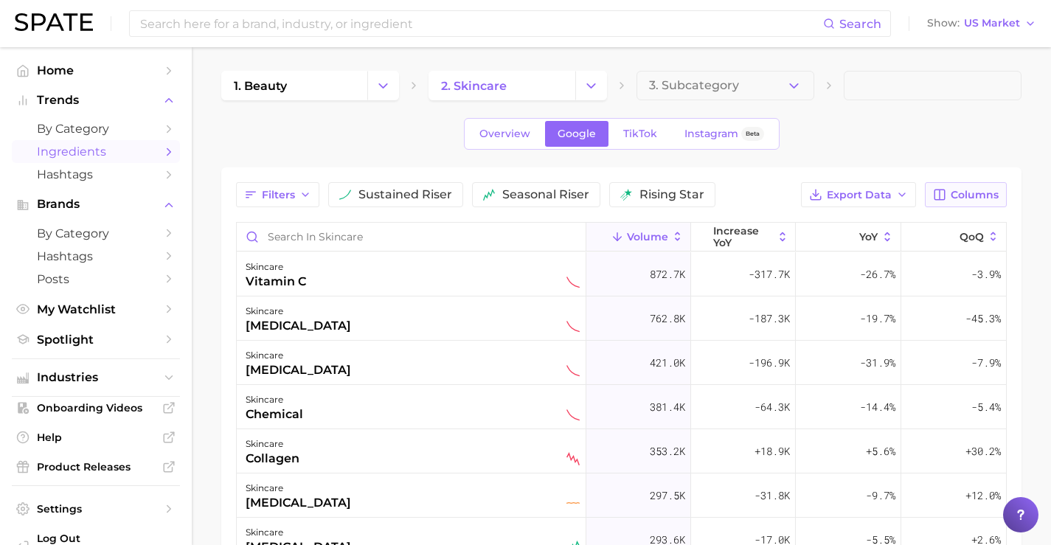
click at [960, 195] on span "Columns" at bounding box center [975, 195] width 48 height 13
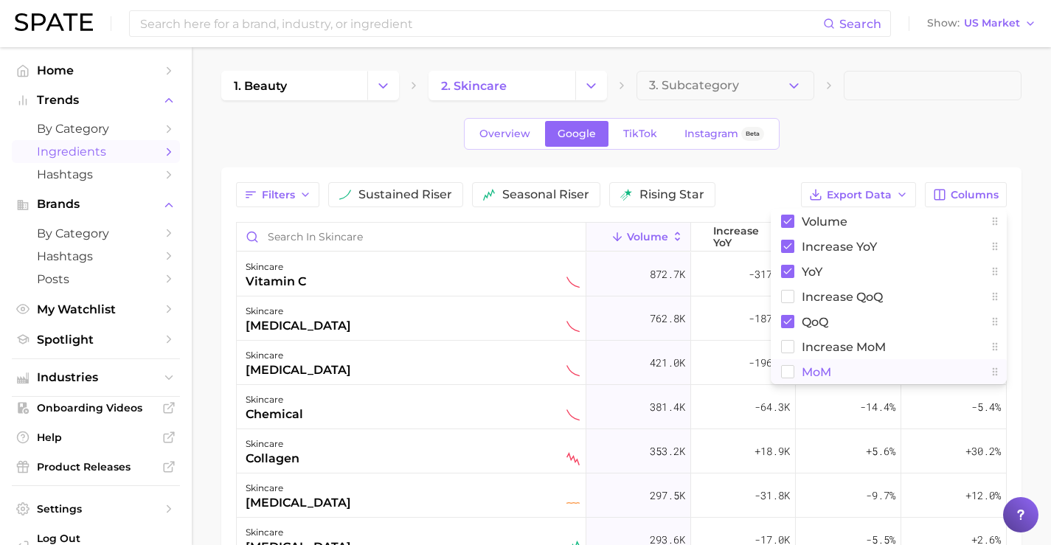
click at [860, 368] on button "MoM" at bounding box center [889, 371] width 236 height 25
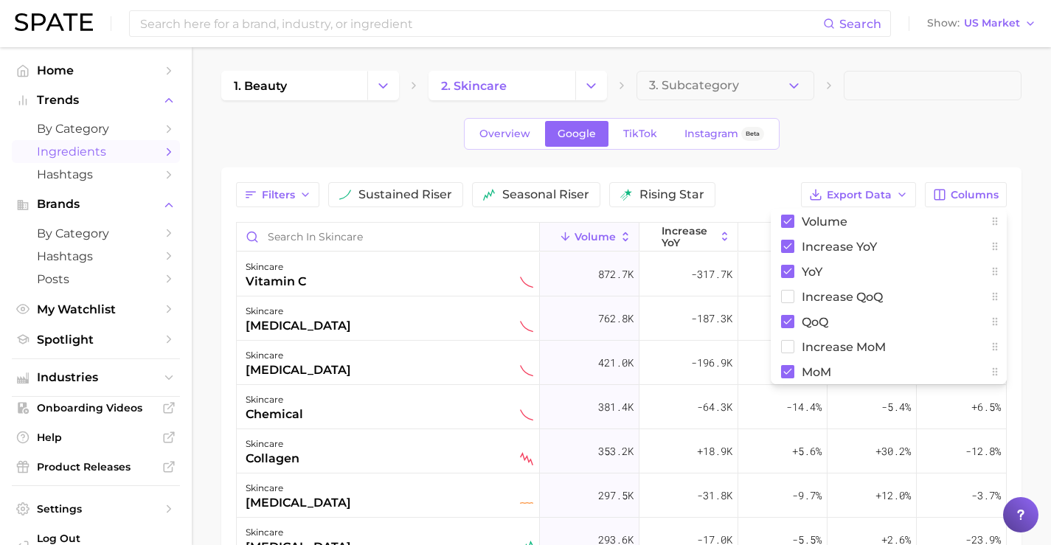
click at [851, 179] on div "Filters sustained riser seasonal riser rising star Export Data Columns Volume i…" at bounding box center [621, 474] width 800 height 614
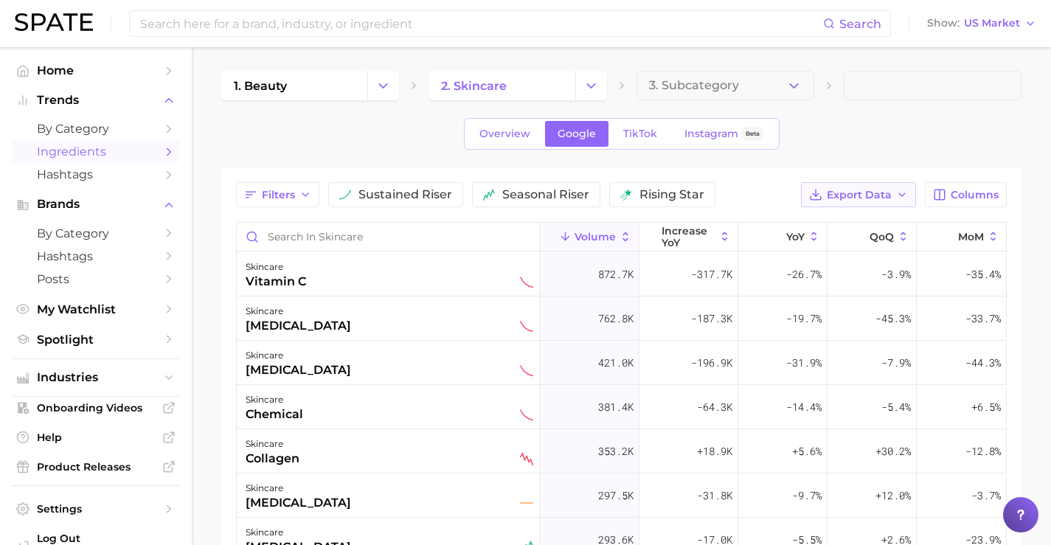
click at [855, 185] on button "Export Data" at bounding box center [858, 194] width 115 height 25
click at [847, 212] on button "Table Data CSV" at bounding box center [835, 222] width 162 height 27
click at [868, 202] on button "Export Data" at bounding box center [858, 194] width 115 height 25
click at [864, 245] on button "Time Series CSV" at bounding box center [835, 248] width 162 height 27
click at [1002, 202] on button "Columns" at bounding box center [966, 194] width 82 height 25
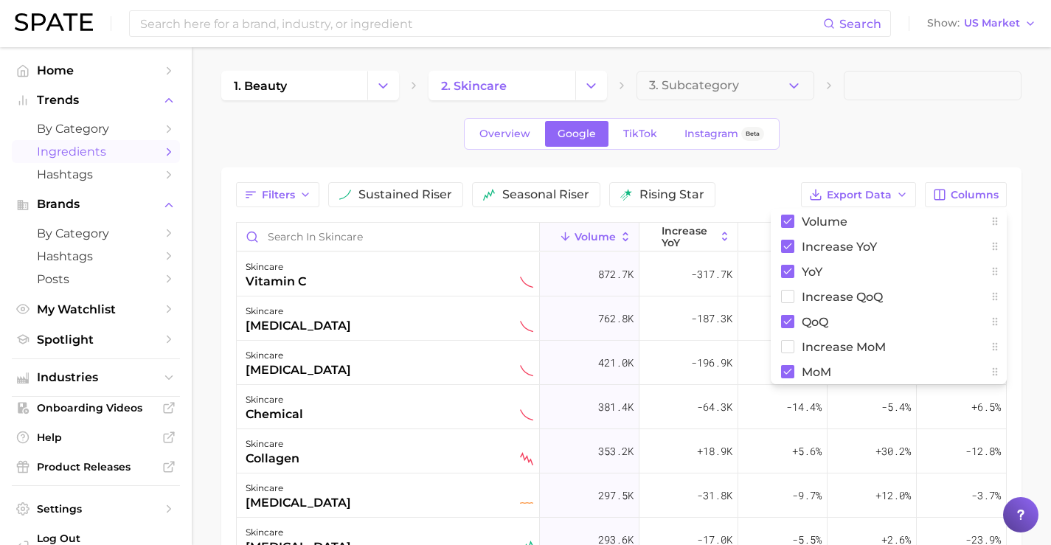
click at [862, 178] on div "Filters sustained riser seasonal riser rising star Export Data Columns Volume i…" at bounding box center [621, 474] width 800 height 614
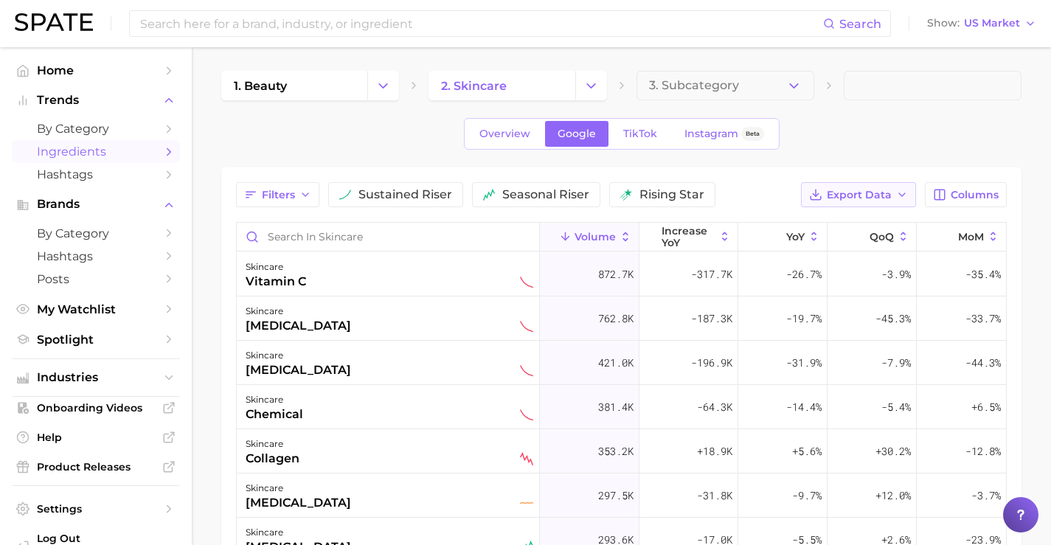
click at [863, 185] on button "Export Data" at bounding box center [858, 194] width 115 height 25
click at [822, 256] on button "Time Series CSV" at bounding box center [835, 248] width 162 height 27
click at [528, 132] on span "Overview" at bounding box center [504, 134] width 51 height 13
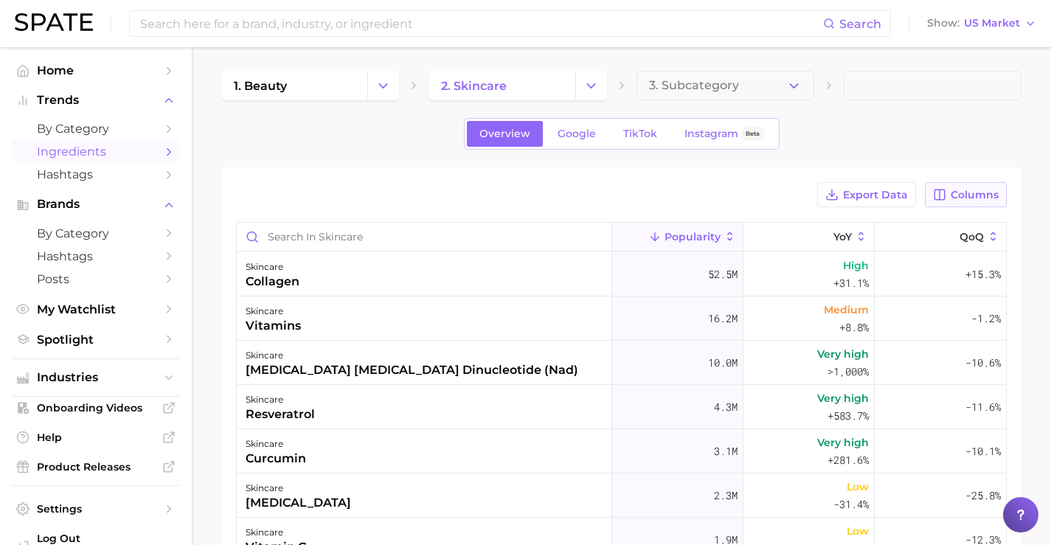
click at [946, 187] on button "Columns" at bounding box center [966, 194] width 82 height 25
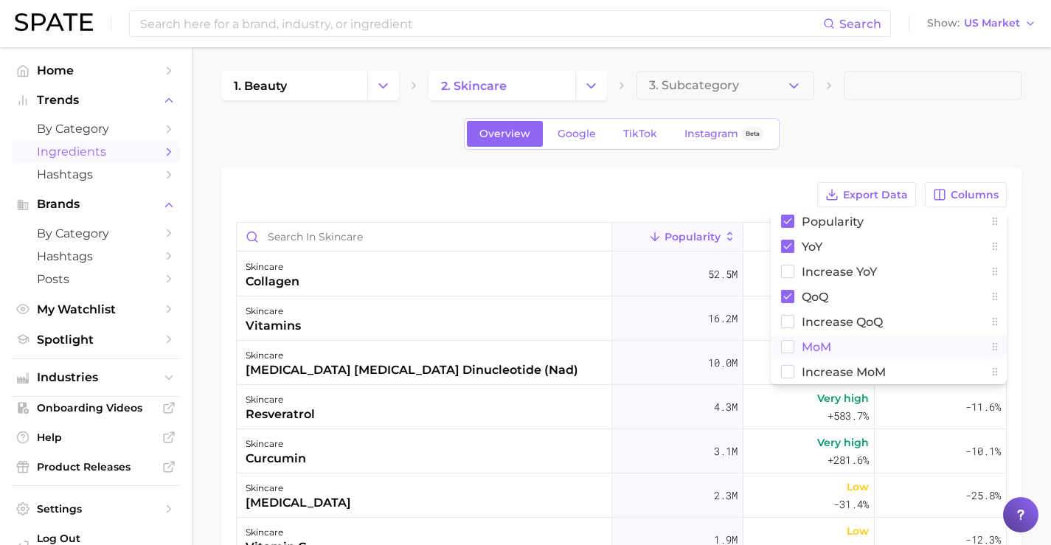
click at [864, 342] on button "MoM" at bounding box center [889, 346] width 236 height 25
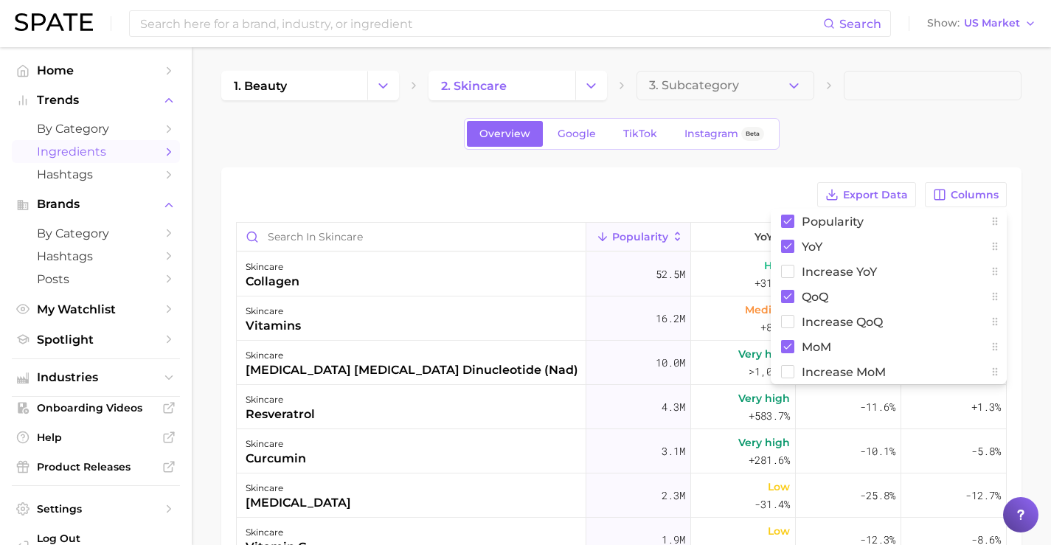
click at [790, 196] on div "Export Data Columns Popularity YoY Increase YoY QoQ Increase QoQ MoM Increase M…" at bounding box center [621, 194] width 771 height 25
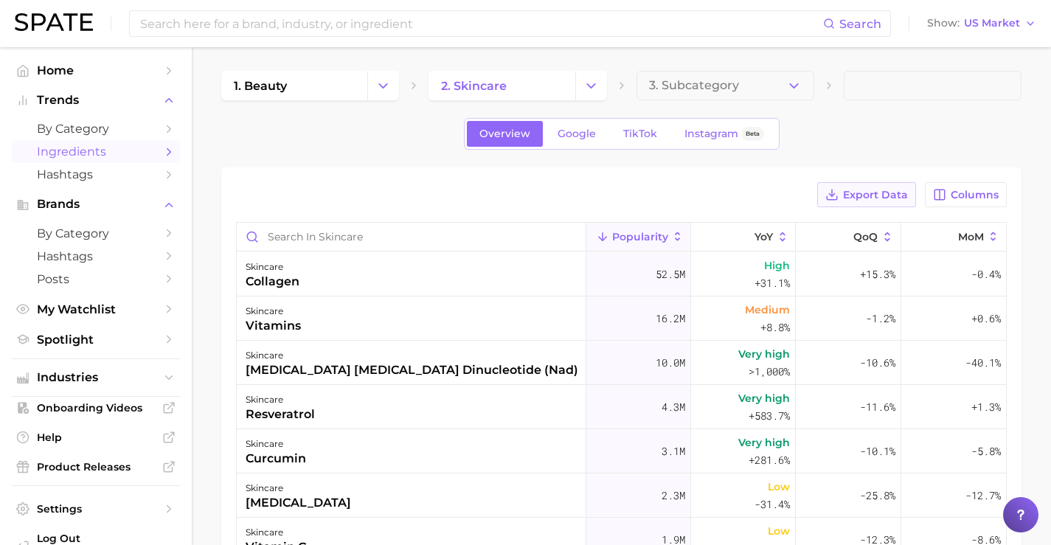
click at [912, 193] on button "Export Data" at bounding box center [866, 194] width 99 height 25
click at [972, 198] on span "Columns" at bounding box center [975, 195] width 48 height 13
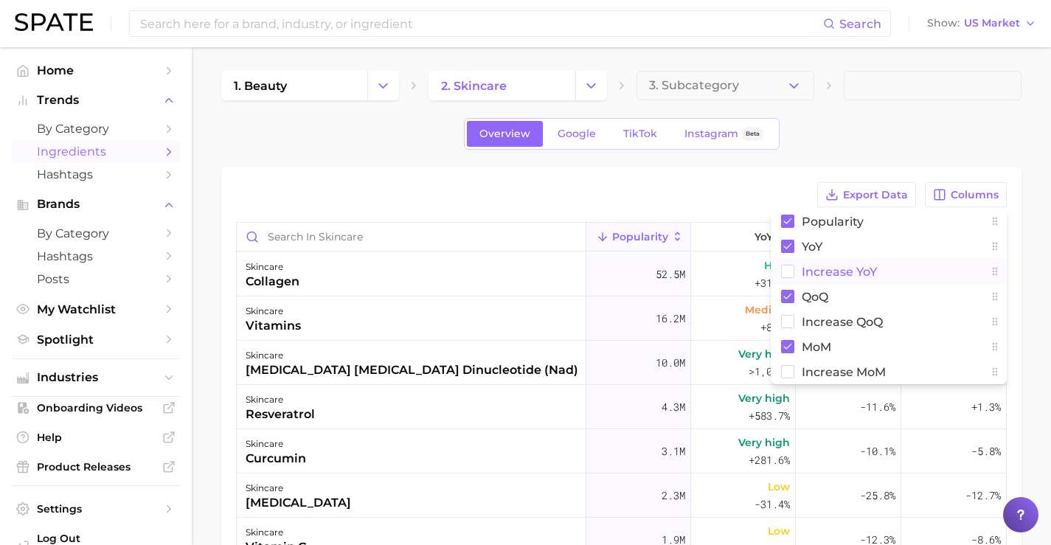
click at [929, 271] on button "Increase YoY" at bounding box center [889, 271] width 236 height 25
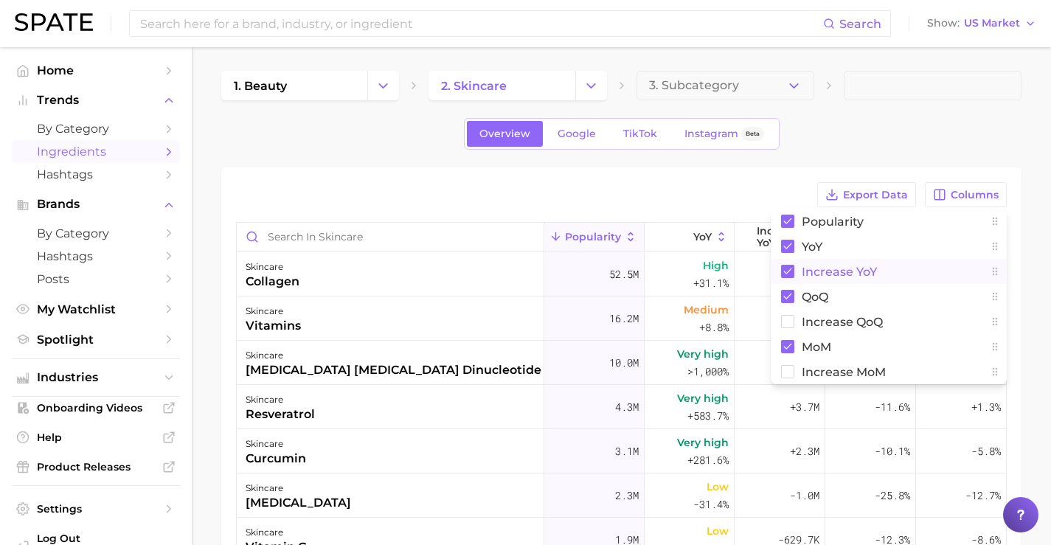
click at [929, 271] on button "Increase YoY" at bounding box center [889, 271] width 236 height 25
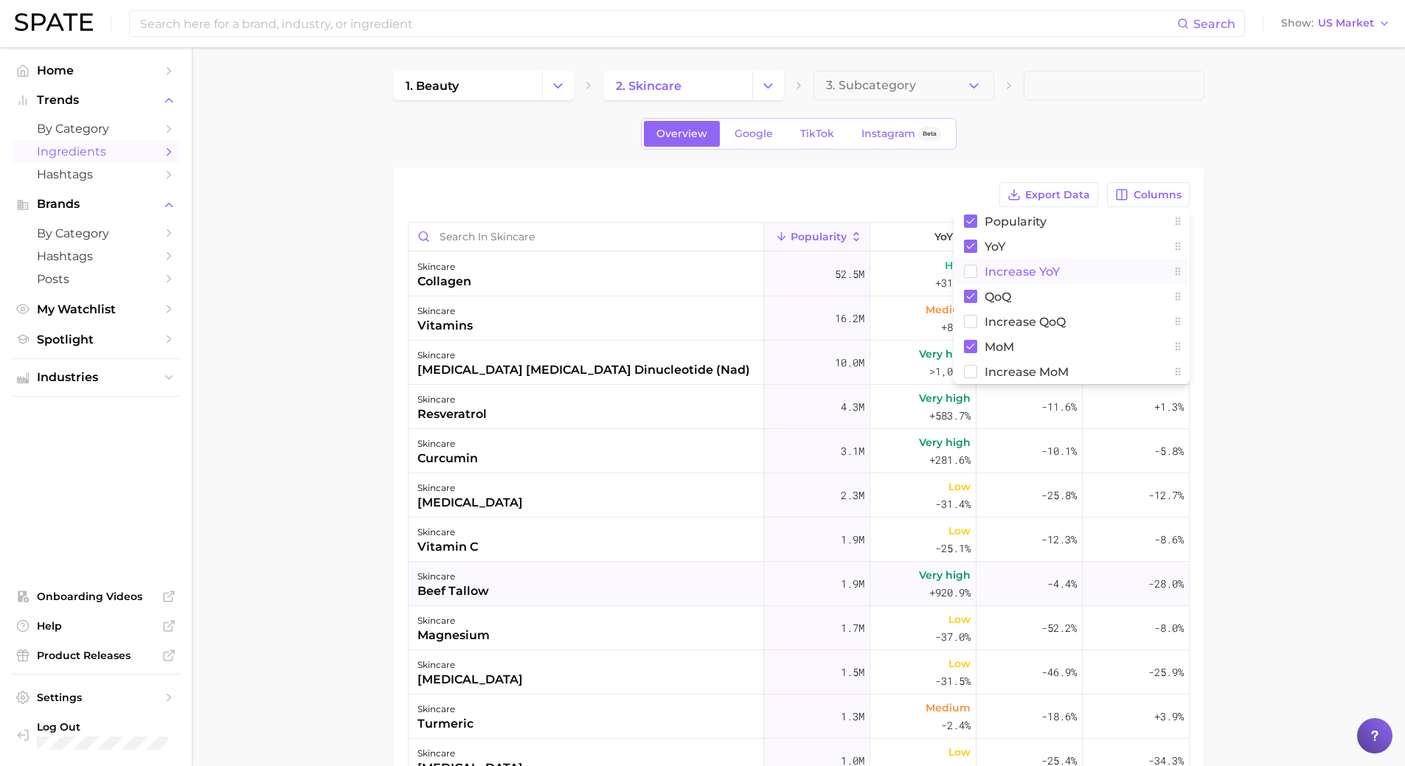
click at [450, 584] on div "beef tallow" at bounding box center [453, 592] width 72 height 18
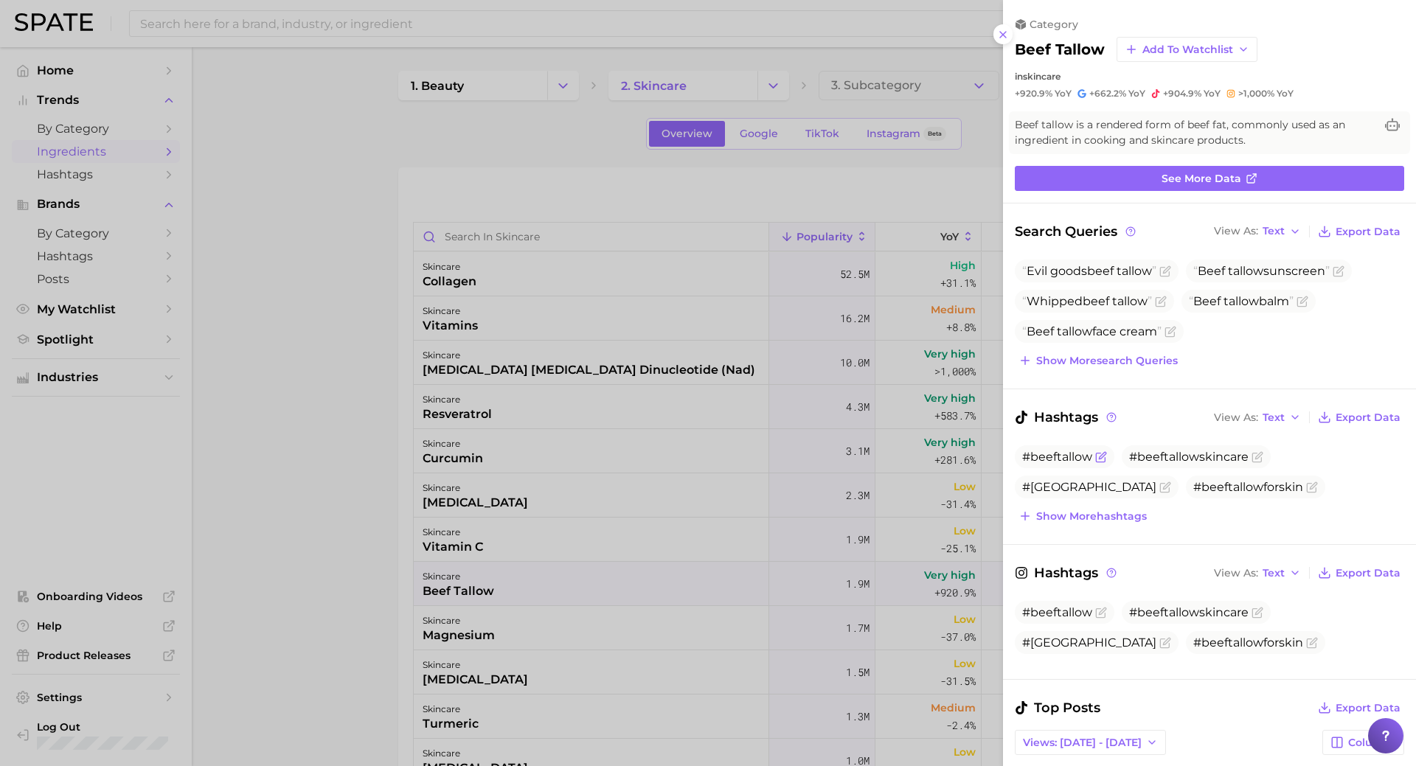
click at [1064, 460] on span "#beeftallow" at bounding box center [1057, 457] width 70 height 14
click at [1098, 458] on icon "Flag as miscategorized or irrelevant" at bounding box center [1101, 457] width 12 height 12
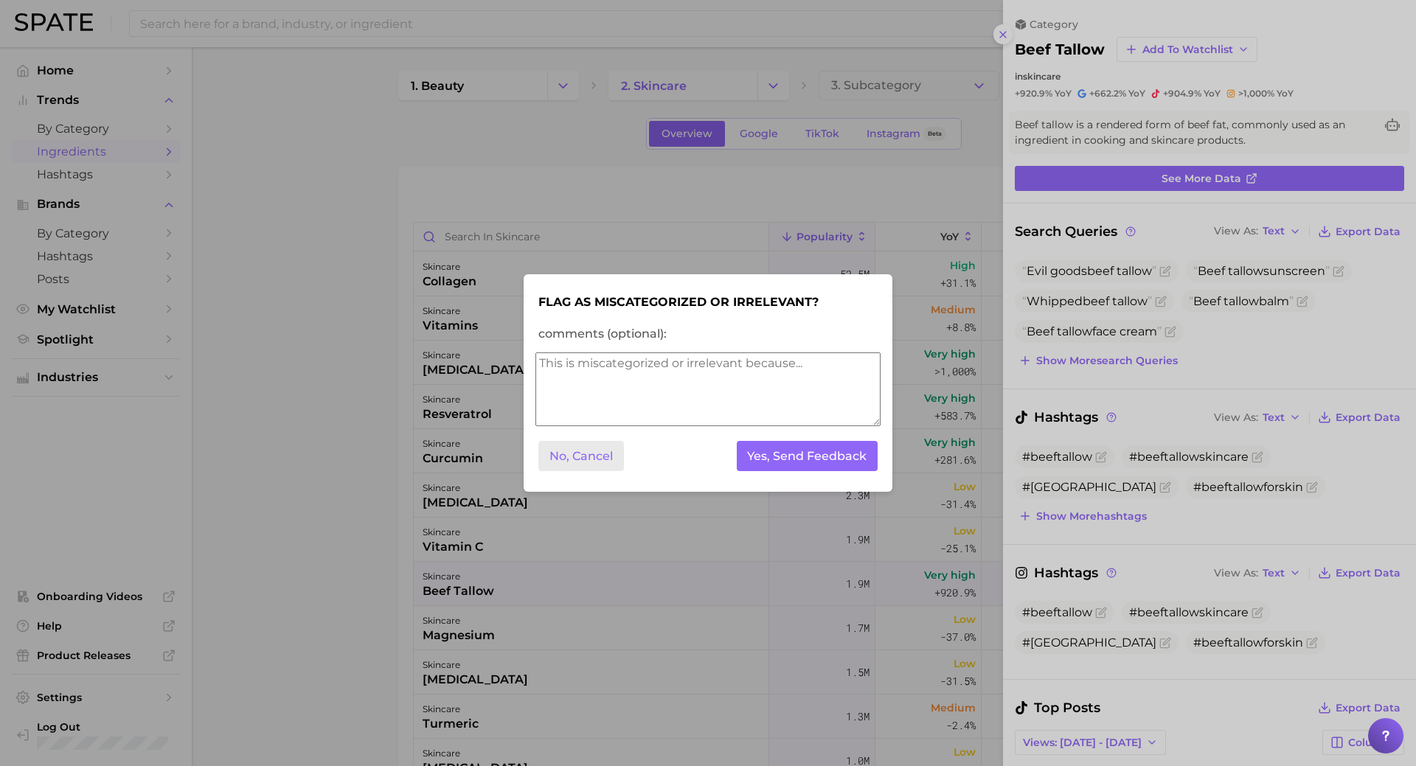
click at [597, 468] on button "No, Cancel" at bounding box center [581, 456] width 86 height 30
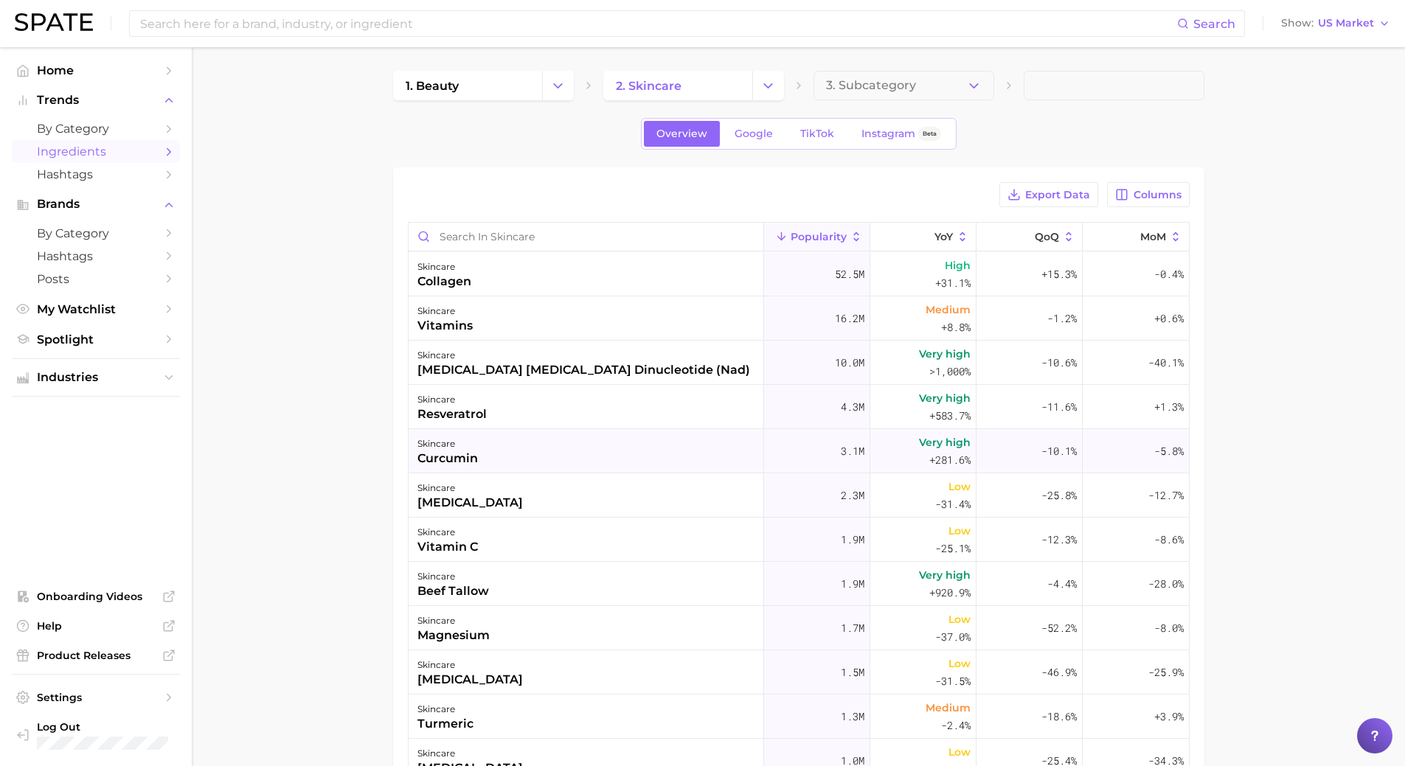
click at [479, 444] on div "skincare curcumin" at bounding box center [587, 451] width 356 height 44
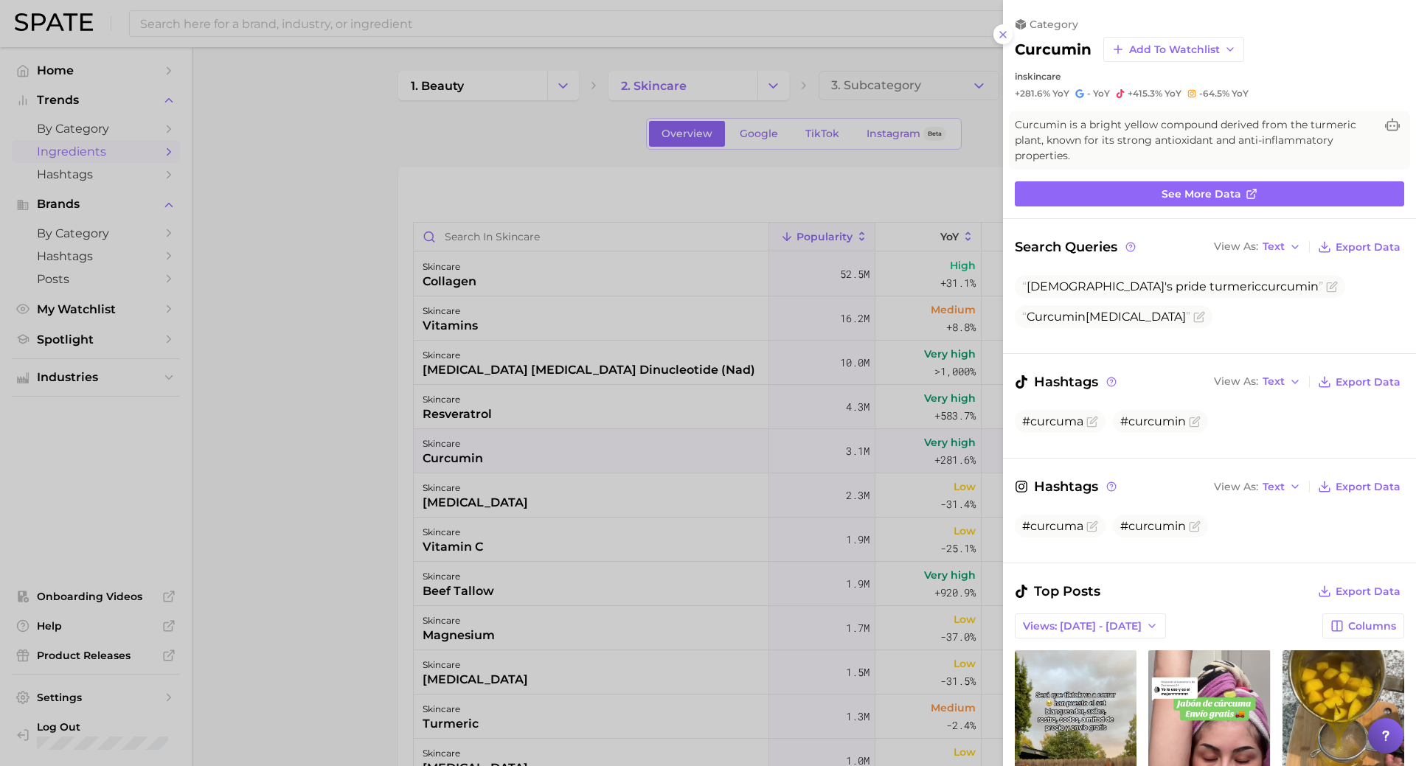
click at [445, 271] on div at bounding box center [708, 383] width 1416 height 766
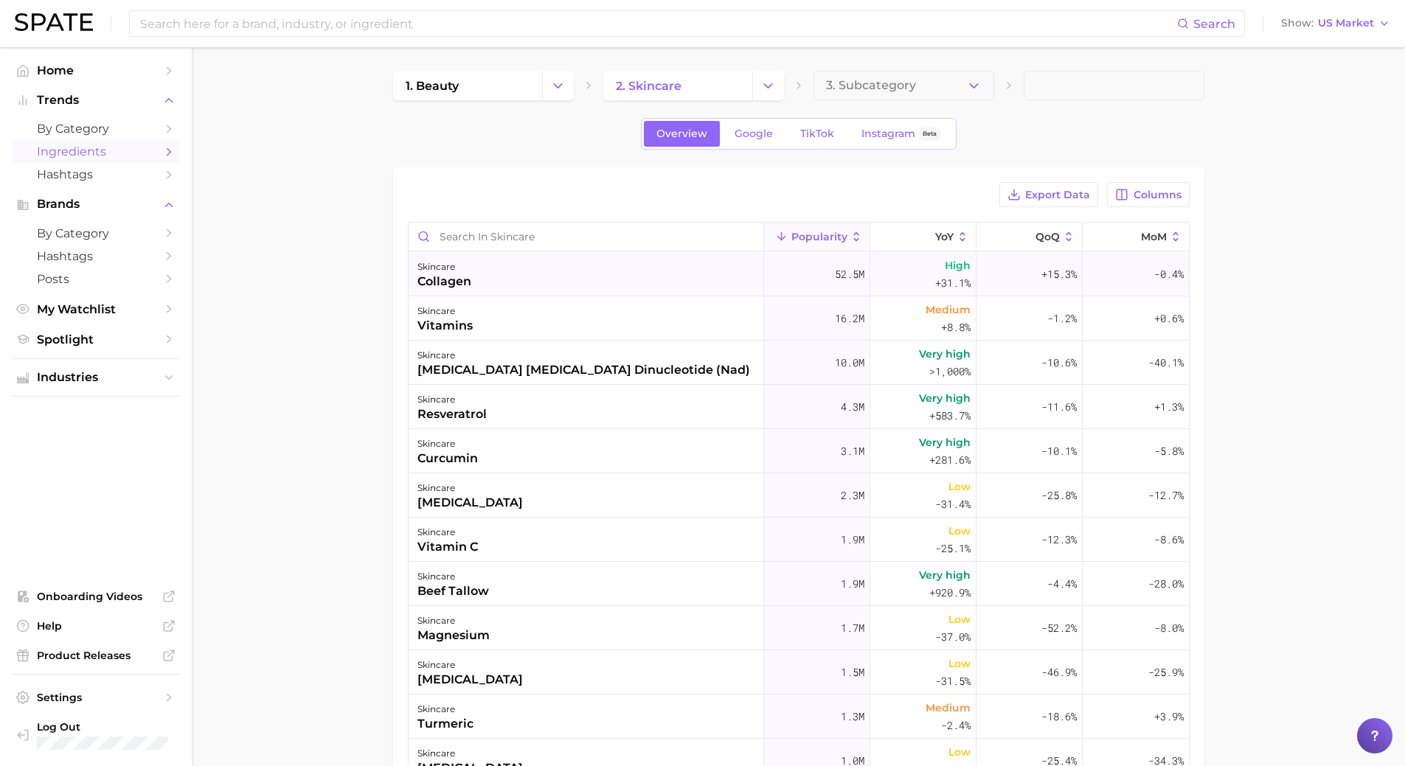
click at [445, 271] on div "skincare" at bounding box center [444, 267] width 54 height 18
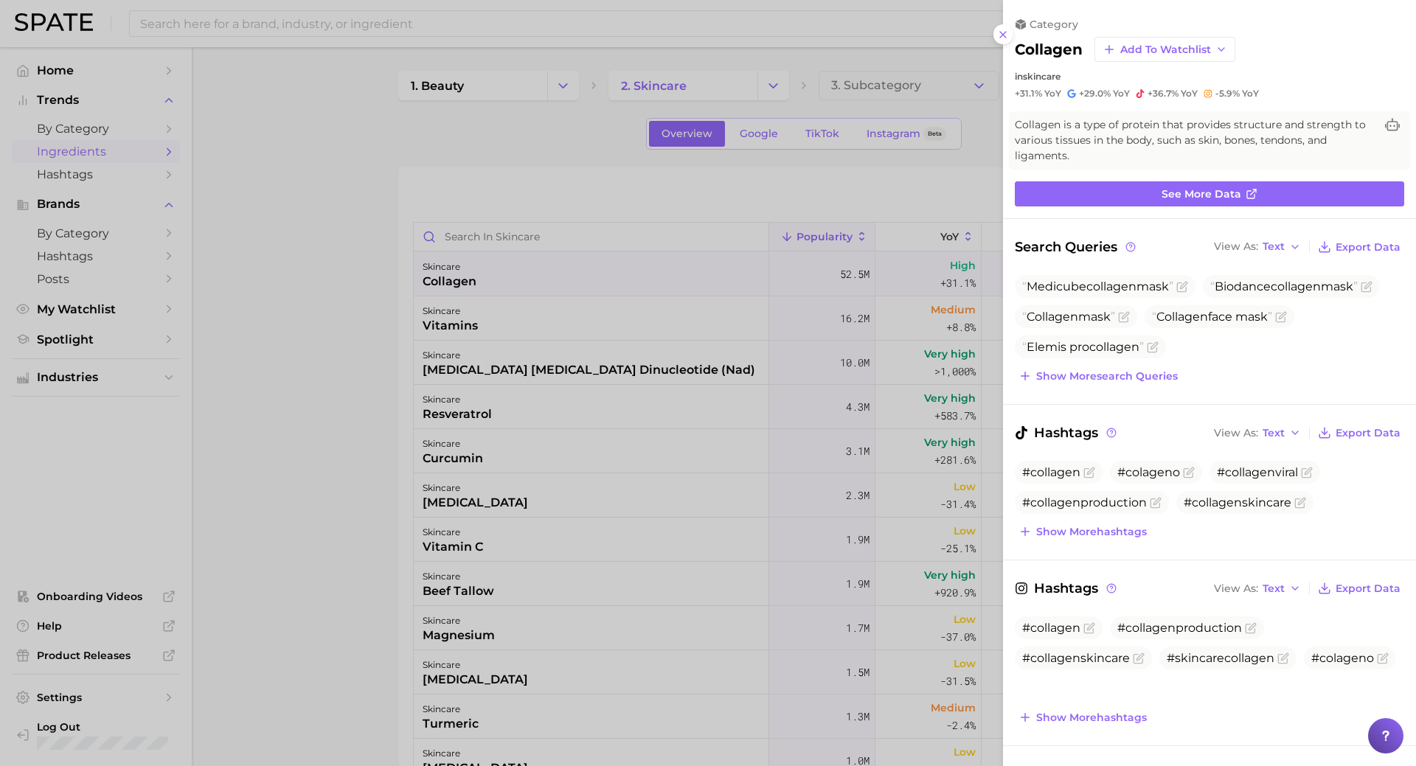
click at [1016, 339] on li "Elemis pro collagen" at bounding box center [1090, 347] width 151 height 23
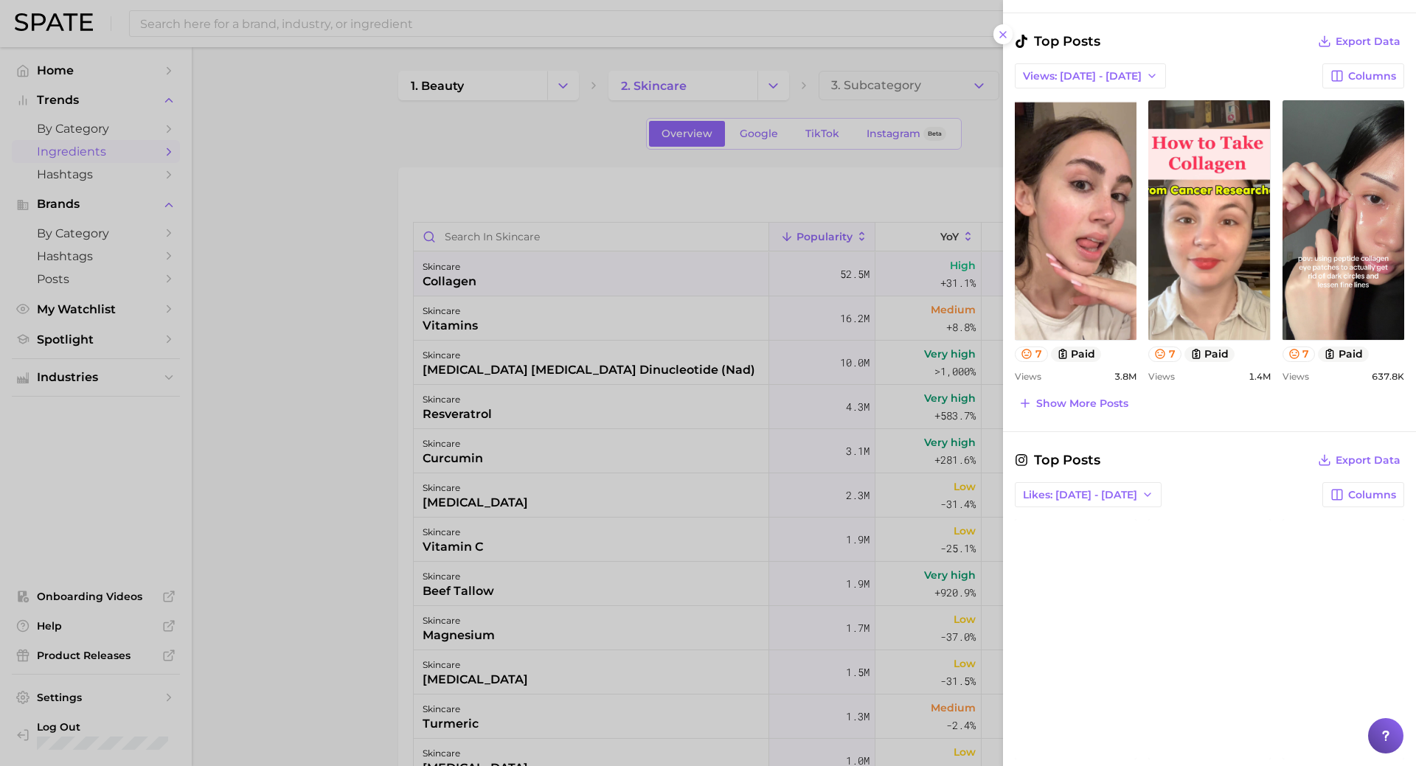
scroll to position [707, 0]
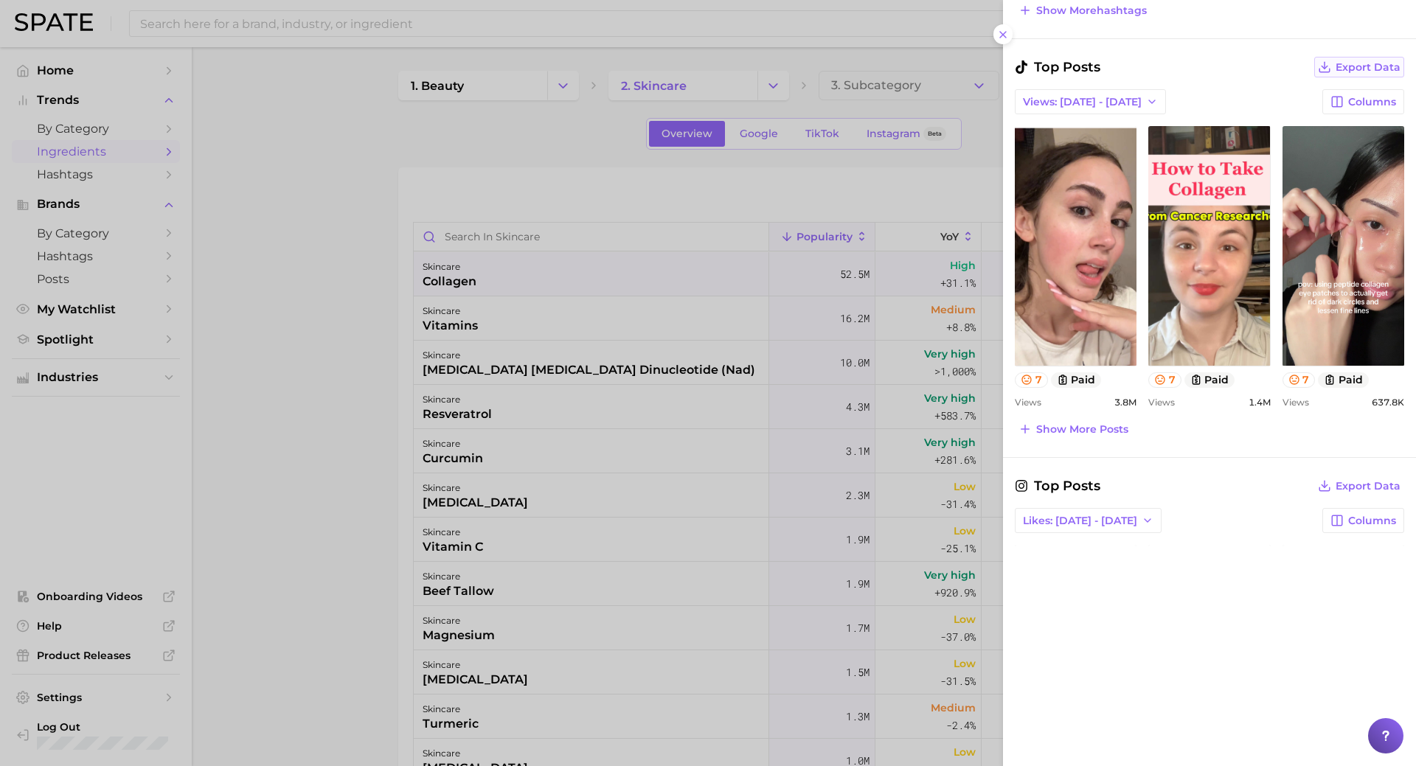
click at [1348, 73] on span "Export Data" at bounding box center [1368, 67] width 65 height 13
click at [1331, 104] on icon "button" at bounding box center [1337, 101] width 13 height 13
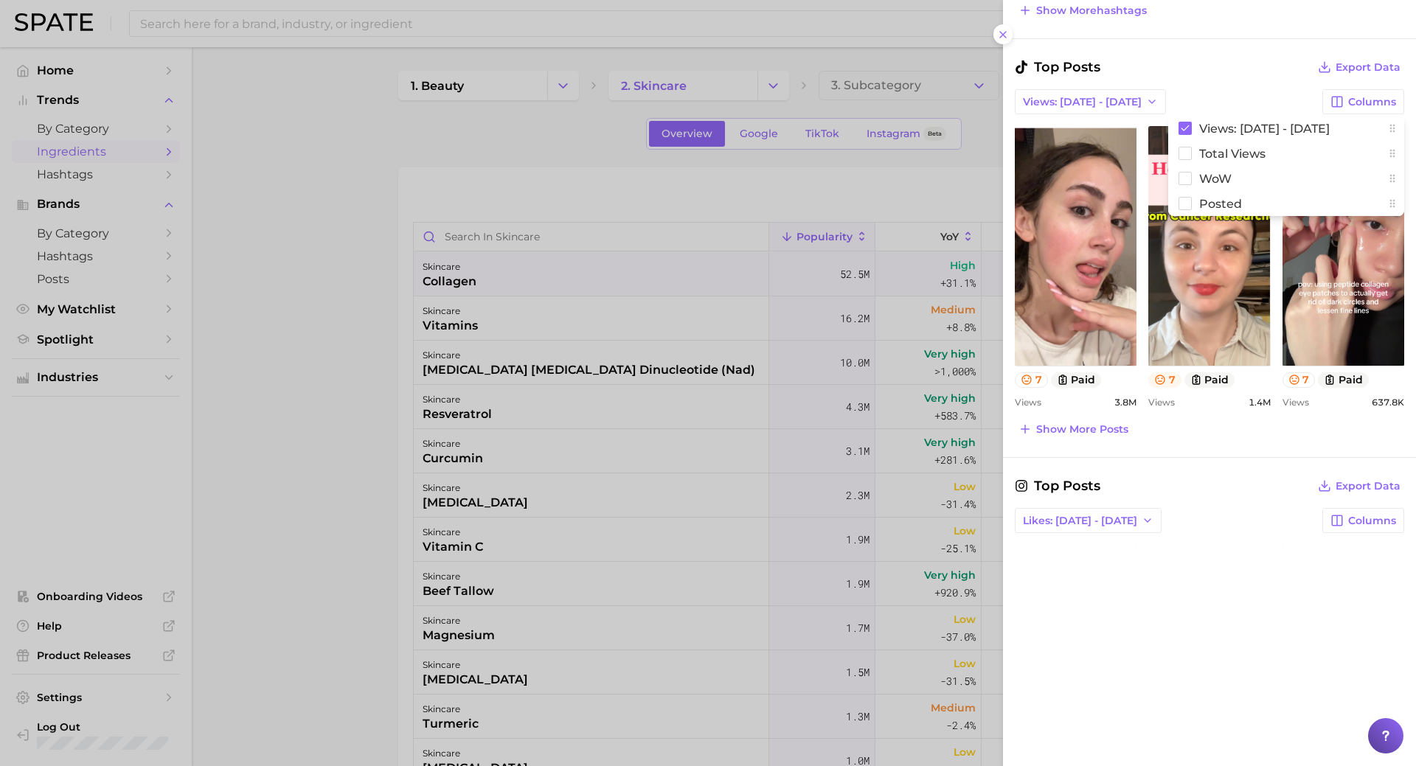
click at [1157, 379] on icon at bounding box center [1160, 380] width 12 height 12
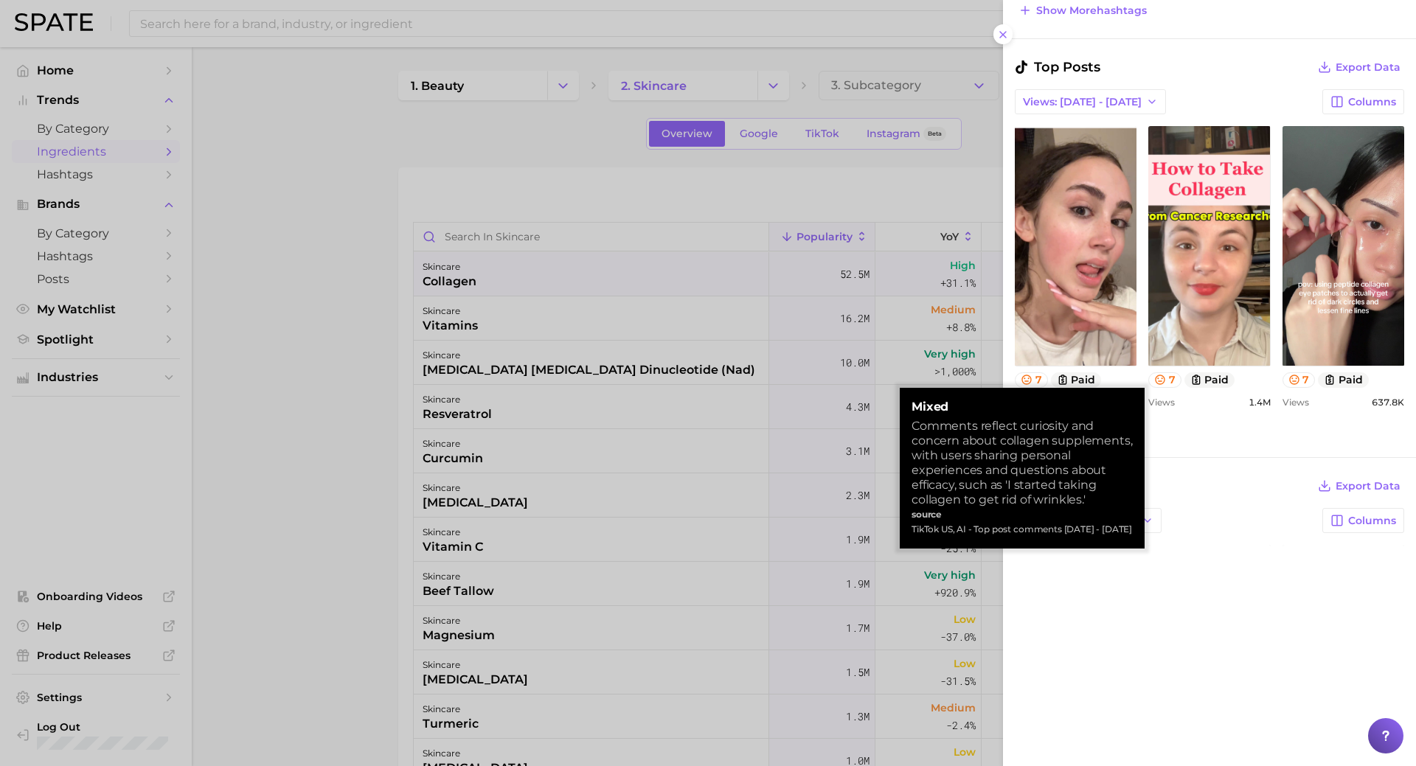
click at [1250, 451] on div "Search Queries View As Text Export Data Medicube collagen mask Biodance collage…" at bounding box center [1209, 175] width 413 height 1293
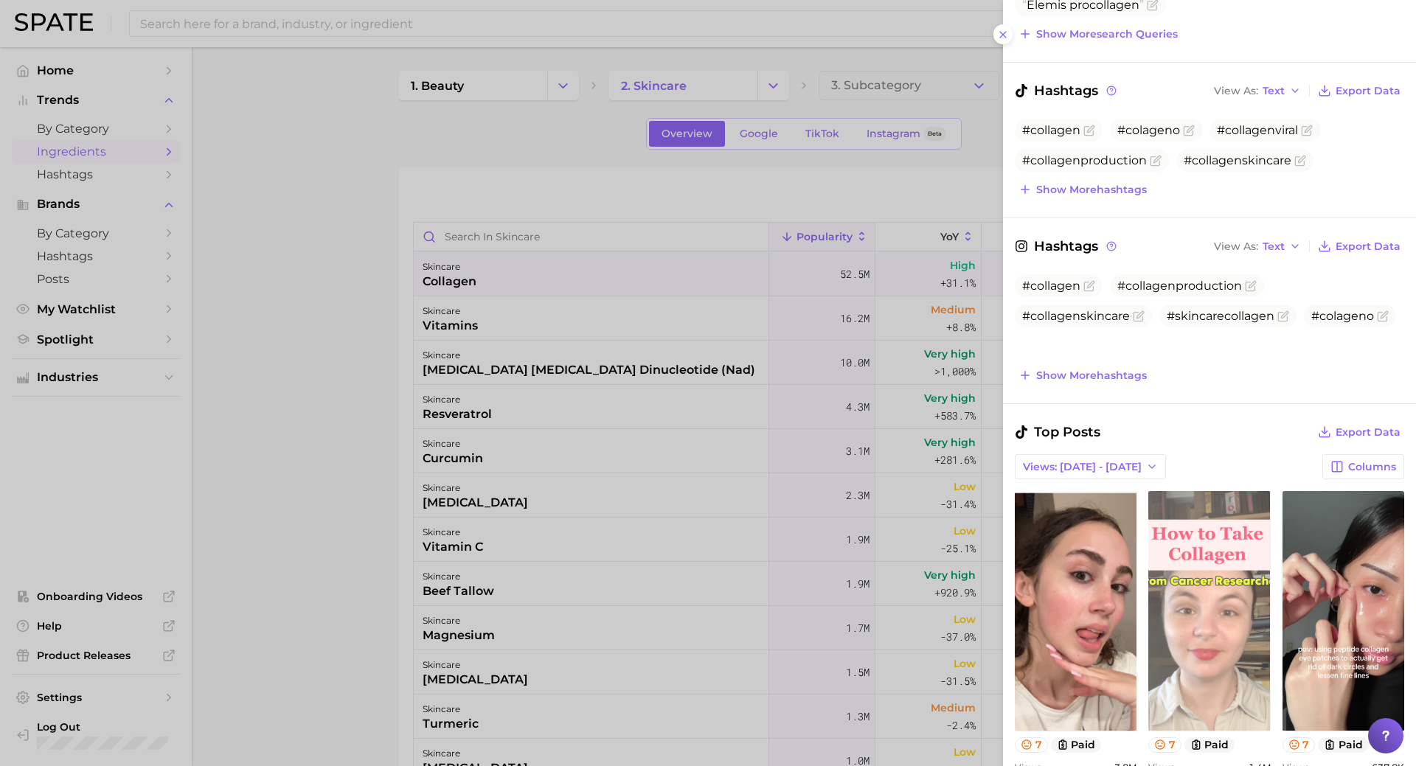
scroll to position [339, 0]
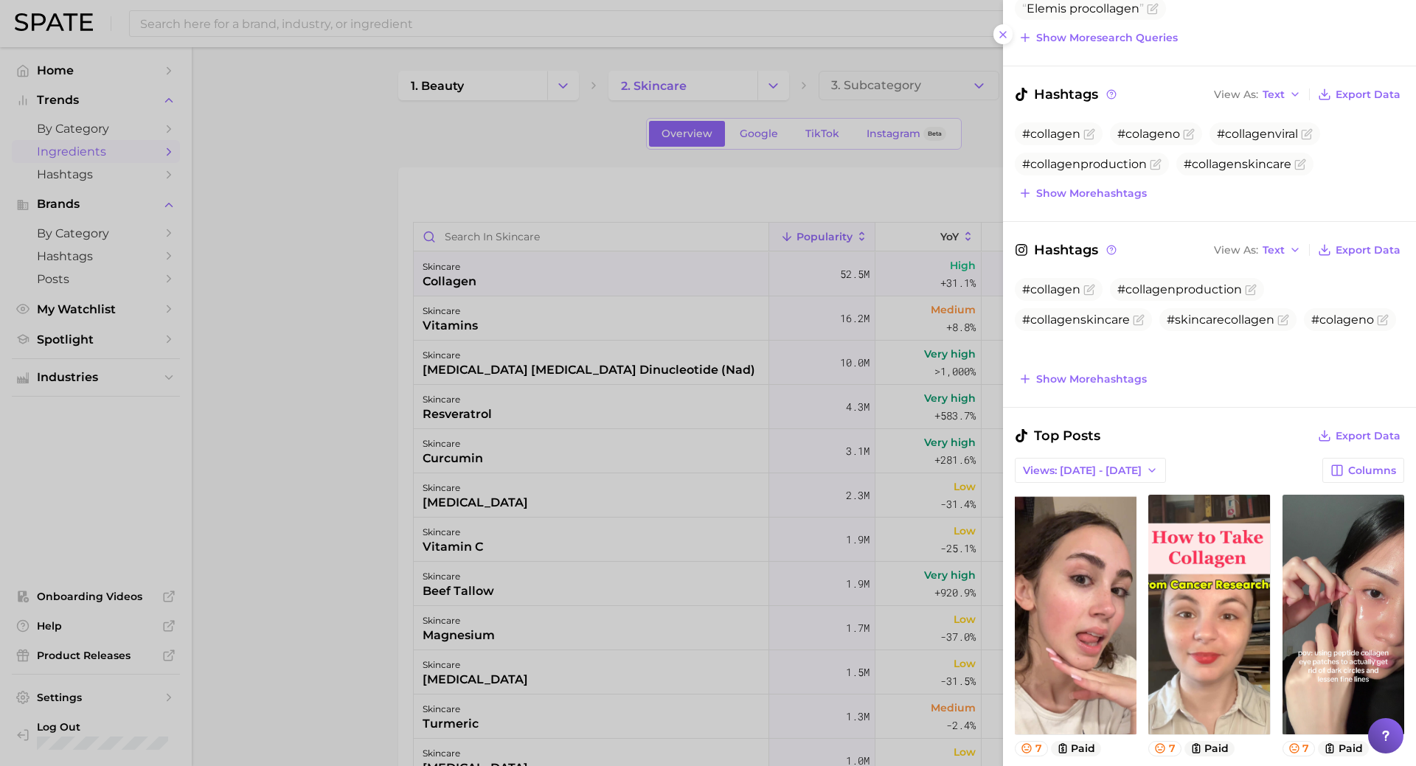
click at [743, 320] on div at bounding box center [708, 383] width 1416 height 766
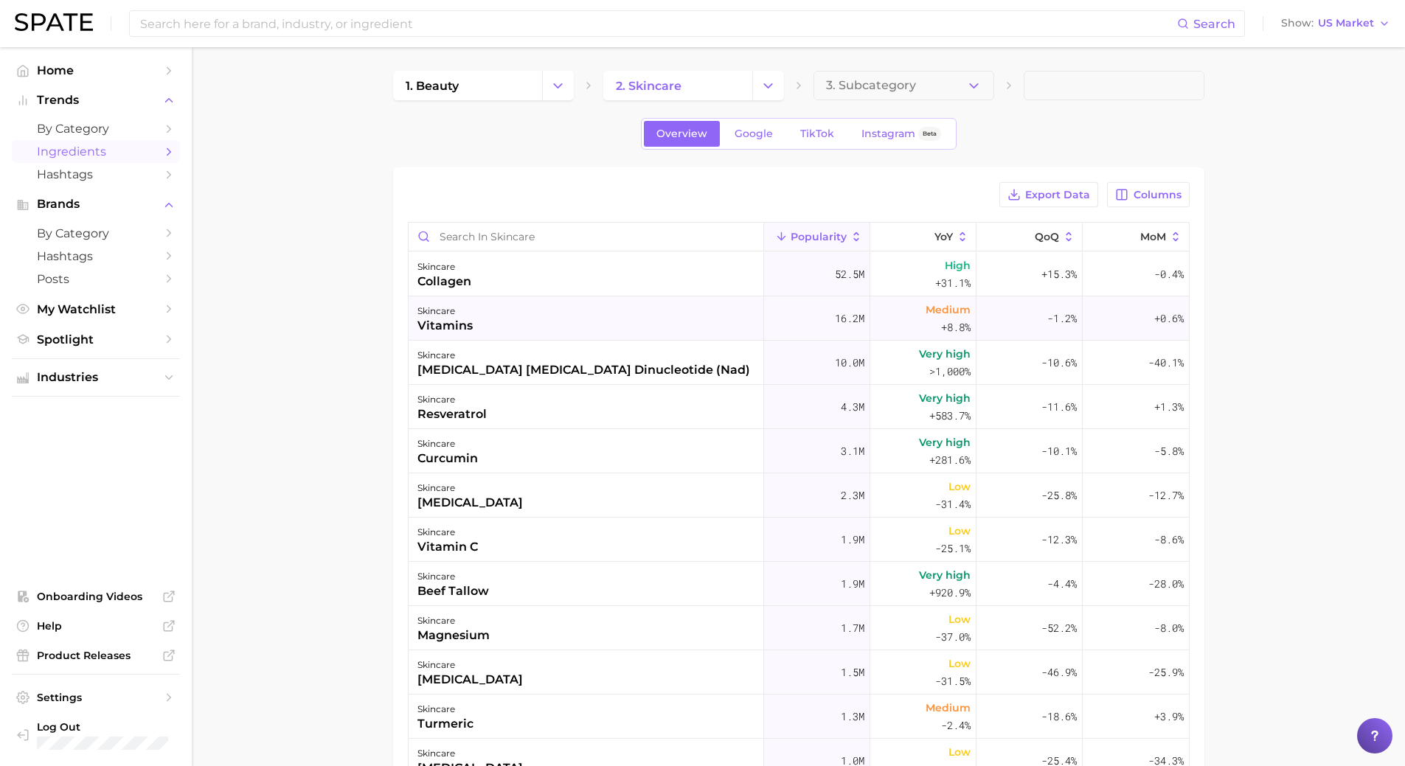
click at [742, 320] on div "skincare vitamins" at bounding box center [587, 319] width 356 height 44
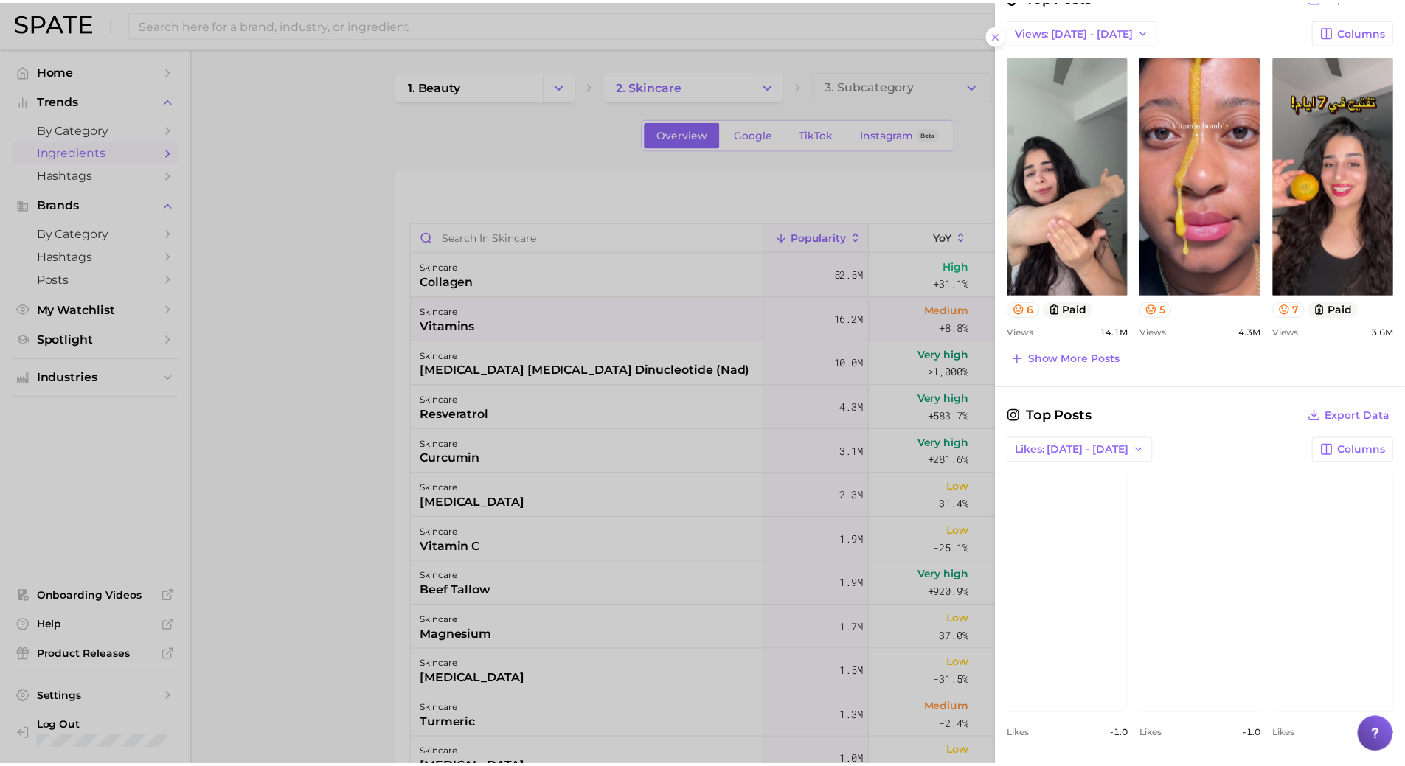
scroll to position [751, 0]
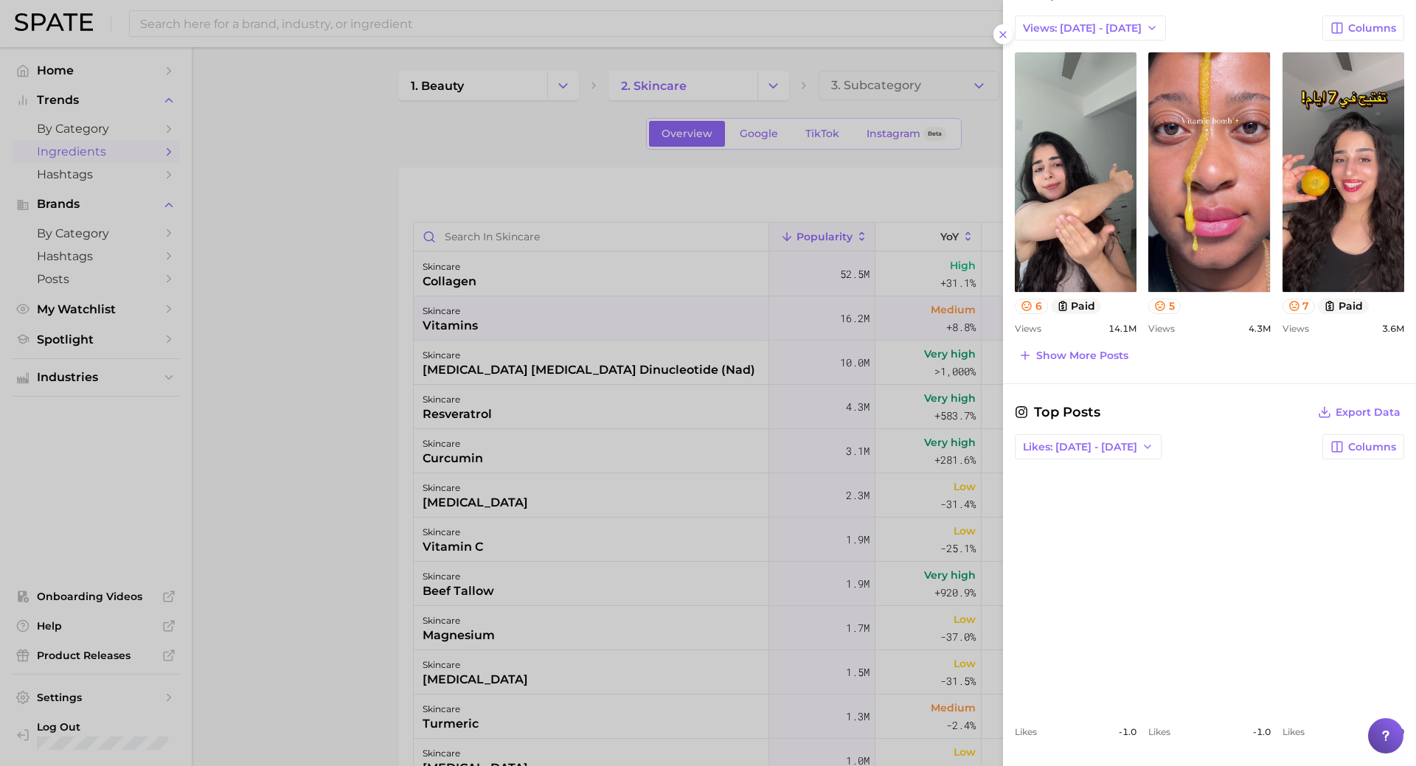
click at [650, 427] on div at bounding box center [708, 383] width 1416 height 766
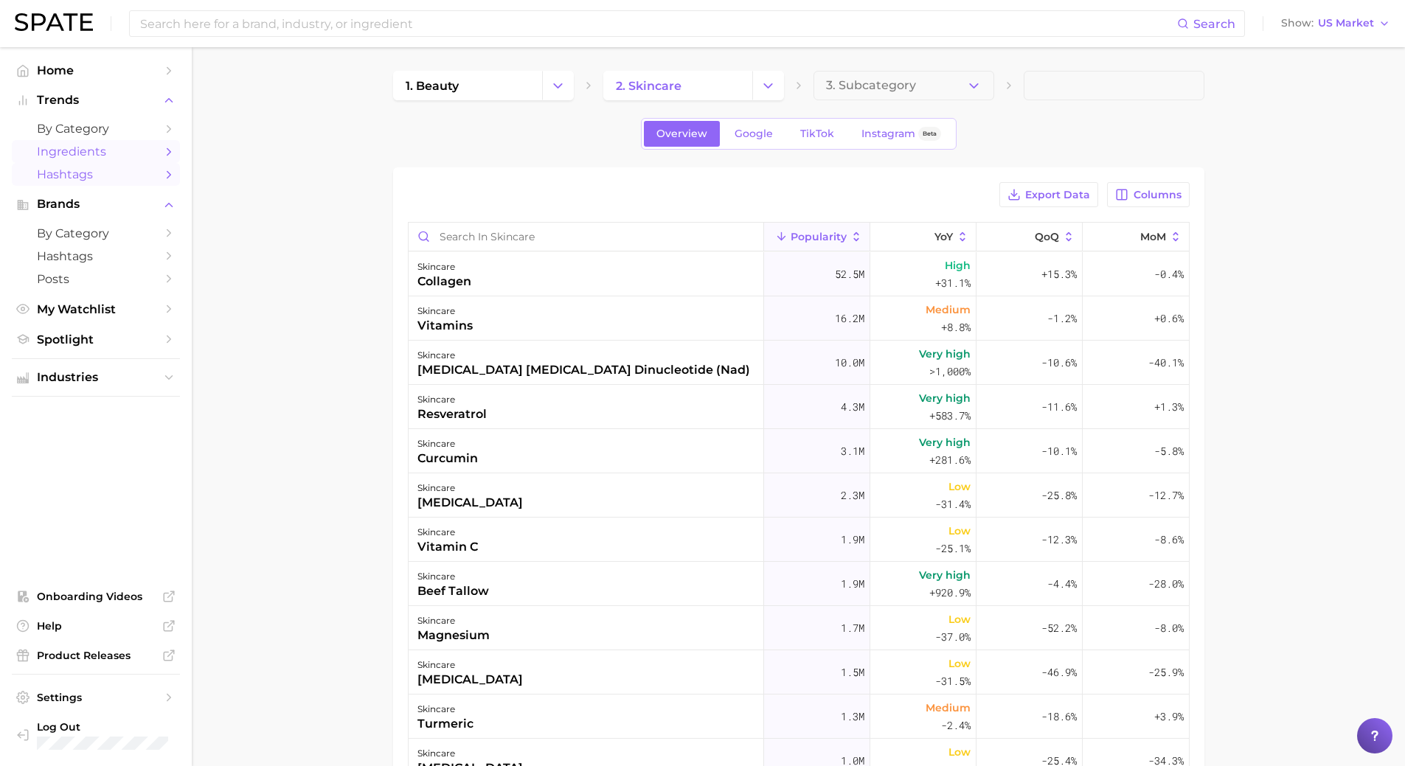
click at [103, 173] on span "Hashtags" at bounding box center [96, 174] width 118 height 14
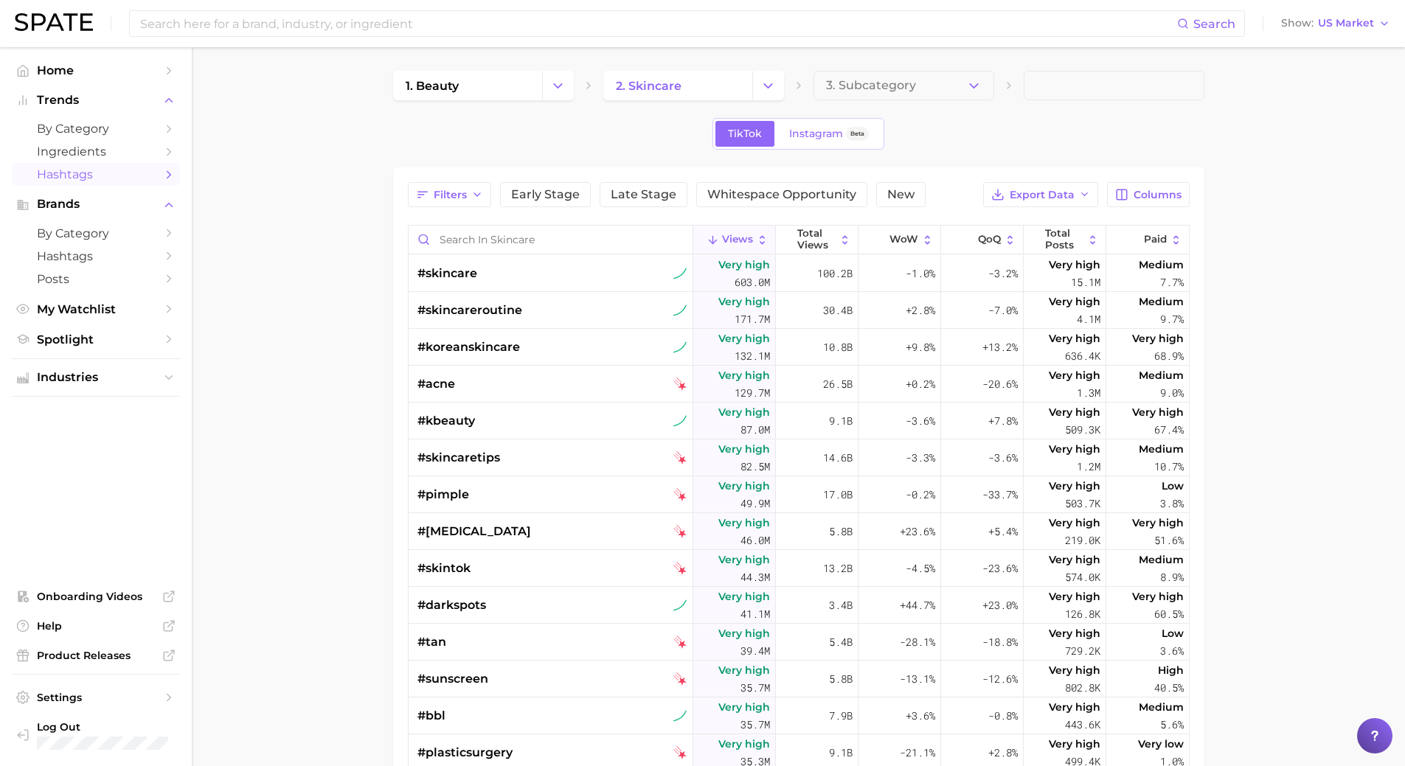
click at [405, 195] on div "Filters Early Stage Late Stage Whitespace Opportunity New Export Data Columns V…" at bounding box center [798, 586] width 811 height 839
click at [408, 195] on button "Filters" at bounding box center [449, 194] width 83 height 25
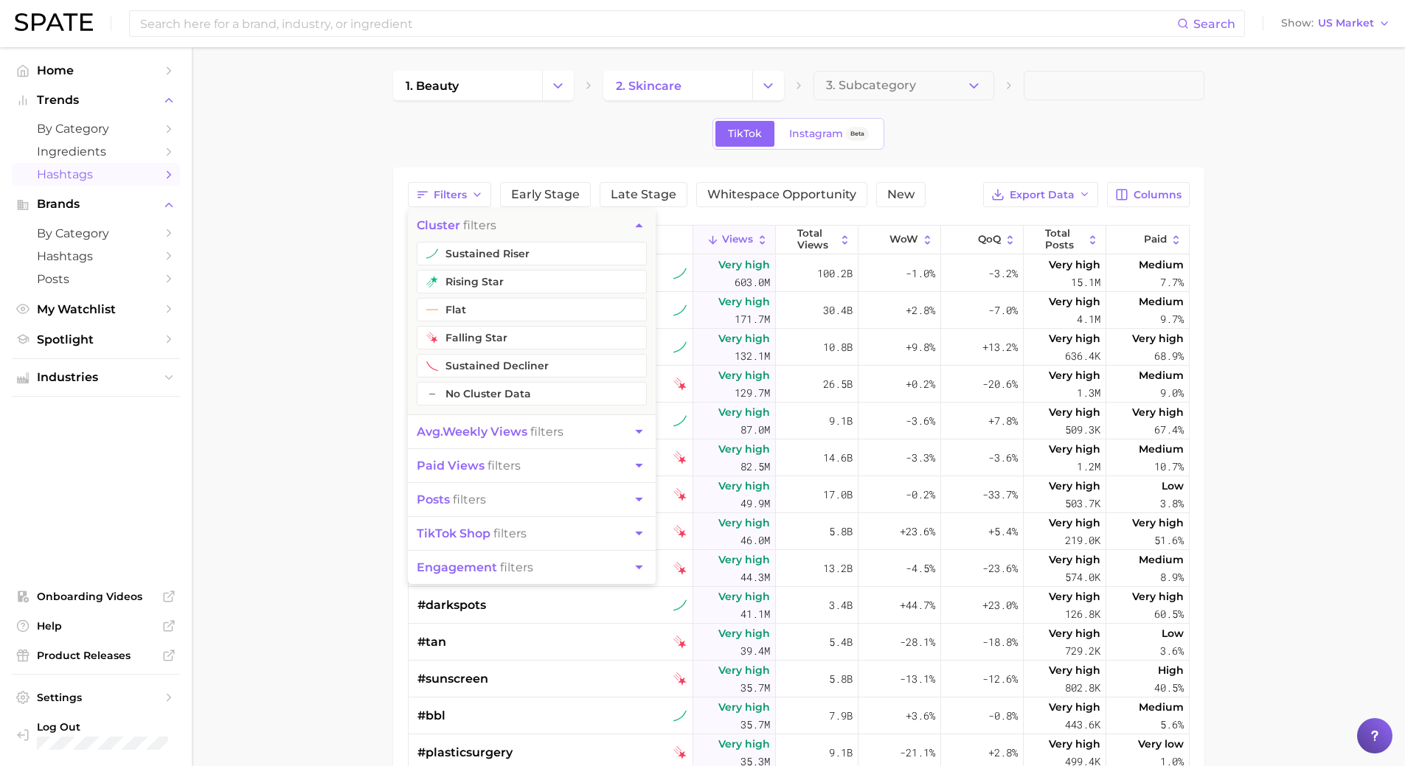
click at [539, 438] on span "avg. weekly views filters" at bounding box center [490, 432] width 147 height 14
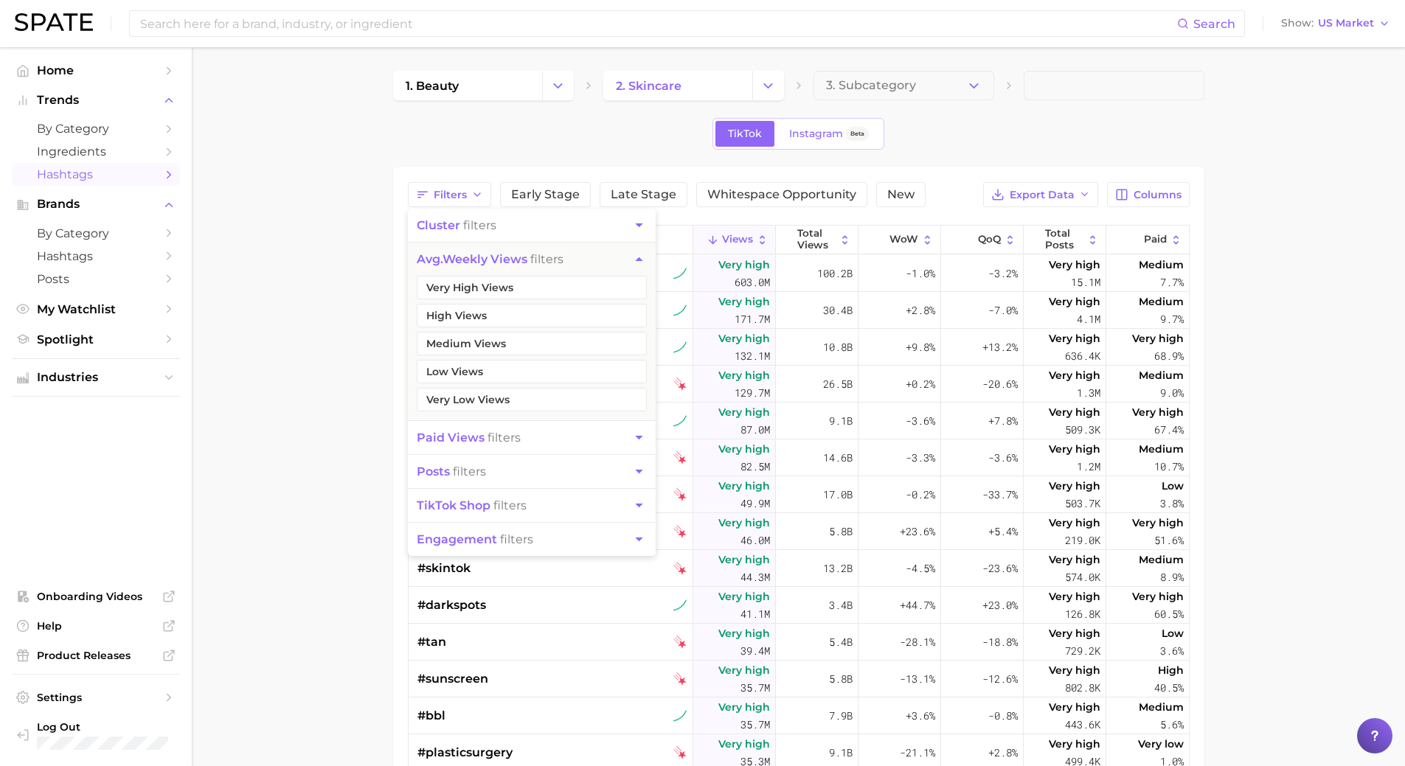
click at [273, 460] on main "1. beauty 2. skincare 3. Subcategory TikTok Instagram Beta Filters cluster filt…" at bounding box center [798, 563] width 1213 height 1033
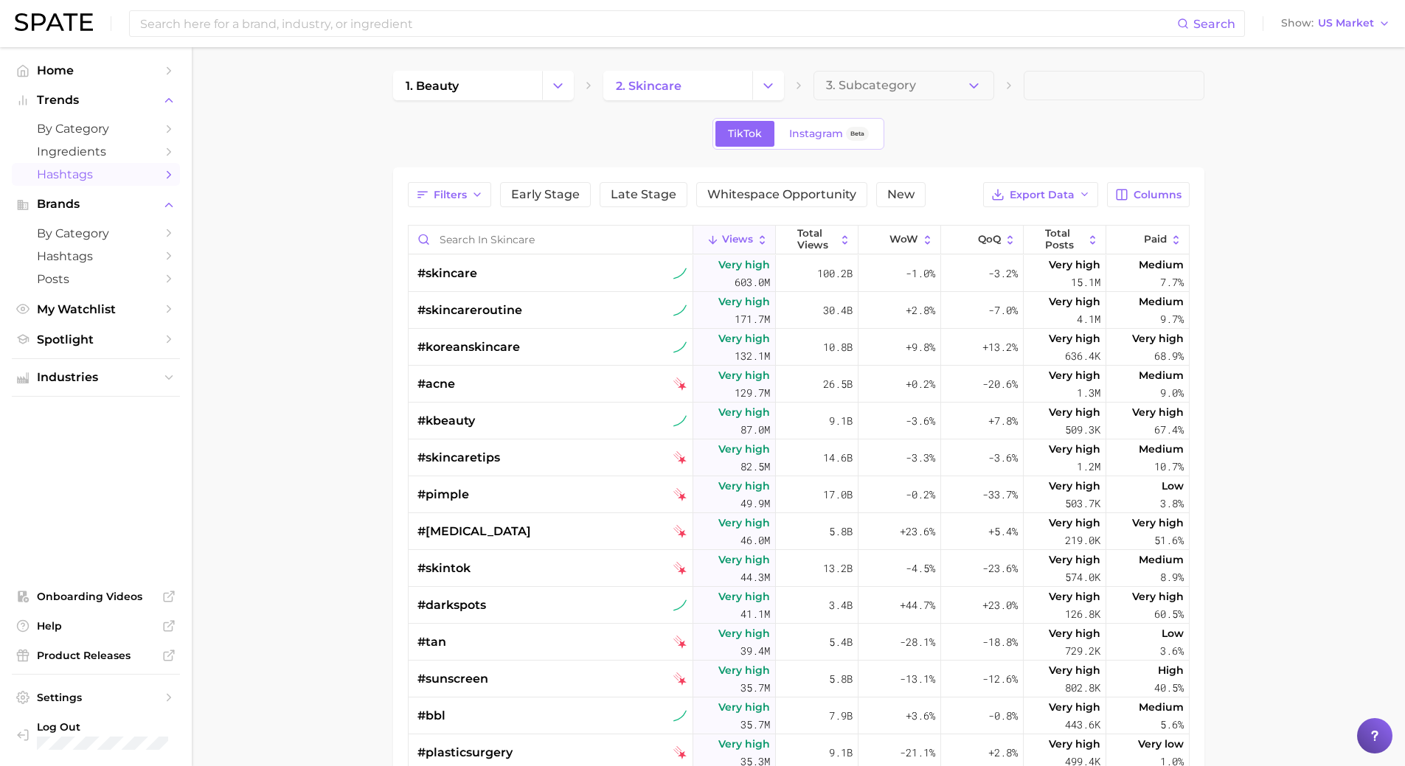
click at [1151, 208] on div "Filters Early Stage Late Stage Whitespace Opportunity New Export Data Columns V…" at bounding box center [799, 586] width 782 height 809
click at [1149, 204] on button "Columns" at bounding box center [1148, 194] width 82 height 25
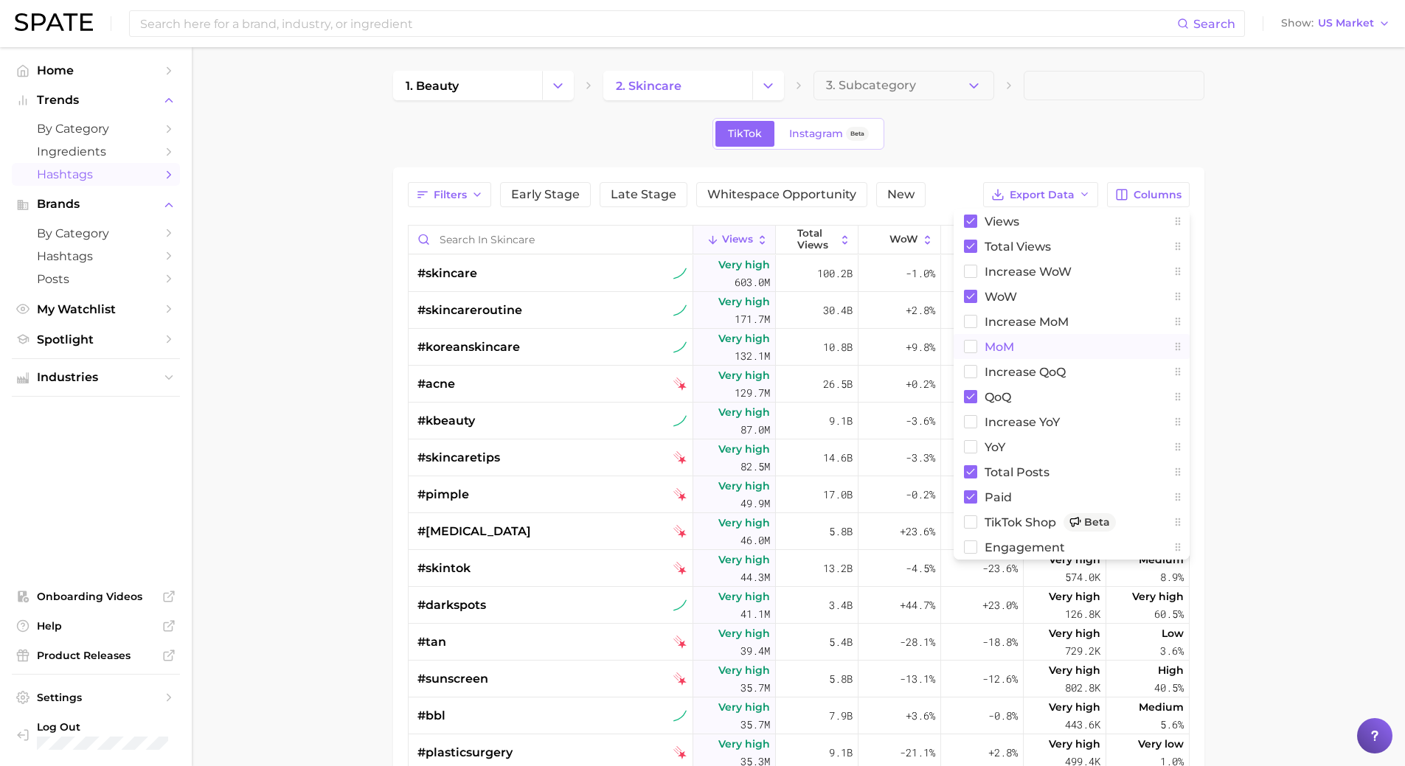
click at [1028, 347] on button "MoM" at bounding box center [1072, 346] width 236 height 25
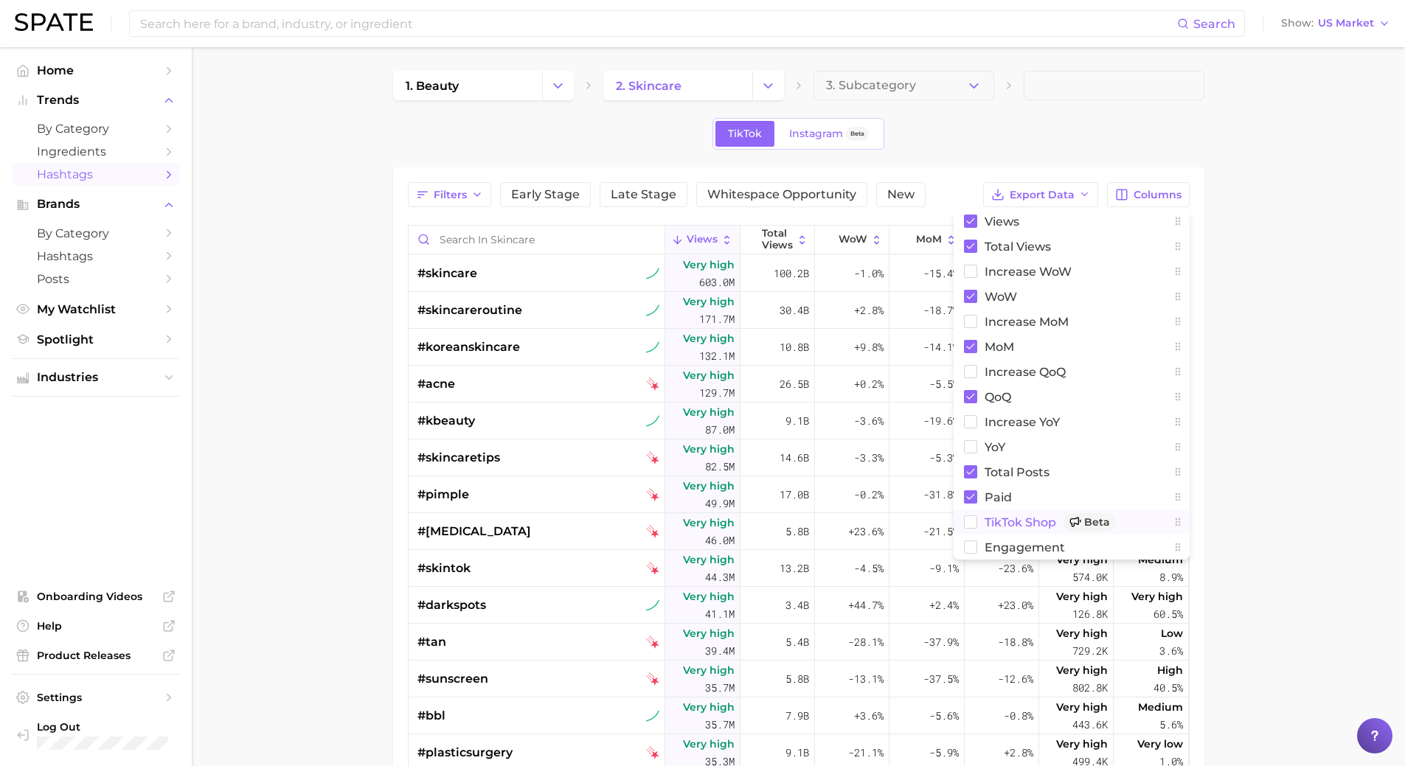
click at [1041, 527] on span "TikTok Shop Beta" at bounding box center [1050, 522] width 131 height 18
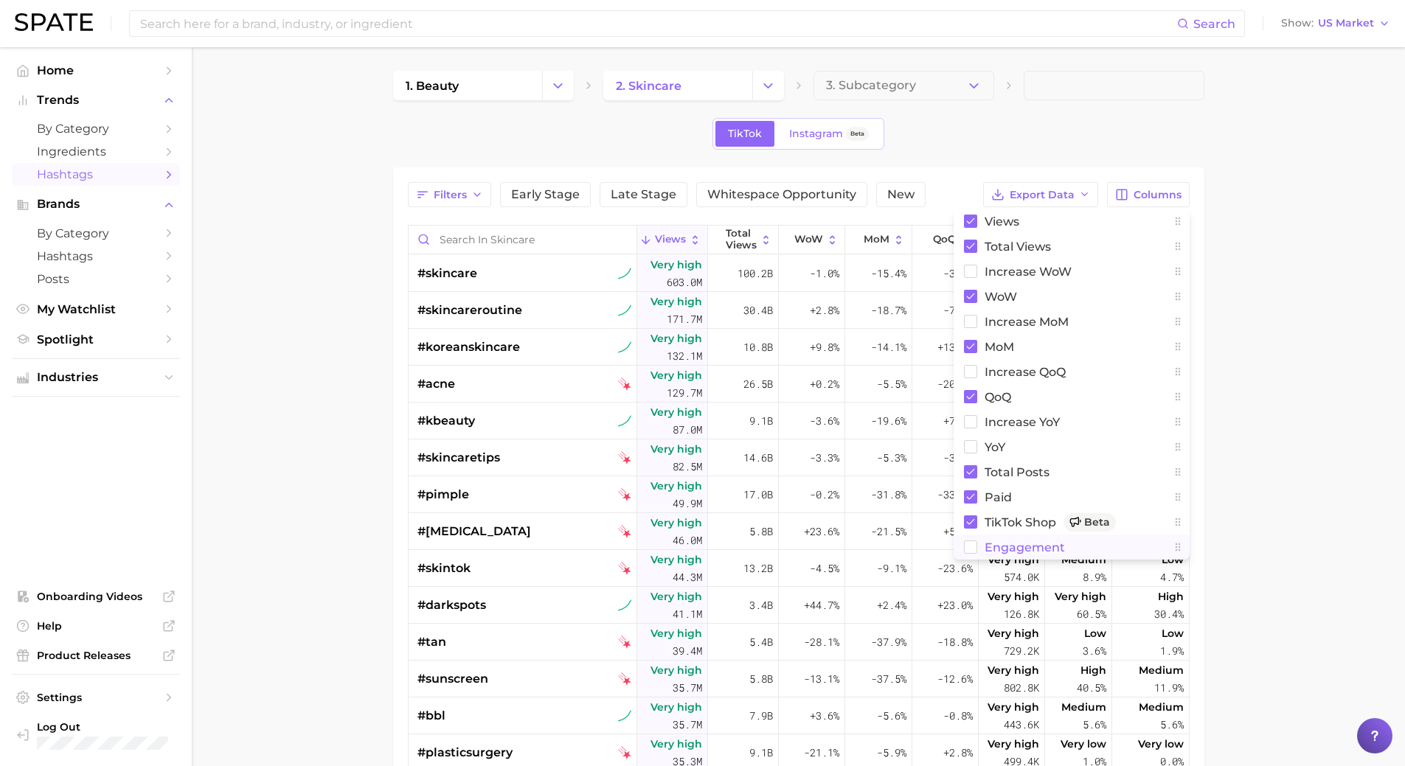
click at [1035, 549] on span "engagement" at bounding box center [1025, 547] width 80 height 13
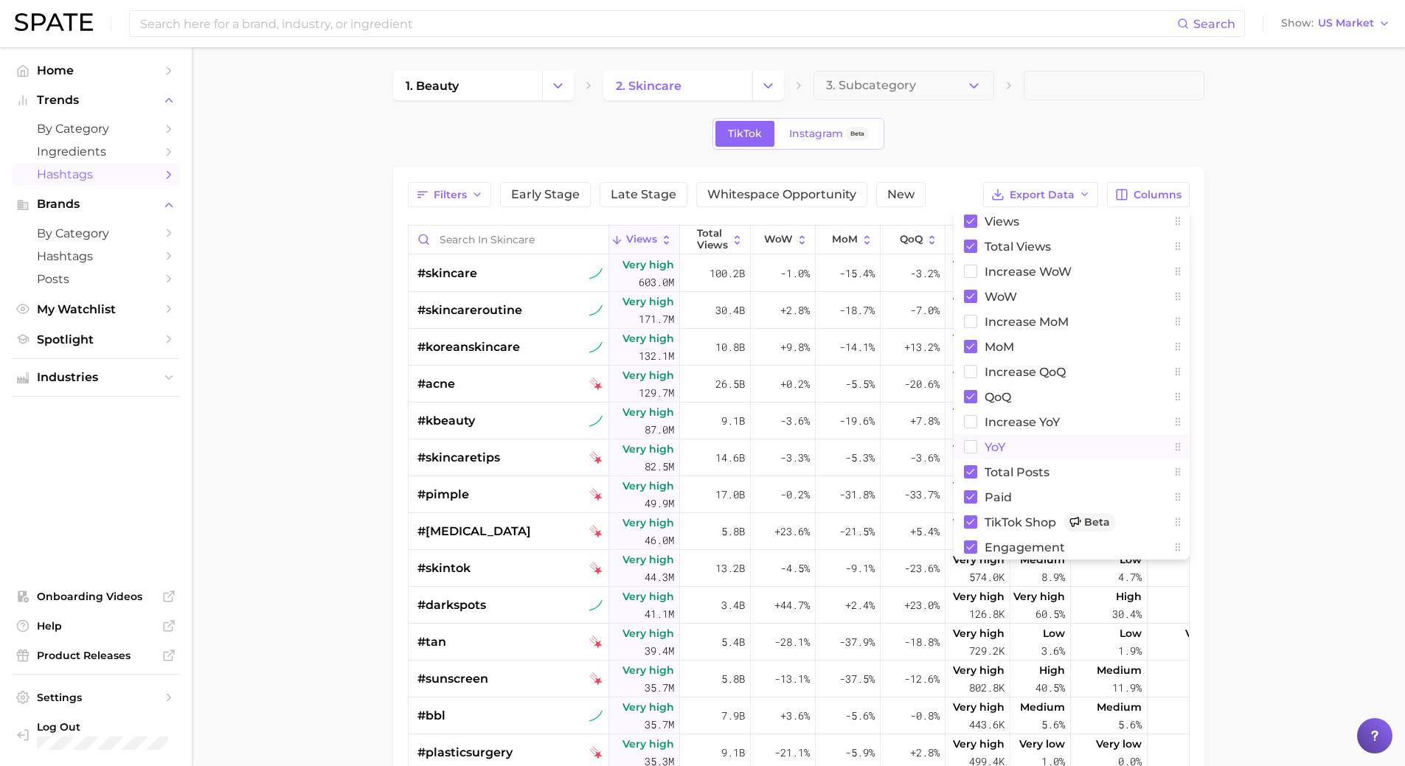
click at [980, 434] on button "YoY" at bounding box center [1072, 446] width 236 height 25
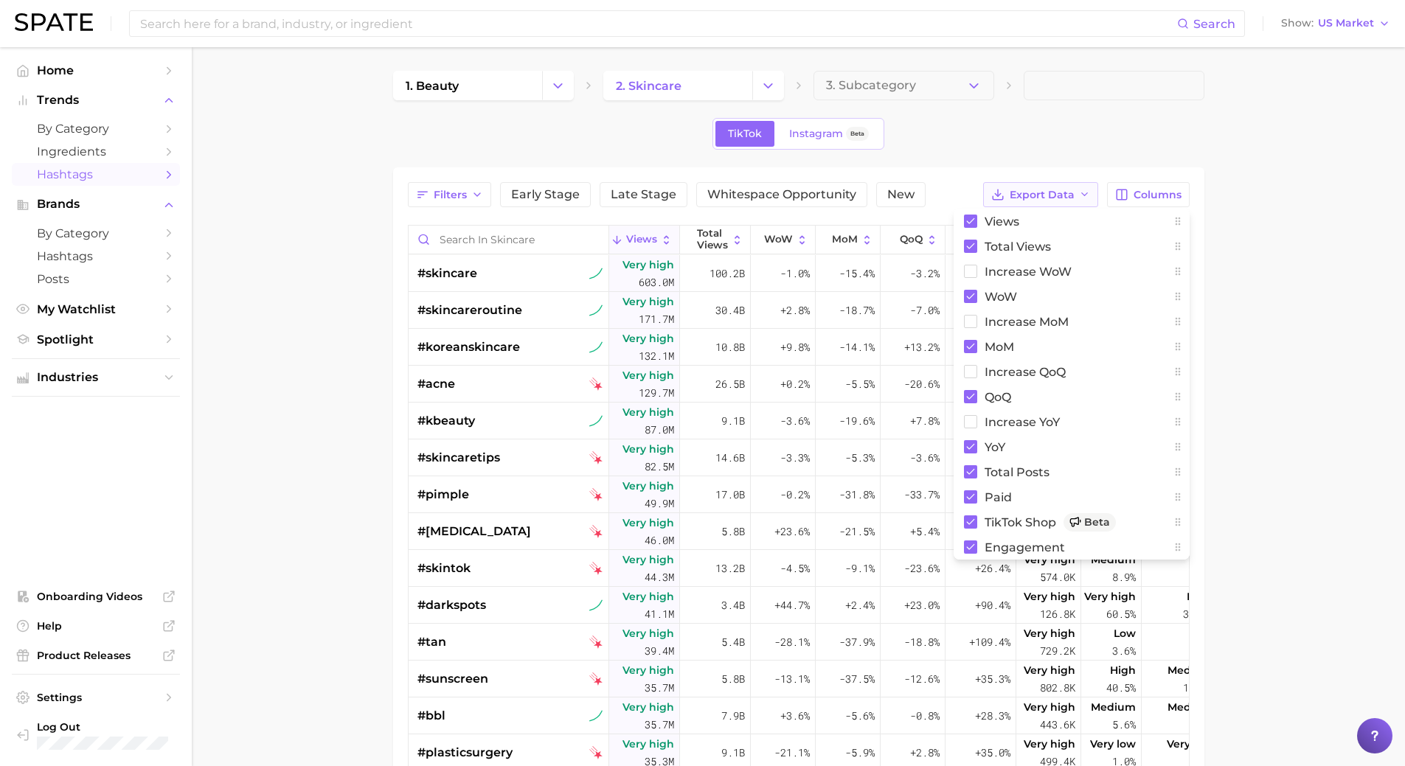
click at [1020, 201] on span "Export Data" at bounding box center [1042, 195] width 65 height 13
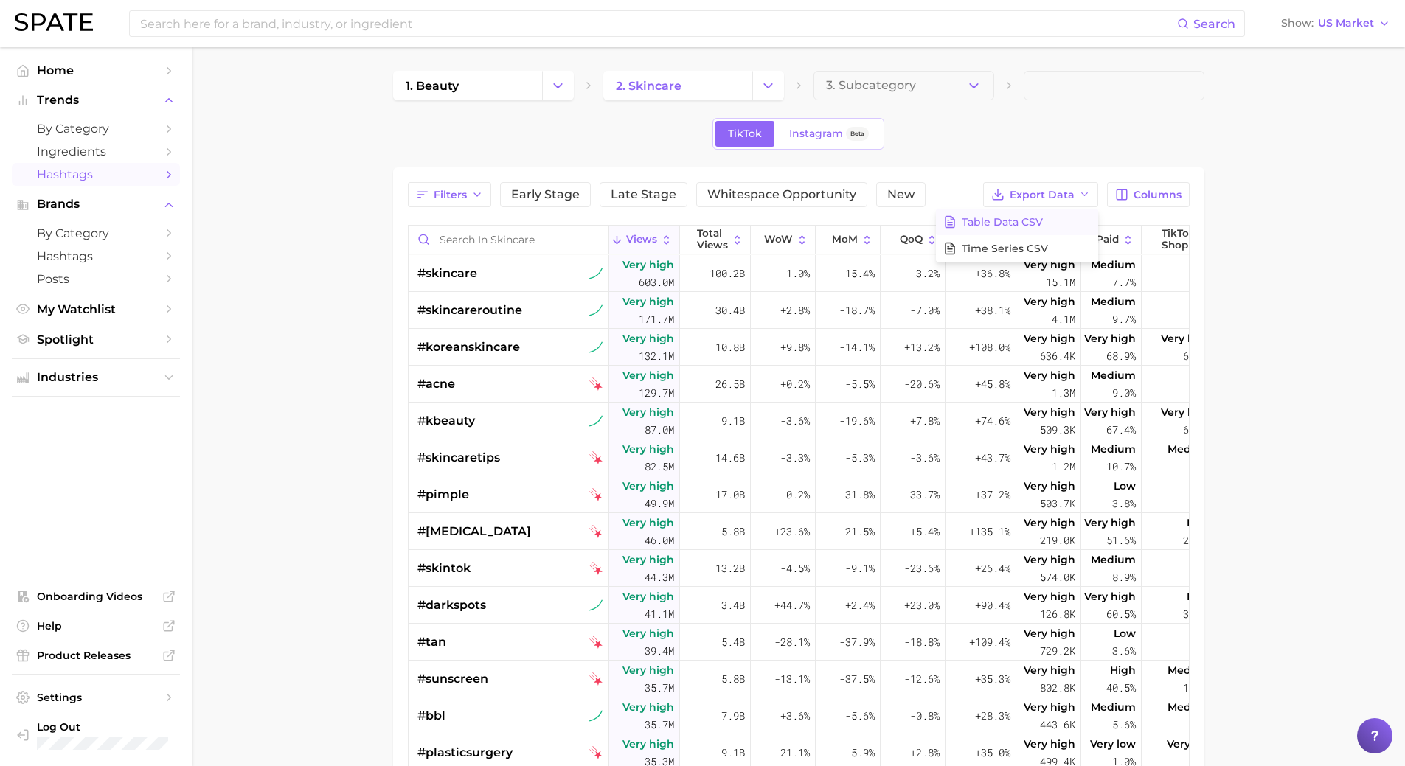
click at [1020, 218] on span "Table Data CSV" at bounding box center [1002, 222] width 81 height 13
click at [277, 163] on main "1. beauty 2. skincare 3. Subcategory TikTok Instagram Beta Filters Early Stage …" at bounding box center [798, 563] width 1213 height 1033
click at [856, 139] on span "Beta" at bounding box center [857, 134] width 14 height 13
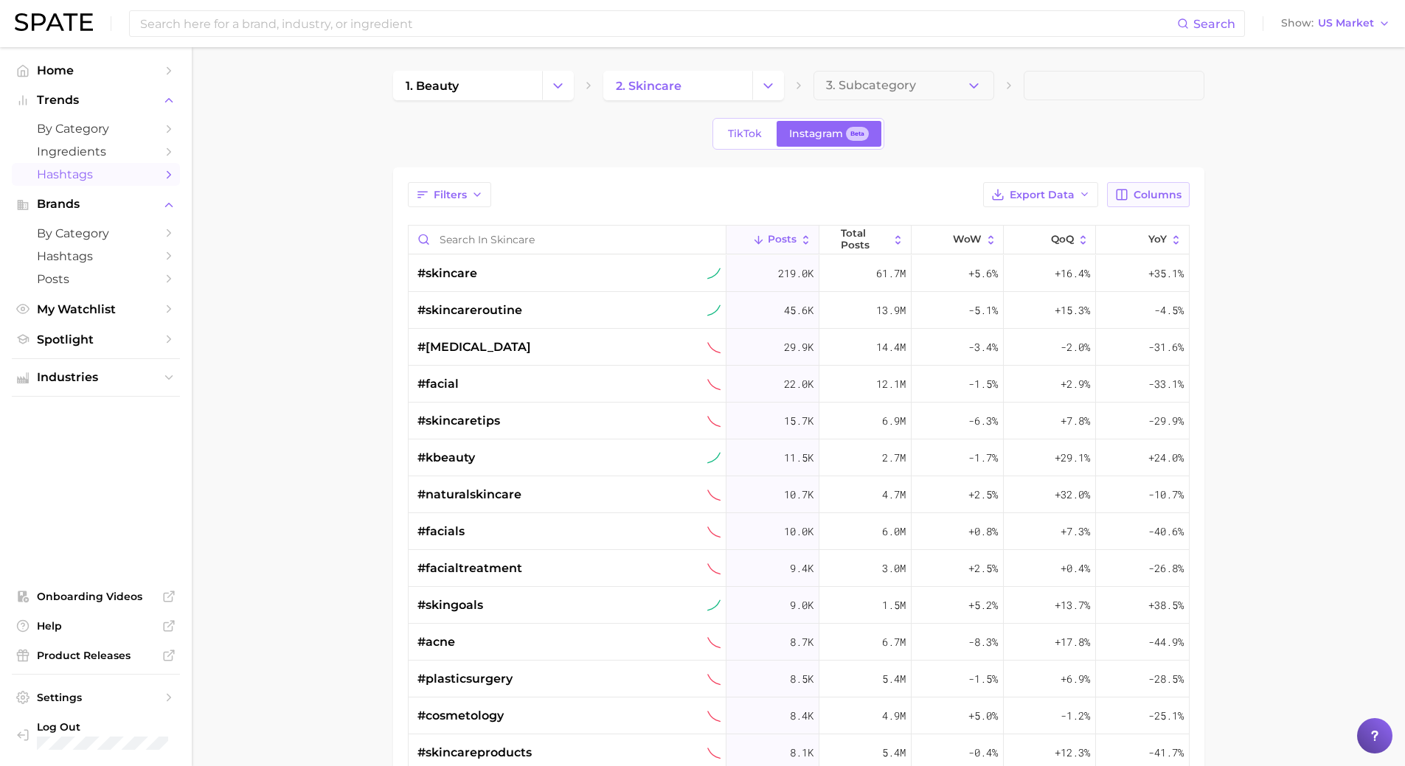
click at [1120, 189] on icon "button" at bounding box center [1121, 194] width 13 height 13
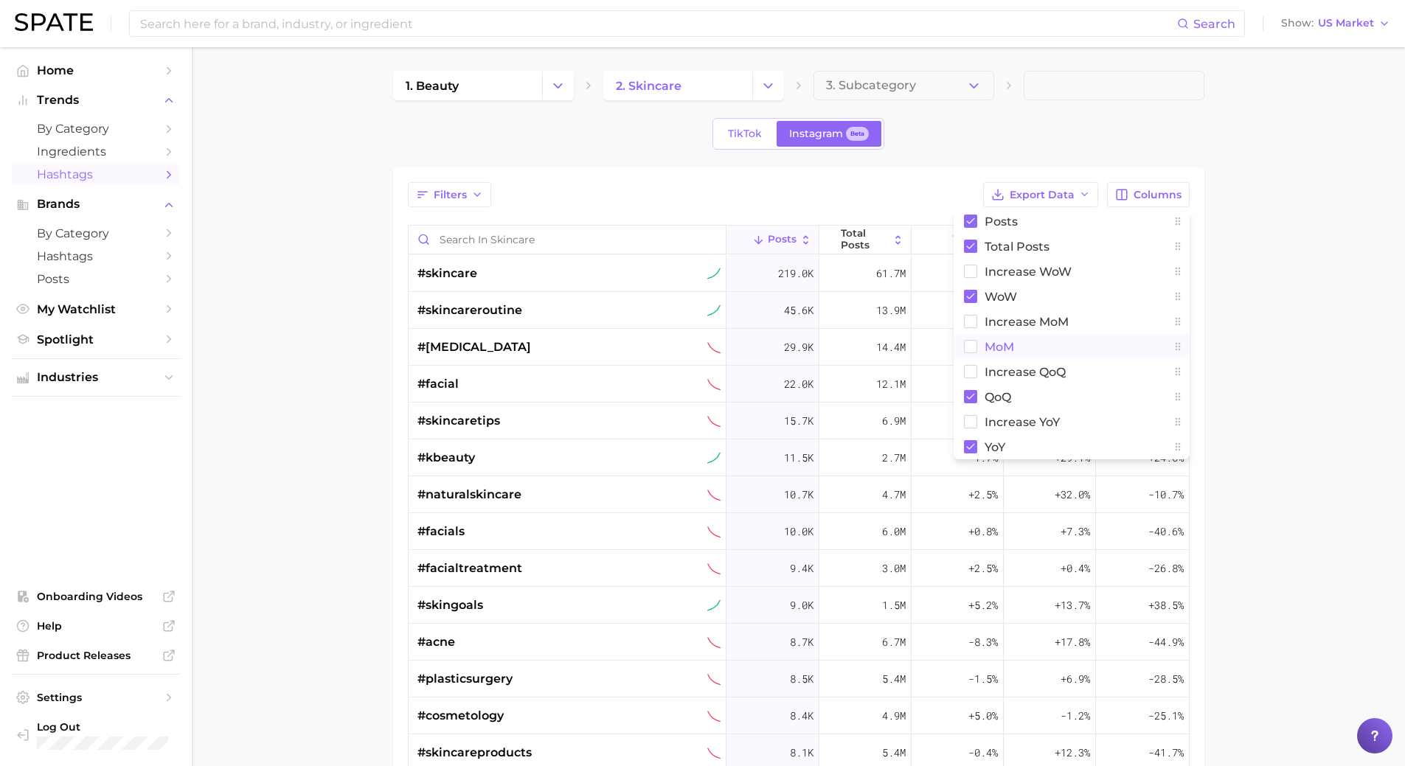
click at [1025, 346] on button "MoM" at bounding box center [1072, 346] width 236 height 25
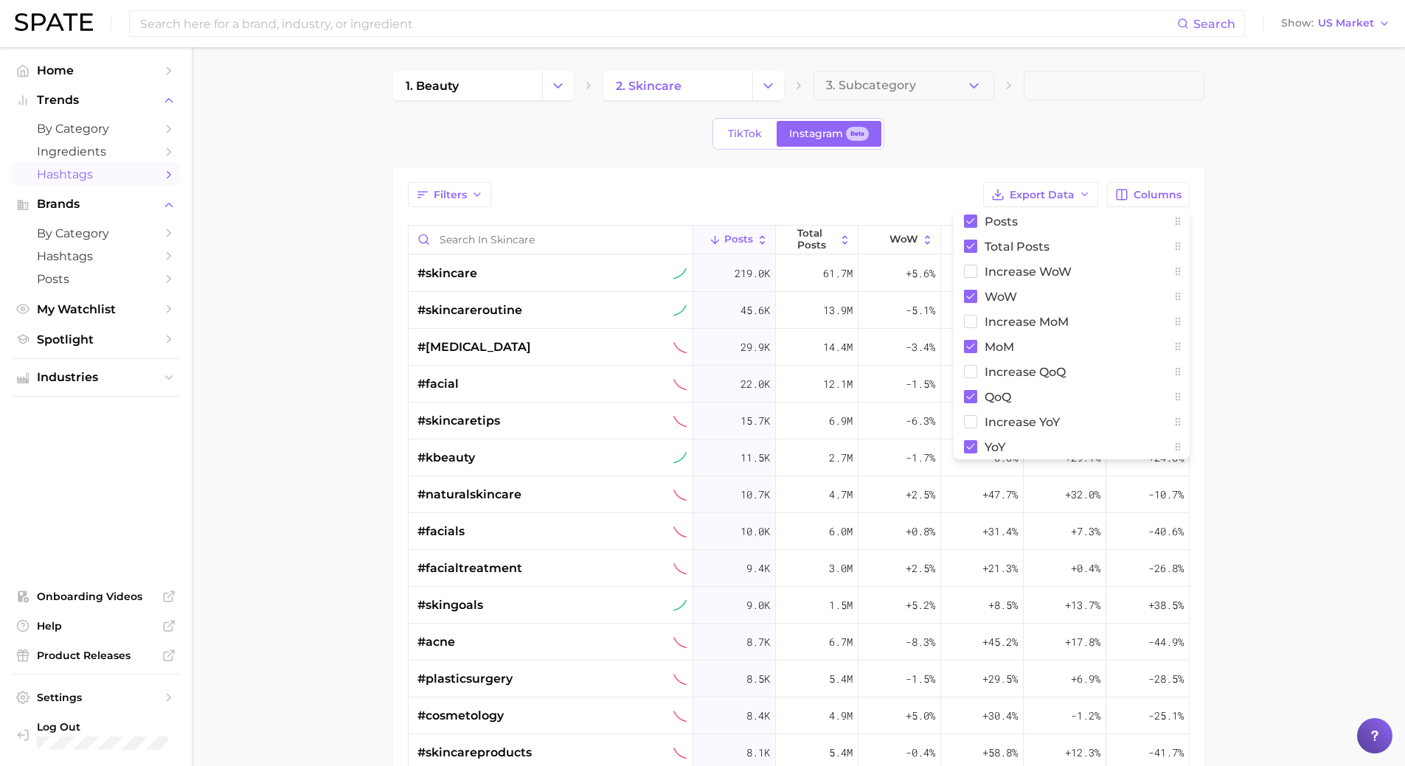
click at [1324, 293] on main "1. beauty 2. skincare 3. Subcategory TikTok Instagram Beta Filters Export Data …" at bounding box center [798, 563] width 1213 height 1033
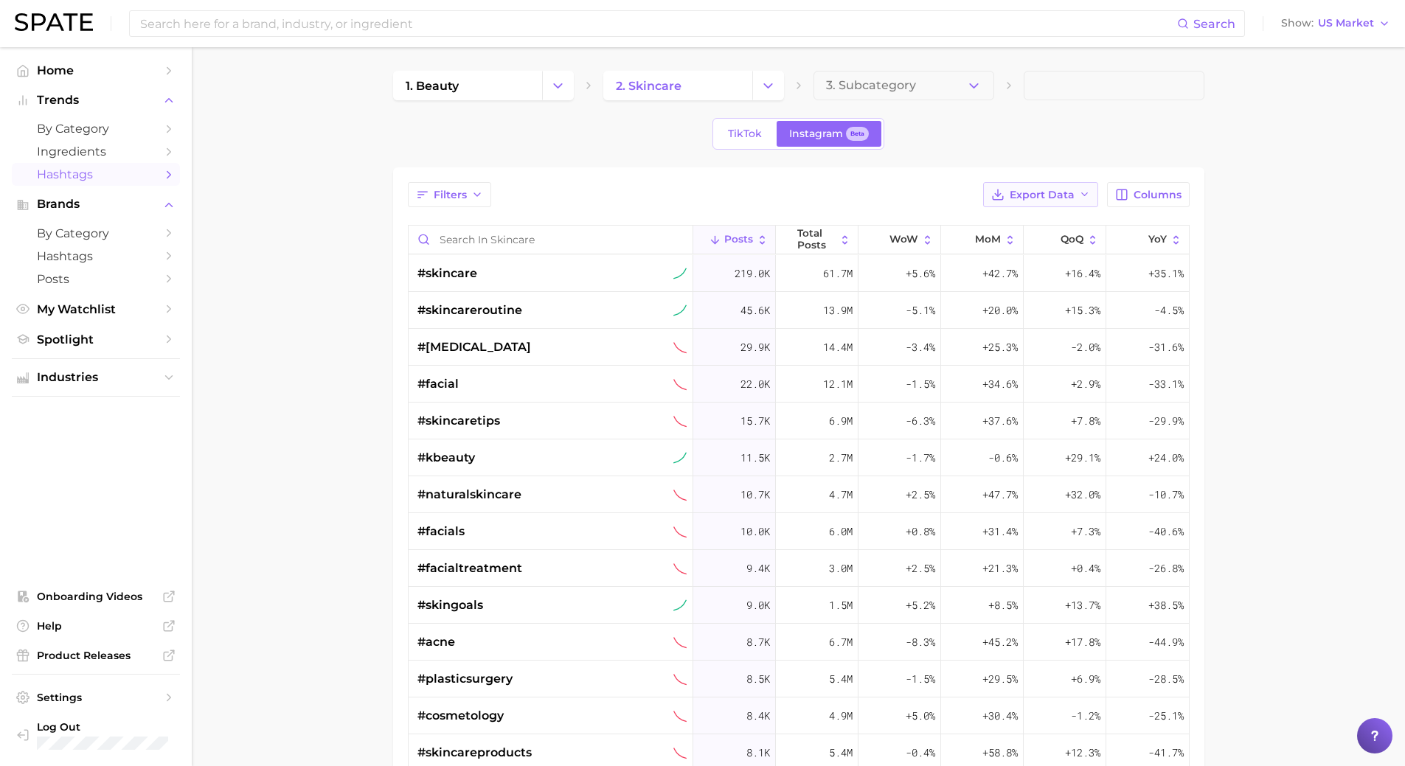
click at [999, 186] on button "Export Data" at bounding box center [1040, 194] width 115 height 25
click at [1021, 226] on span "Table Data CSV" at bounding box center [1002, 222] width 81 height 13
